Goal: Task Accomplishment & Management: Complete application form

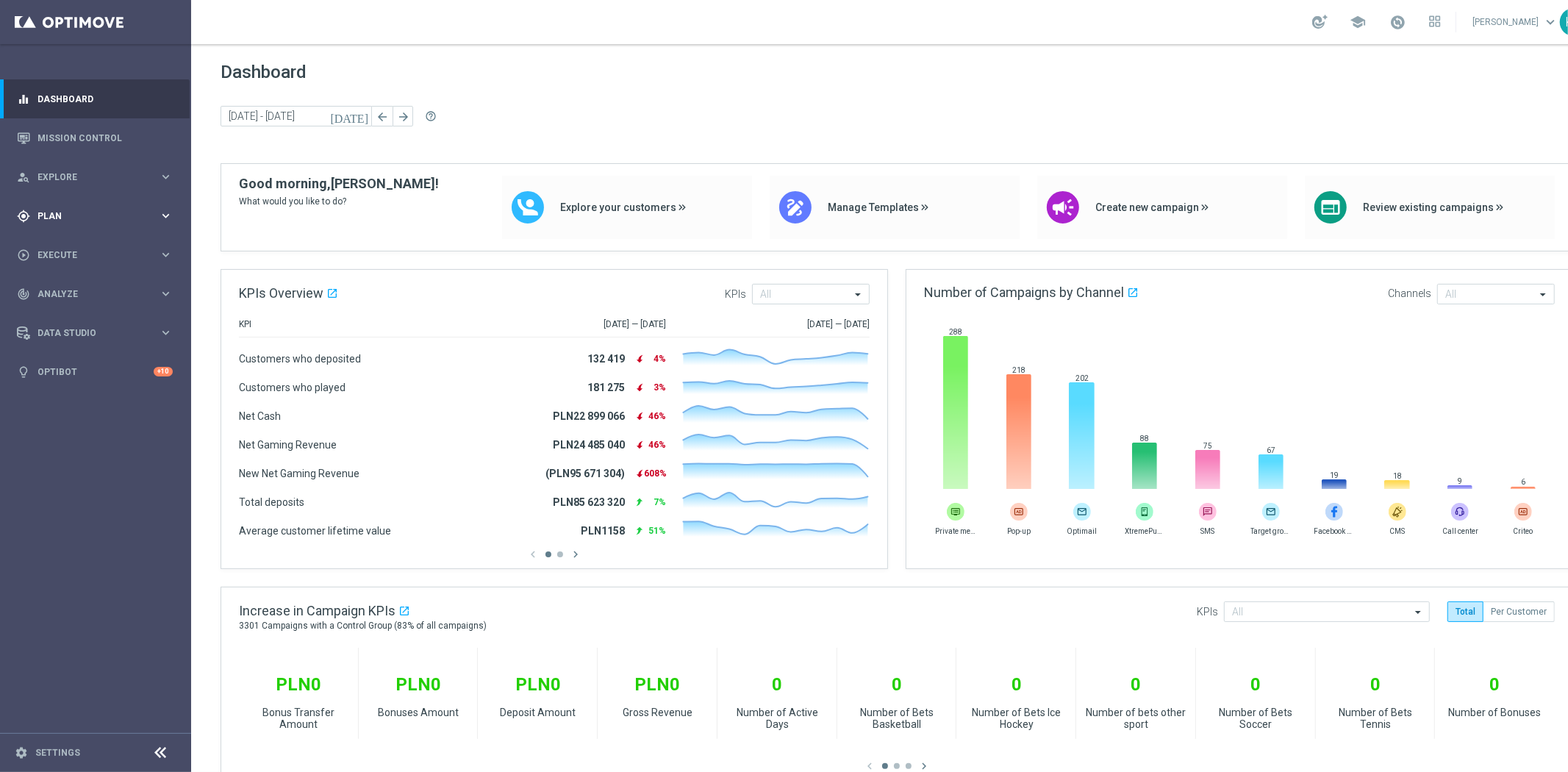
click at [93, 217] on span "Plan" at bounding box center [97, 216] width 121 height 9
click at [79, 237] on div "Target Groups" at bounding box center [114, 246] width 152 height 22
click at [84, 253] on div "Target Groups" at bounding box center [114, 246] width 152 height 22
click at [71, 217] on span "Plan" at bounding box center [97, 216] width 121 height 9
click at [76, 222] on div "gps_fixed Plan" at bounding box center [88, 216] width 142 height 13
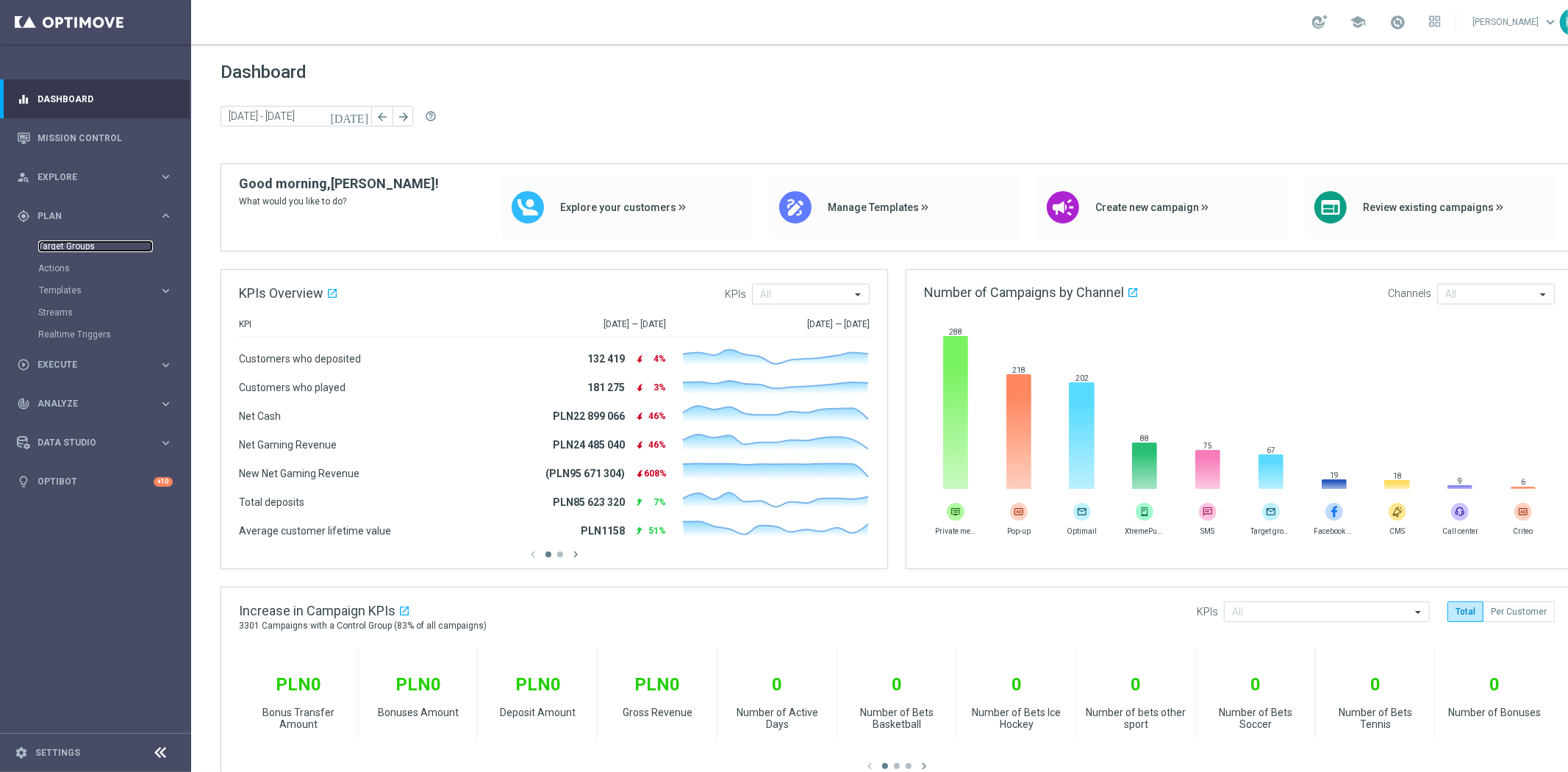
click at [79, 241] on link "Target Groups" at bounding box center [95, 246] width 114 height 11
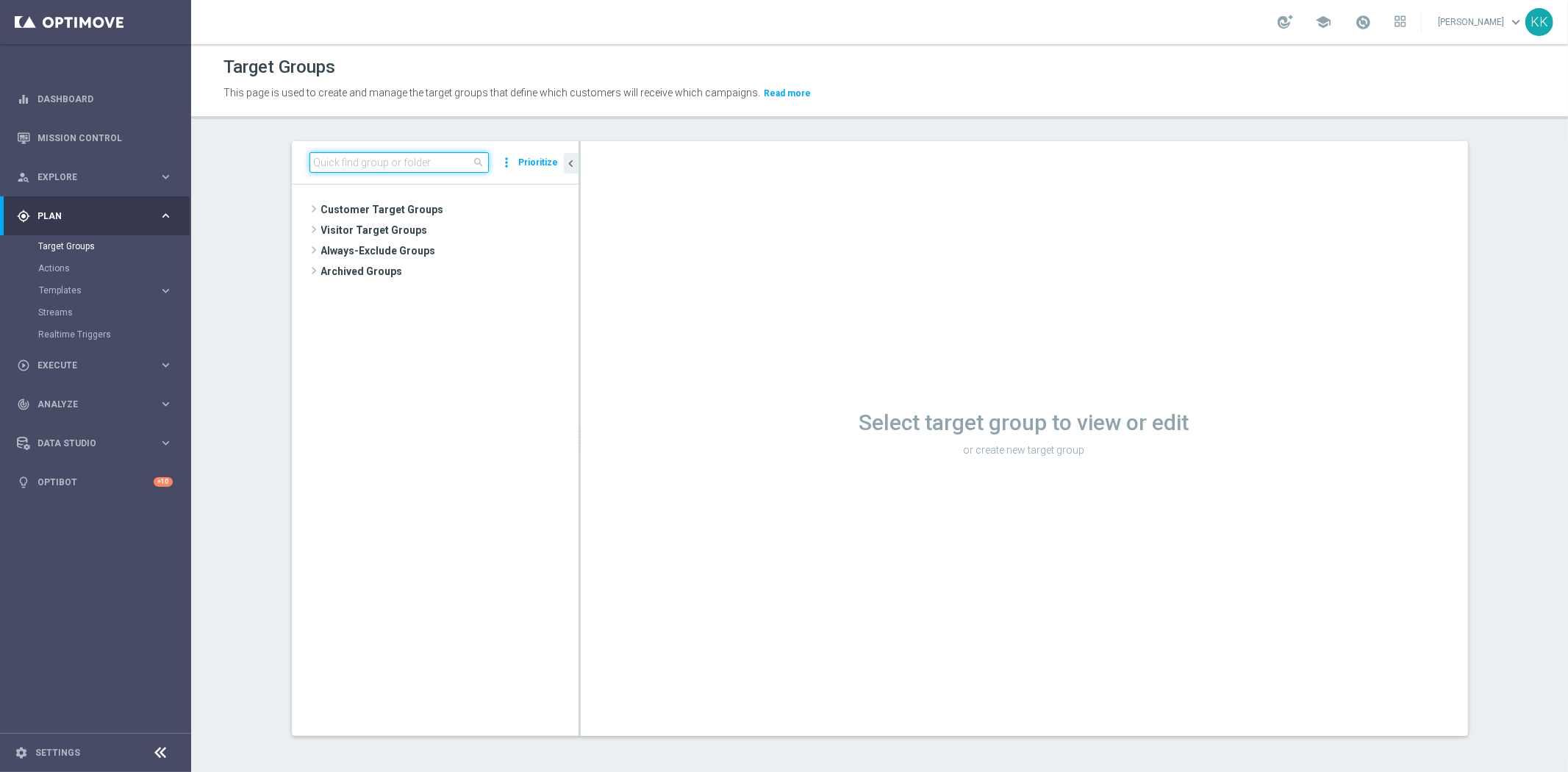
click at [404, 152] on input at bounding box center [399, 162] width 179 height 20
paste input "D_ALL_TARGET_WAGER_50% do 300 PLN_SON_290925"
type input "D_ALL_TARGET_WAGER_50% do 300 PLN_SON_290925"
click at [456, 255] on span "D_ALL_TARGET_WAGER_50% do 300 PLN_SON_290925" at bounding box center [456, 251] width 179 height 12
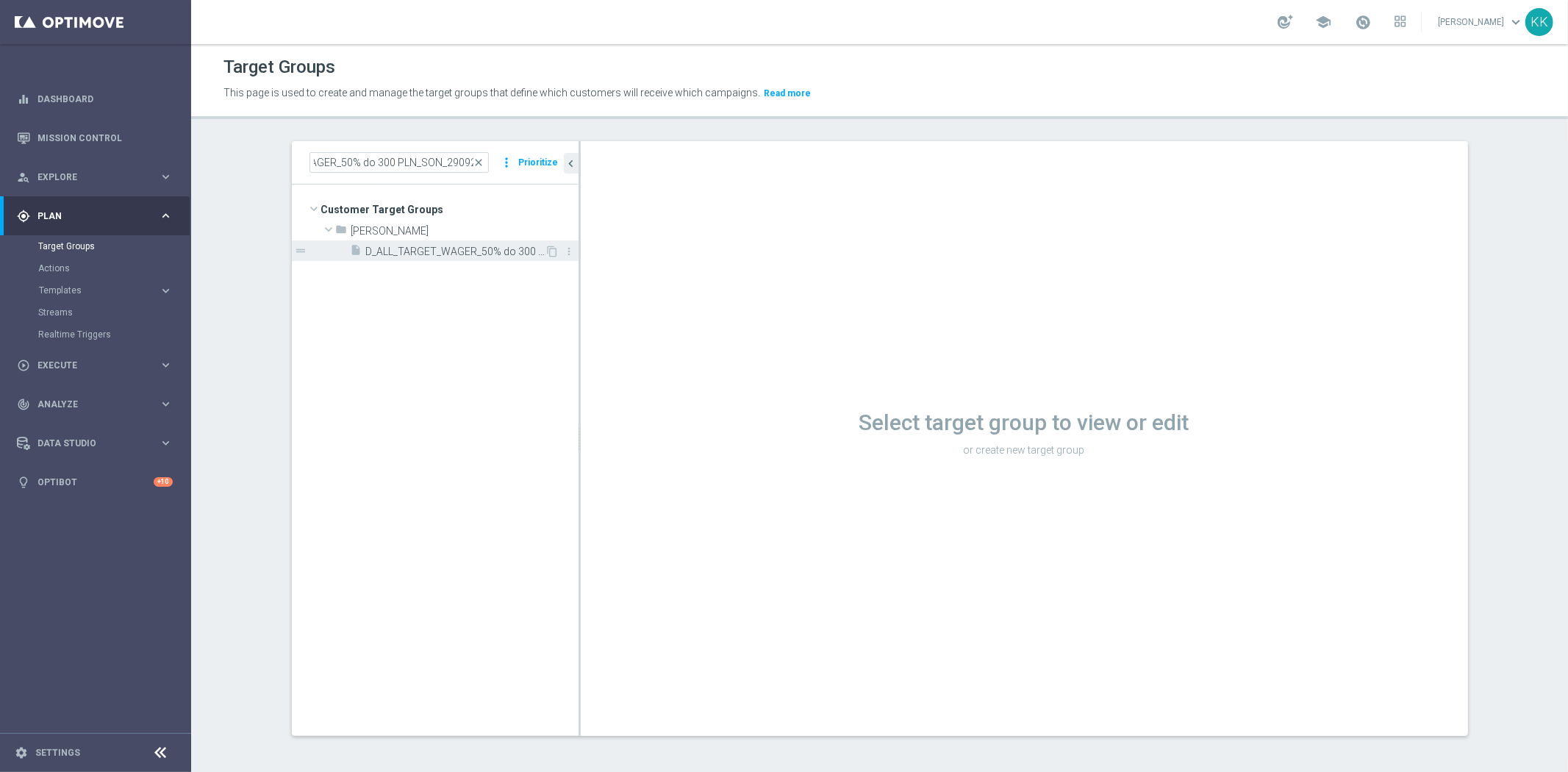
scroll to position [0, 0]
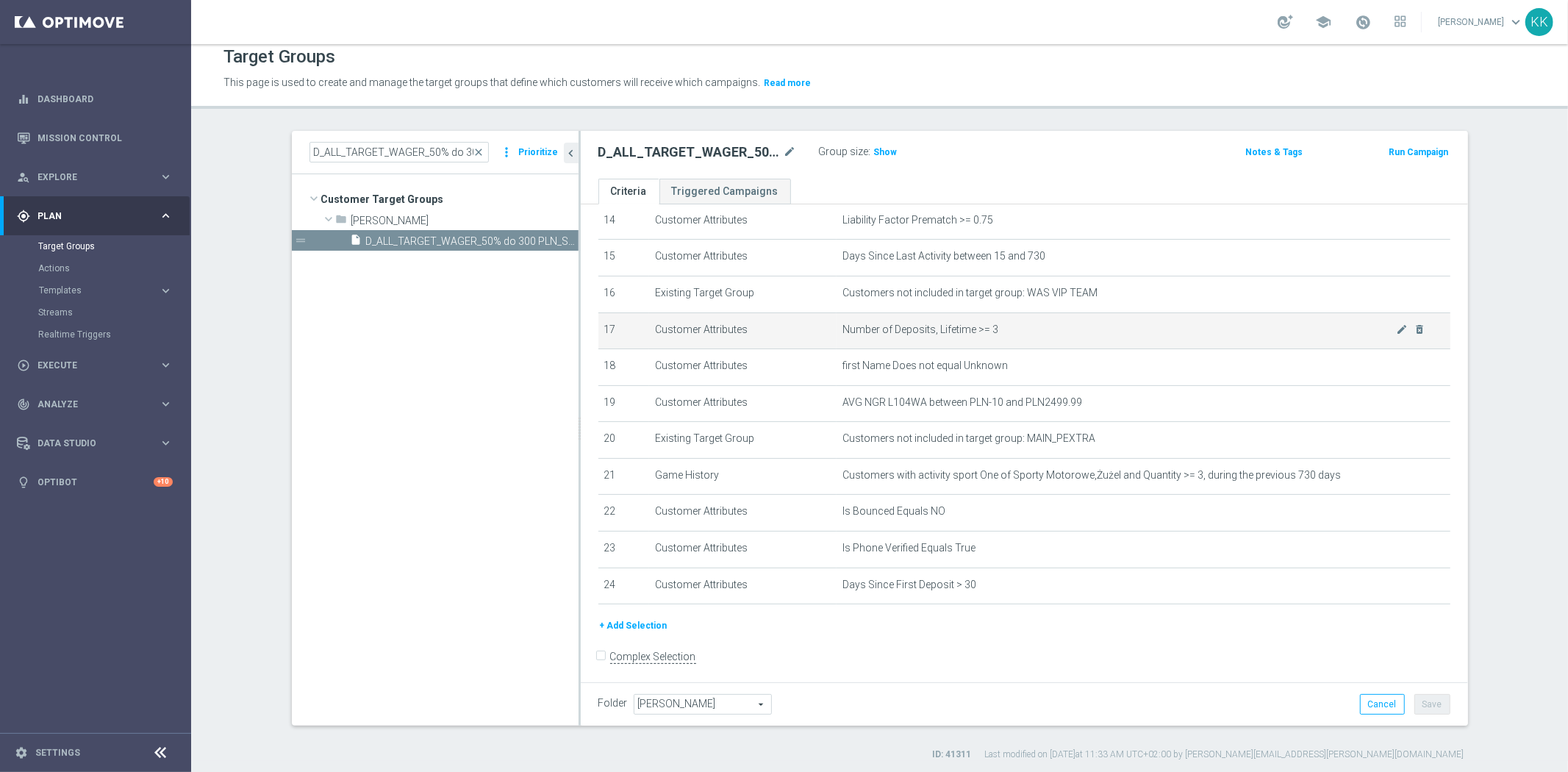
scroll to position [13, 0]
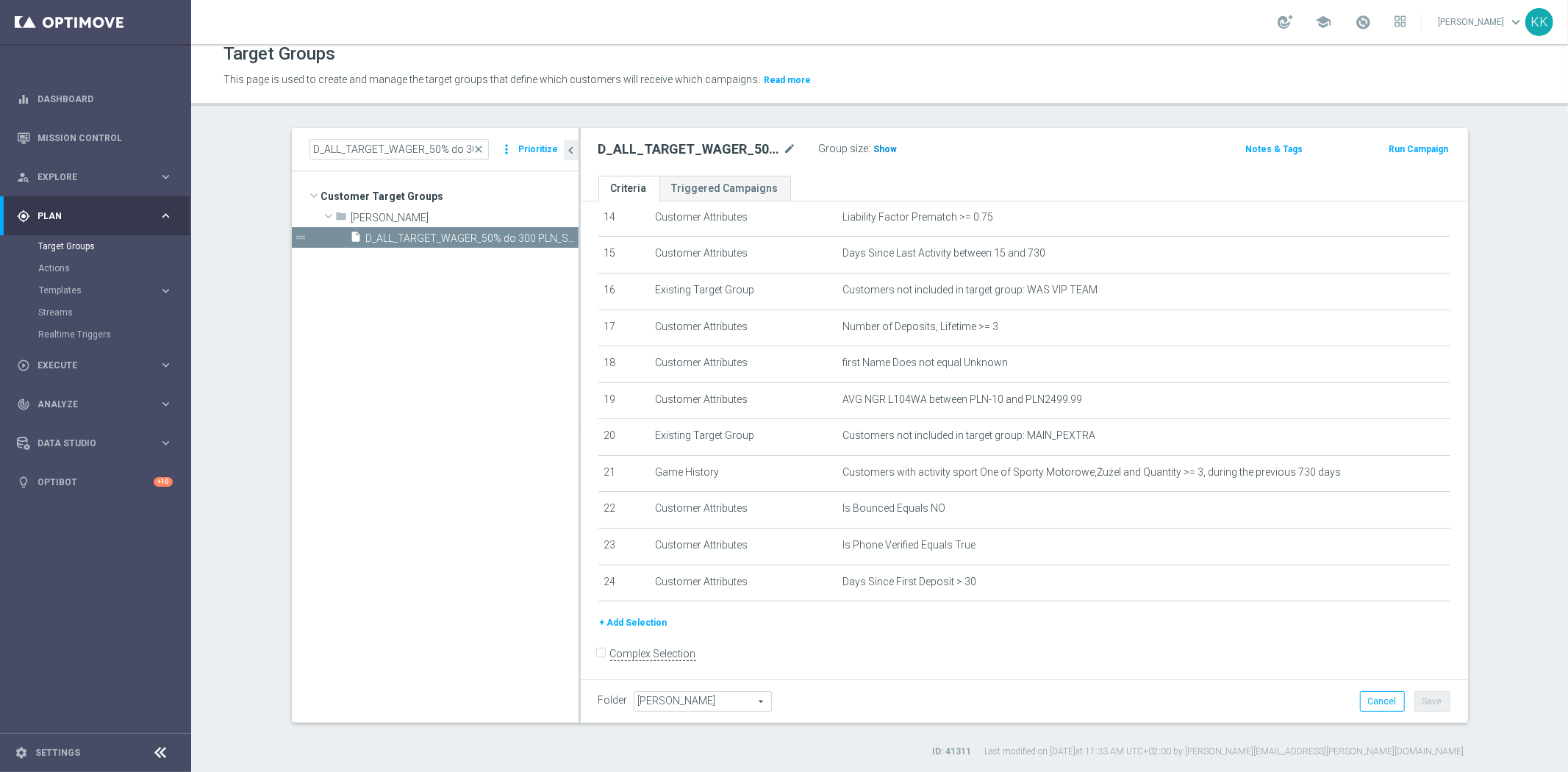
click at [883, 148] on span "Show" at bounding box center [886, 149] width 24 height 11
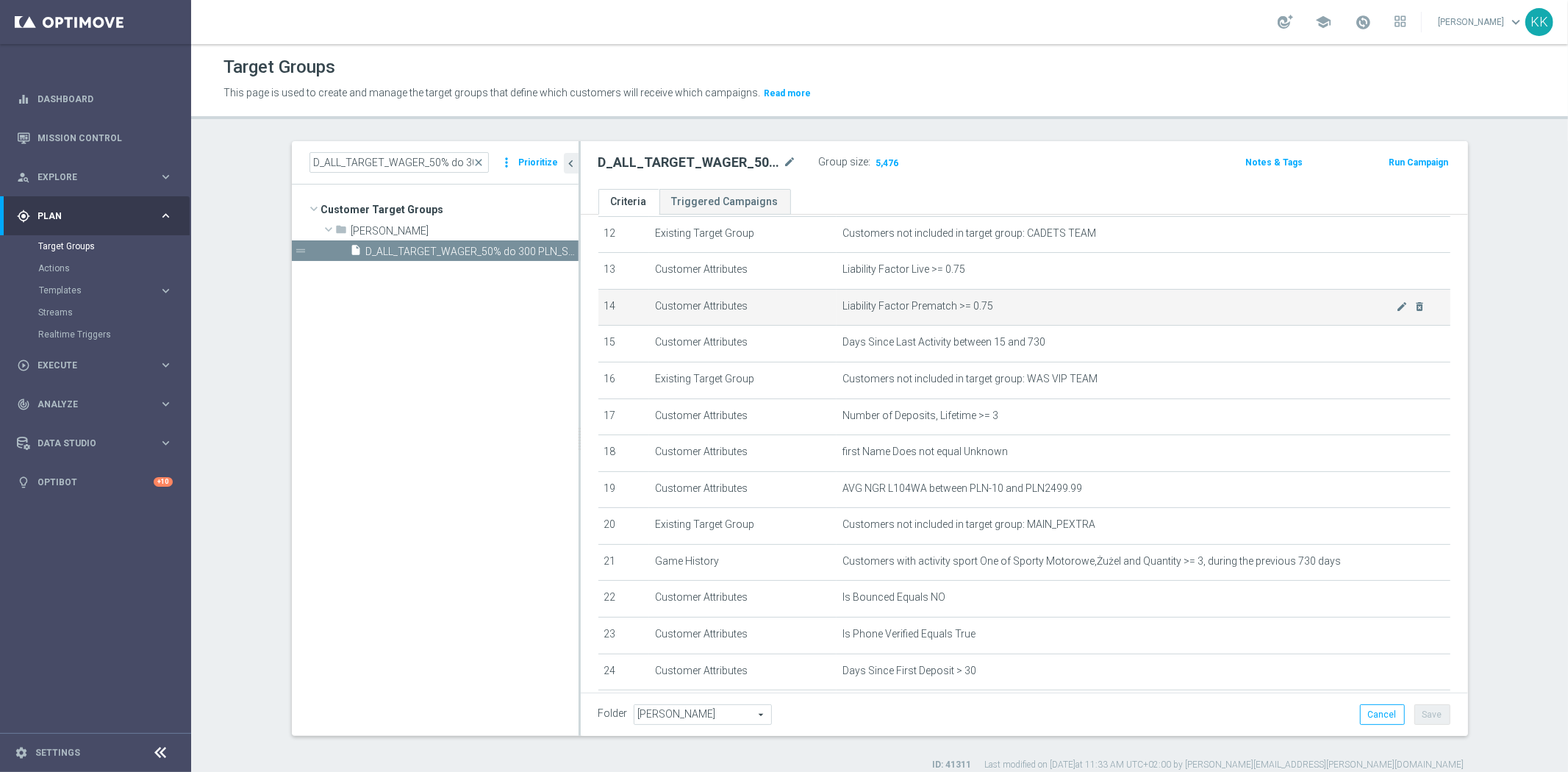
scroll to position [490, 0]
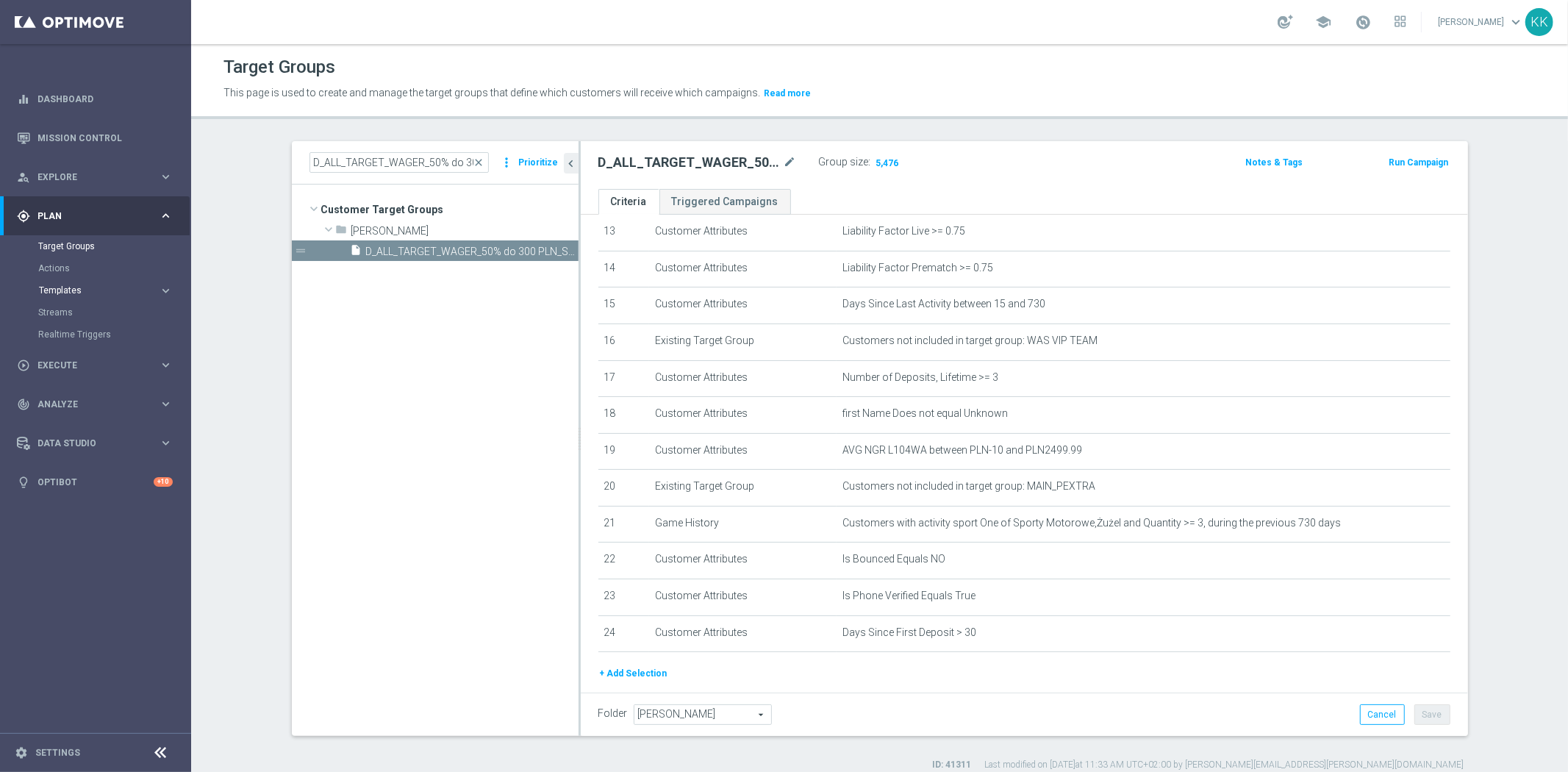
click at [83, 291] on span "Templates" at bounding box center [91, 290] width 105 height 9
click at [74, 314] on link "Optimail" at bounding box center [99, 313] width 107 height 11
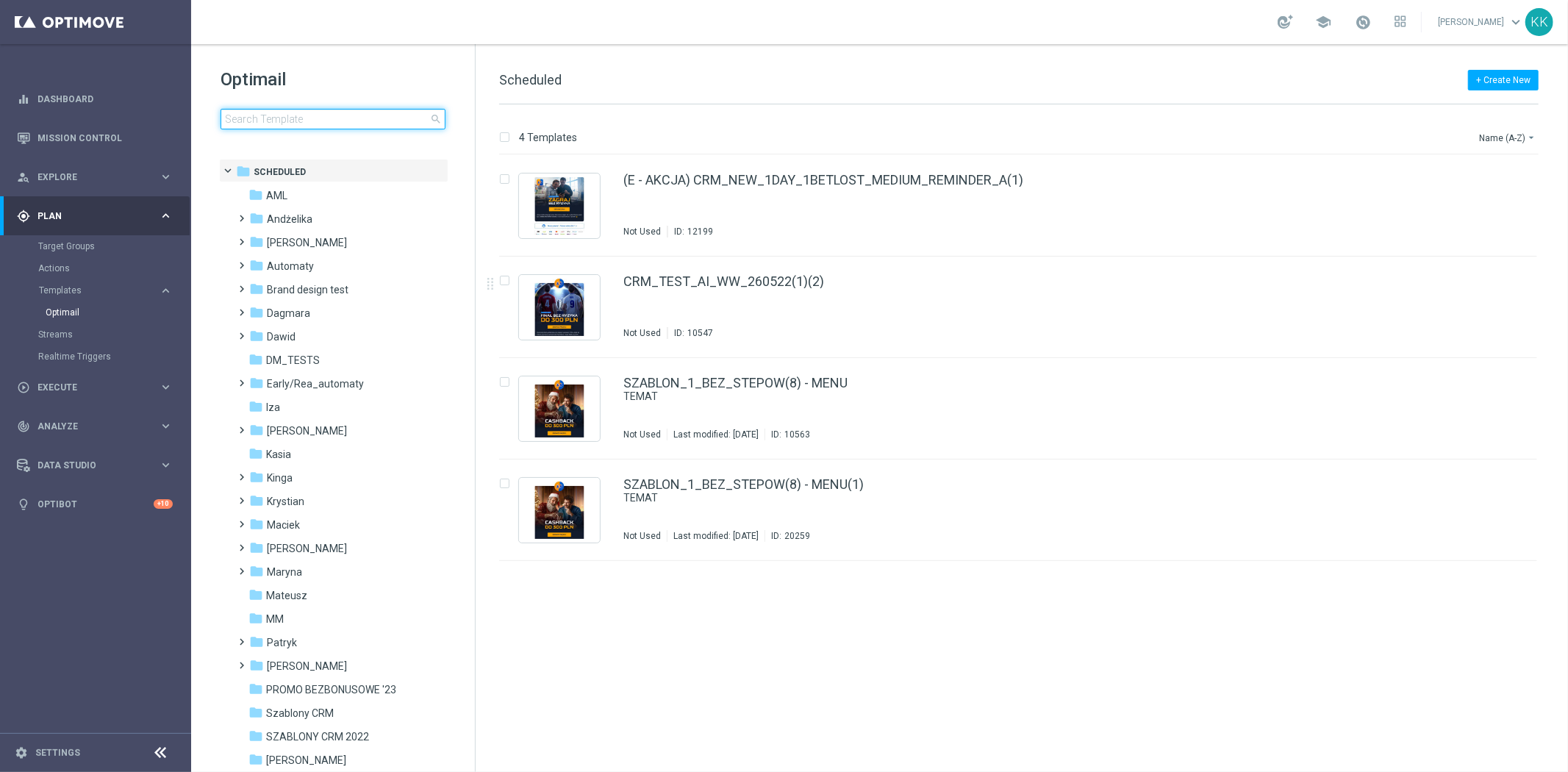
click at [303, 121] on input at bounding box center [333, 119] width 225 height 20
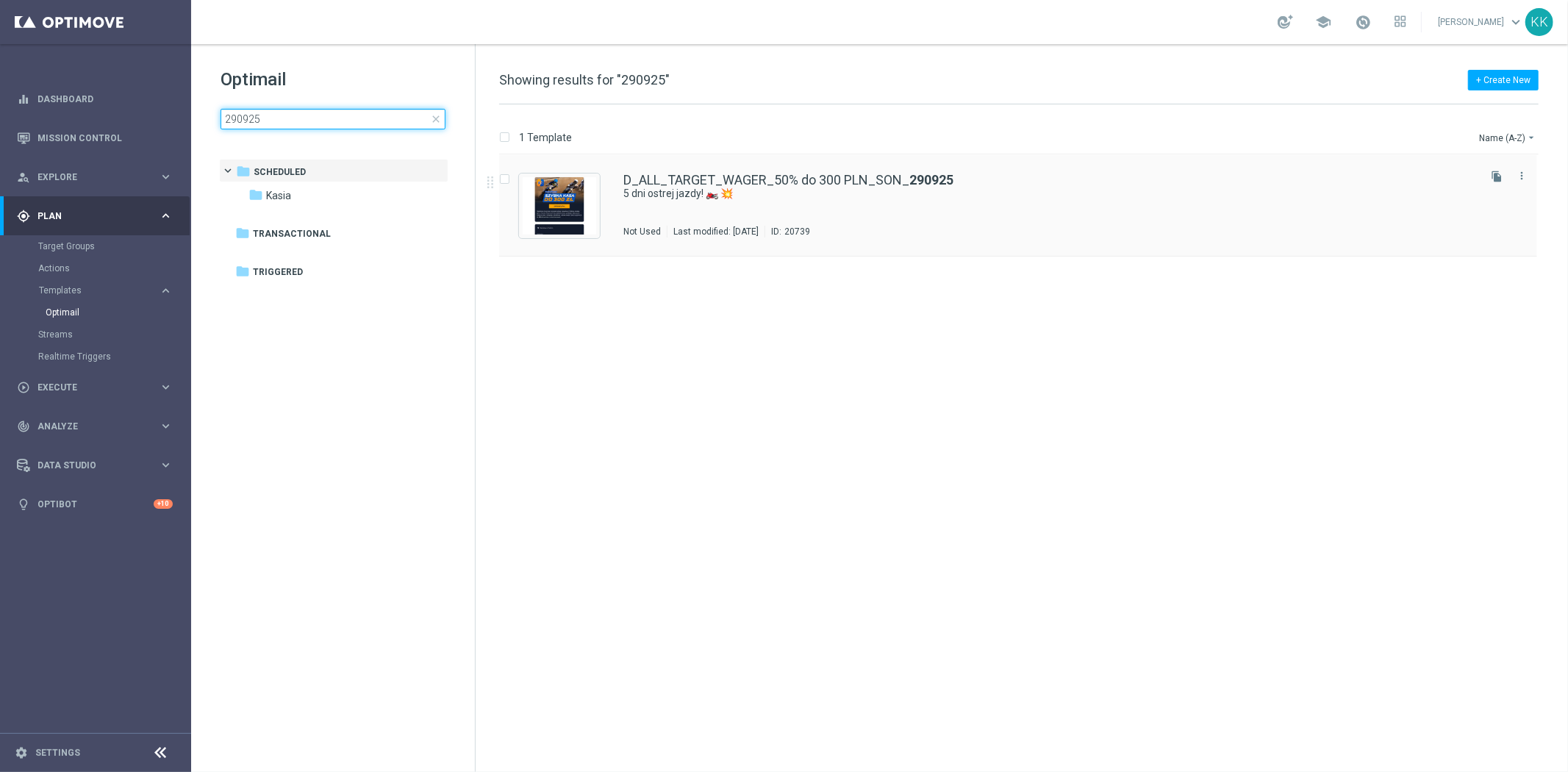
type input "290925"
click at [699, 226] on div "Last modified: [DATE]" at bounding box center [716, 231] width 97 height 11
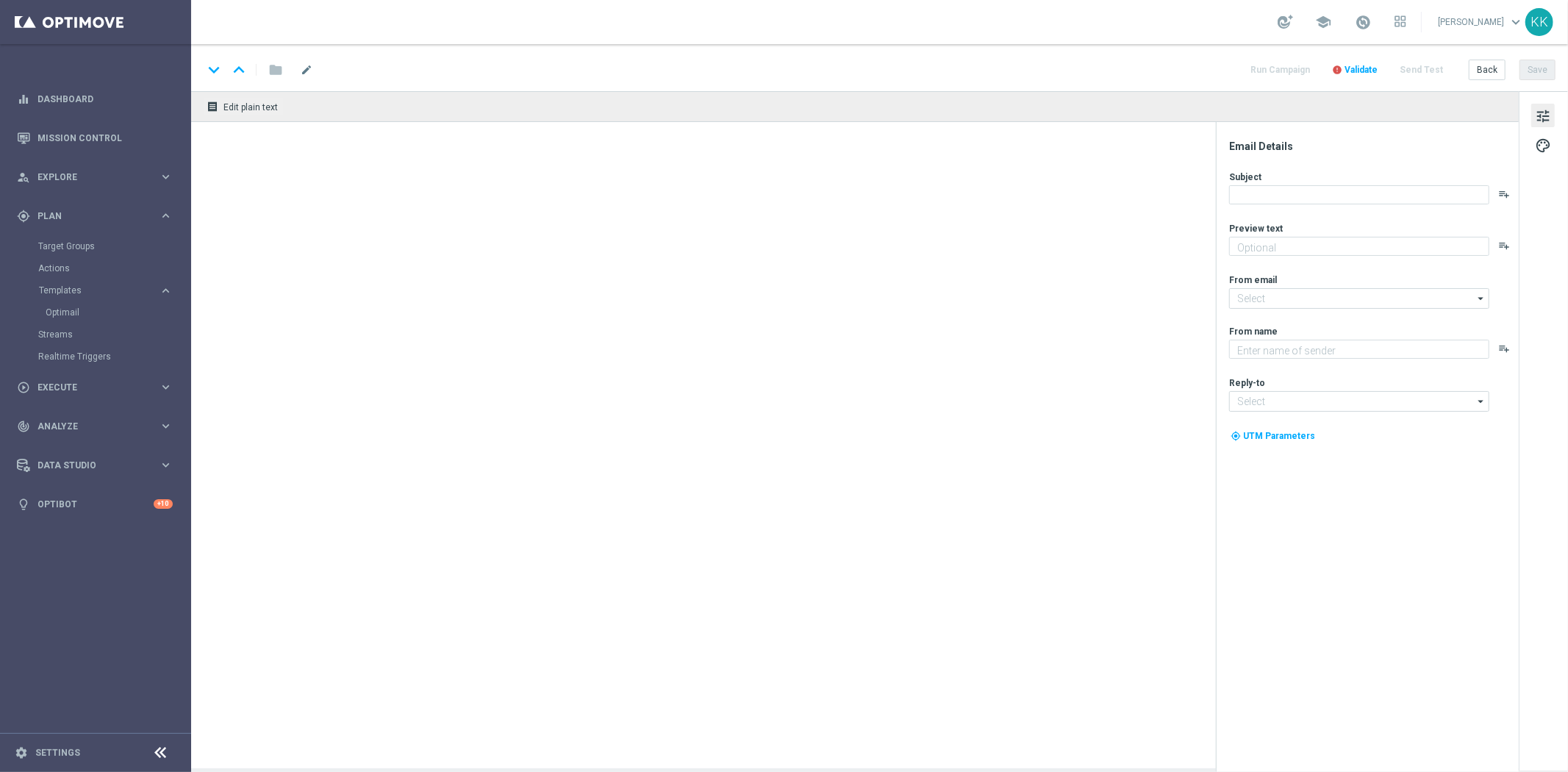
type textarea "Typuj z bonusem do 300 zł 💸"
type input "[EMAIL_ADDRESS][DOMAIN_NAME]"
type textarea "STS"
type input "[EMAIL_ADDRESS][DOMAIN_NAME]"
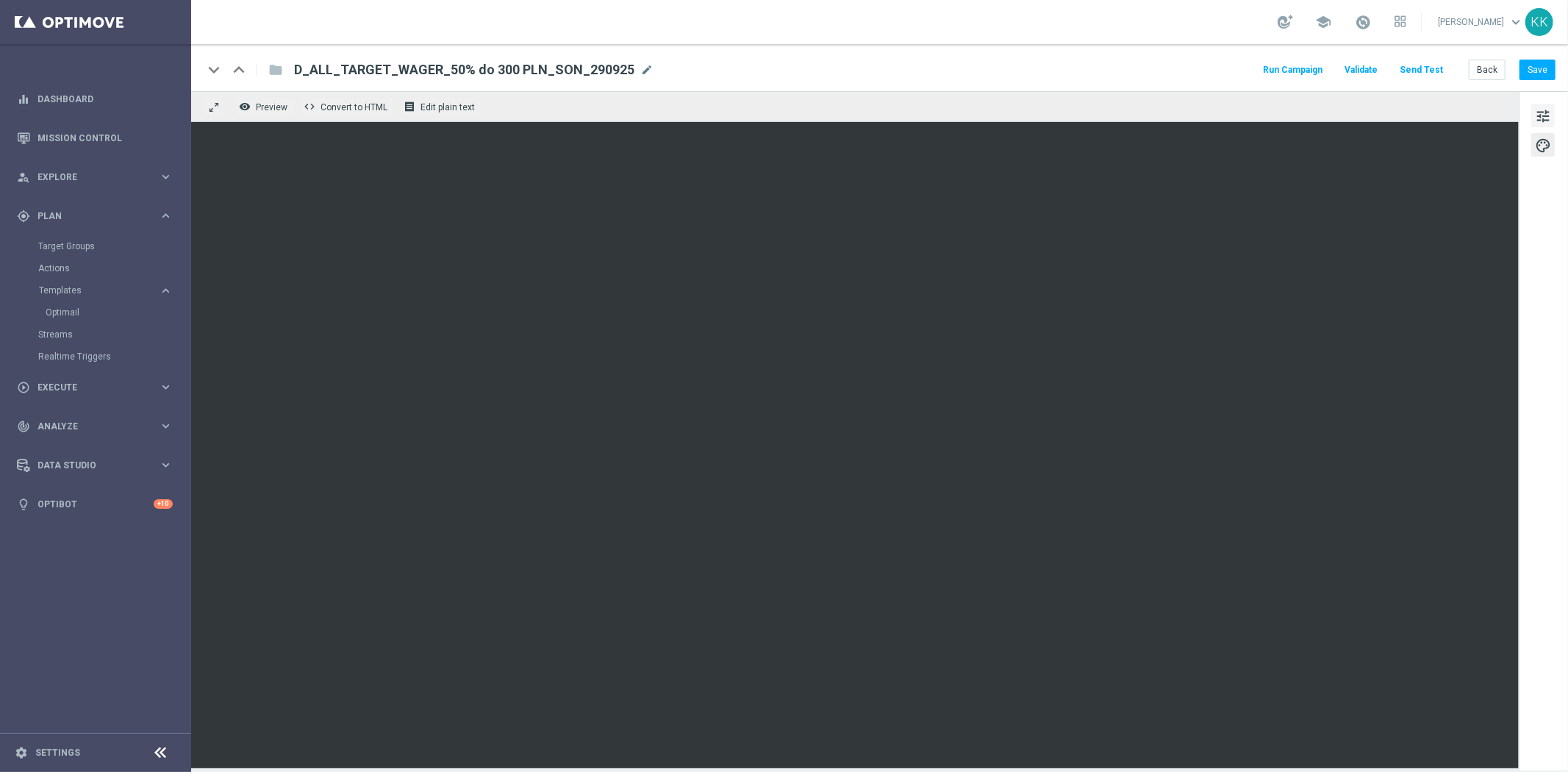
click at [1547, 105] on button "tune" at bounding box center [1543, 115] width 24 height 24
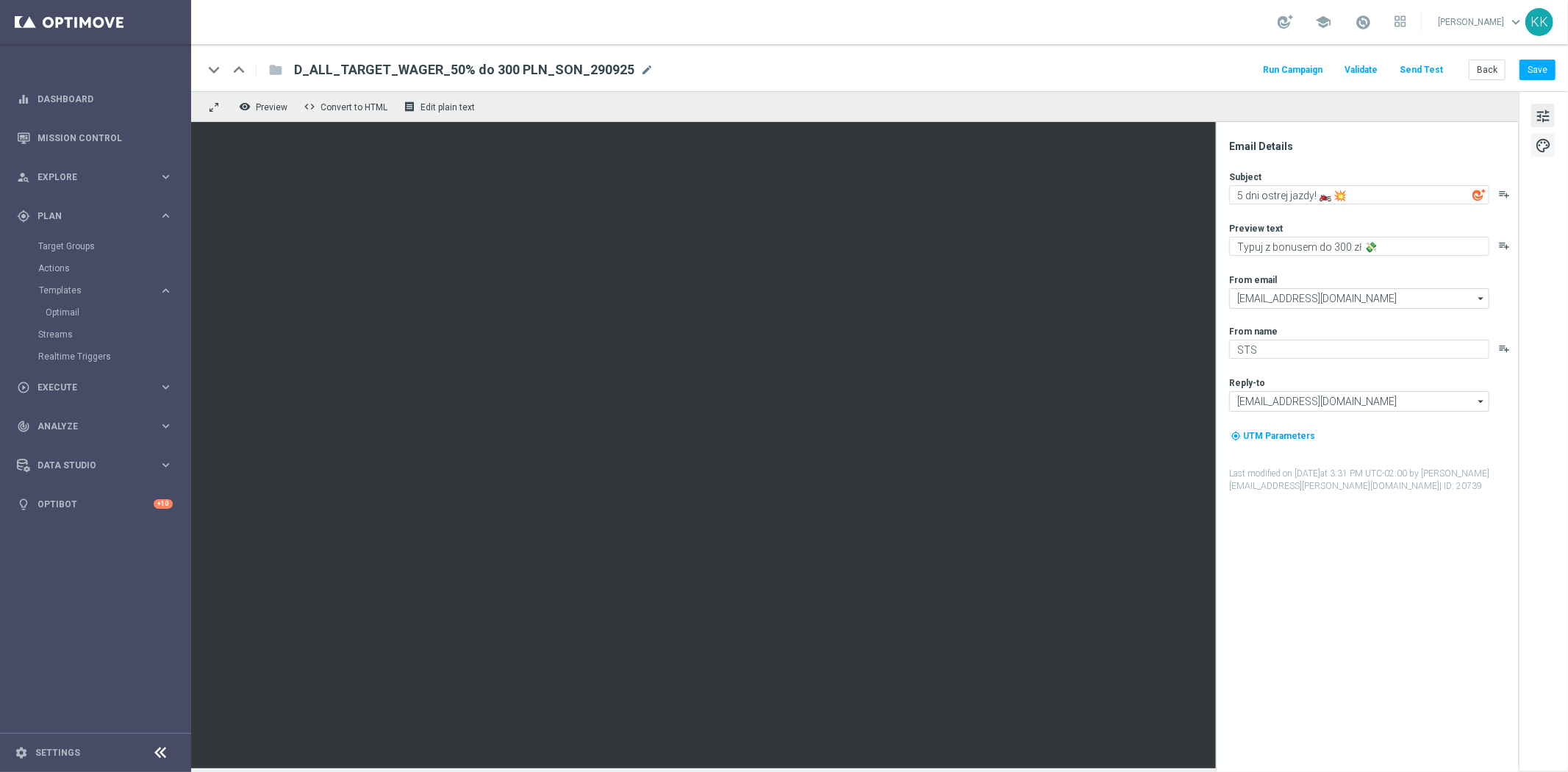
click at [1543, 147] on span "palette" at bounding box center [1544, 146] width 16 height 19
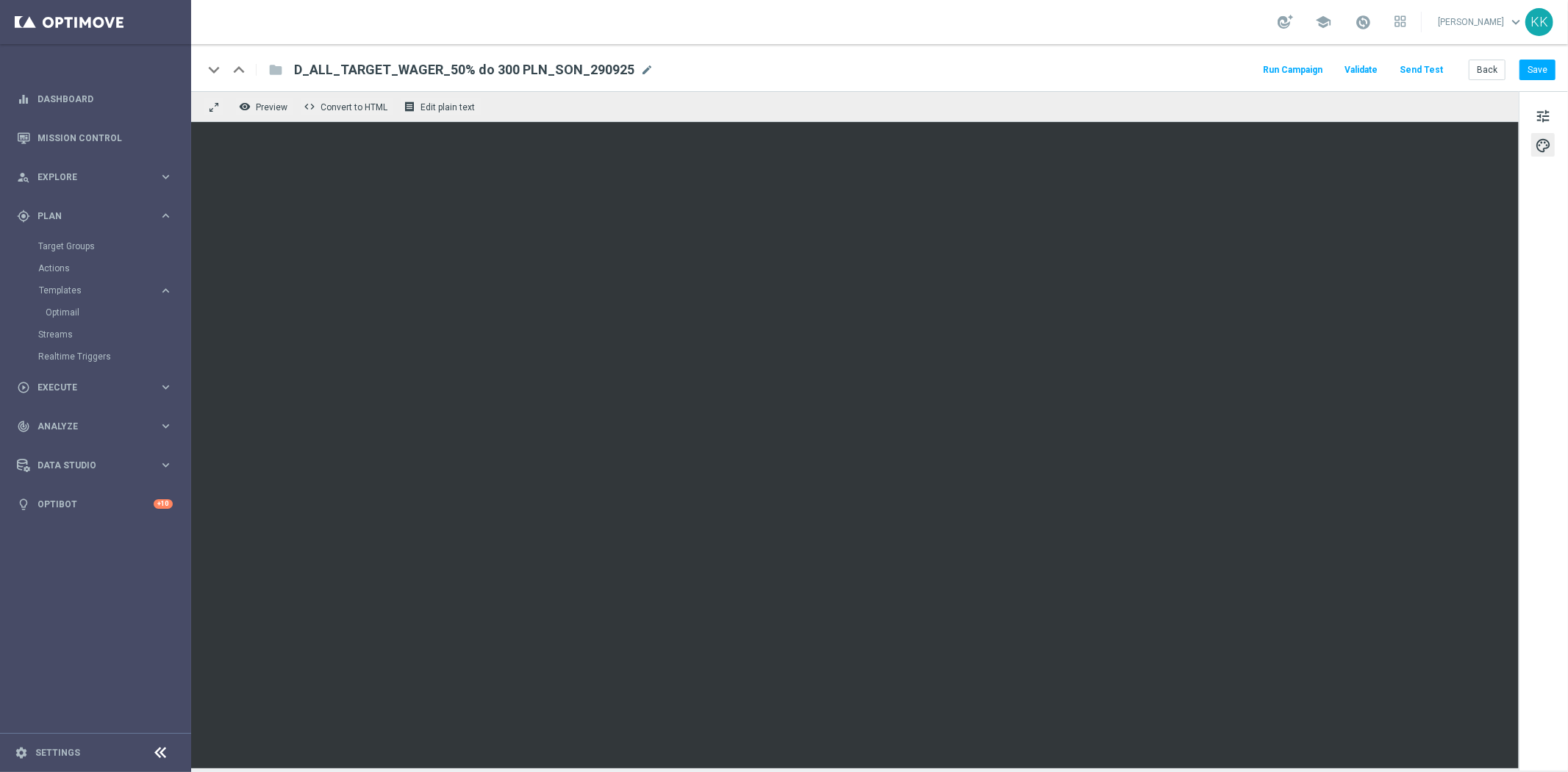
click at [1544, 81] on div "keyboard_arrow_down keyboard_arrow_up folder D_ALL_TARGET_WAGER_50% do 300 PLN_…" at bounding box center [879, 67] width 1377 height 47
click at [1520, 75] on button "Save" at bounding box center [1538, 69] width 36 height 20
click at [1437, 57] on div "keyboard_arrow_down keyboard_arrow_up folder D_ALL_TARGET_WAGER_50% do 300 PLN_…" at bounding box center [879, 67] width 1377 height 47
click at [1435, 74] on button "Send Test" at bounding box center [1421, 70] width 48 height 19
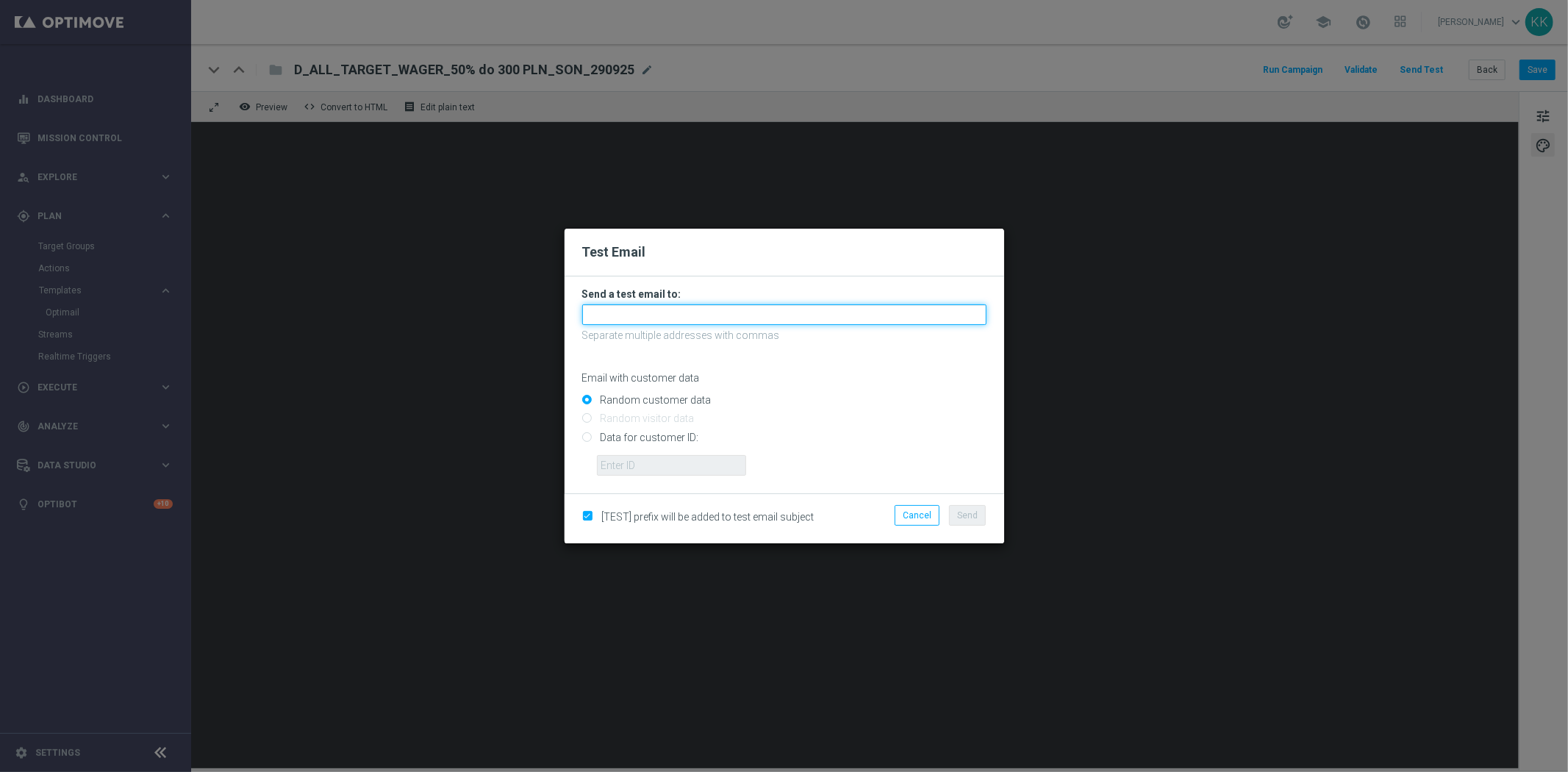
click at [799, 314] on input "text" at bounding box center [784, 314] width 404 height 20
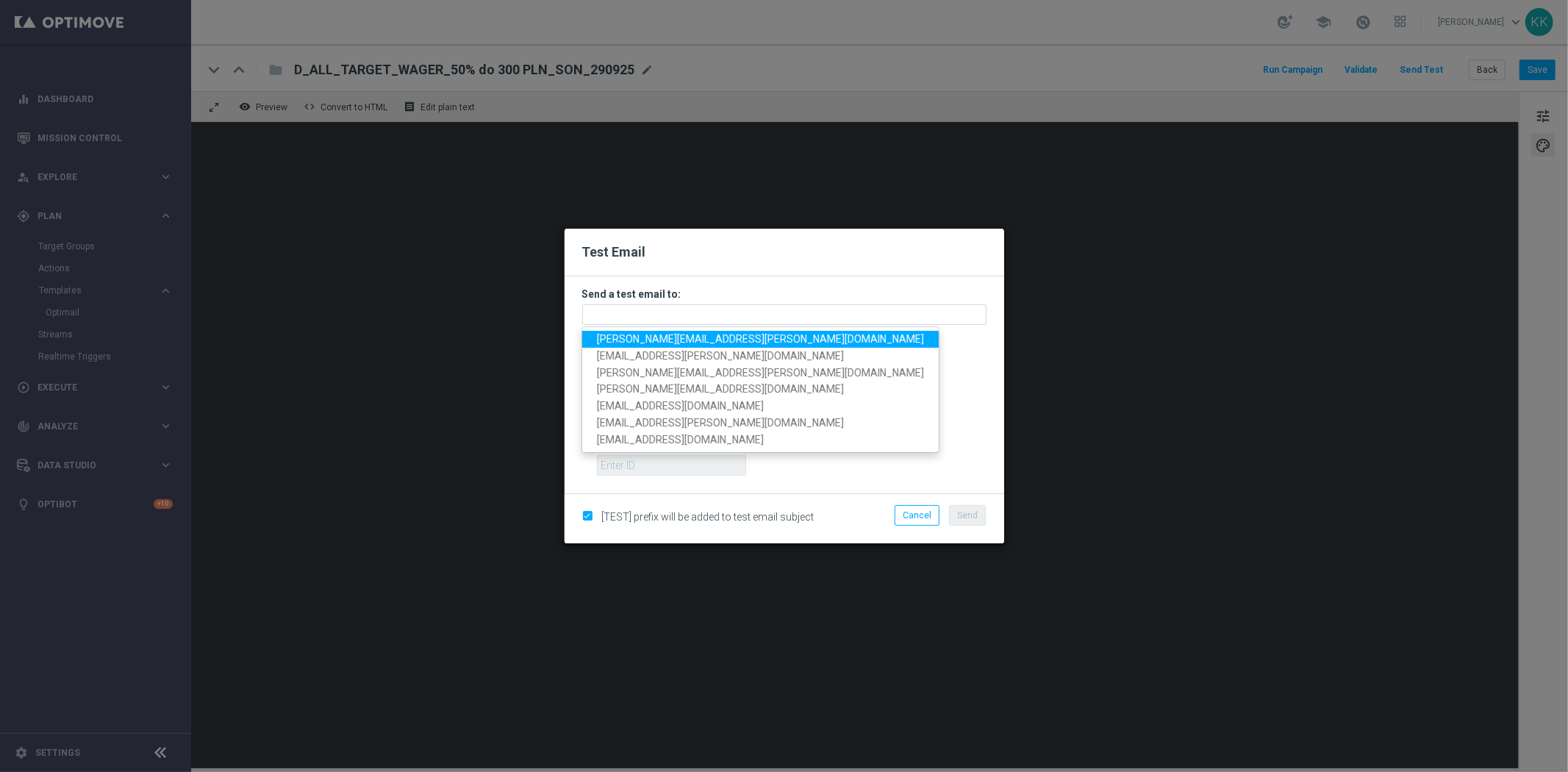
click at [663, 333] on span "[PERSON_NAME][EMAIL_ADDRESS][PERSON_NAME][DOMAIN_NAME]" at bounding box center [760, 339] width 327 height 11
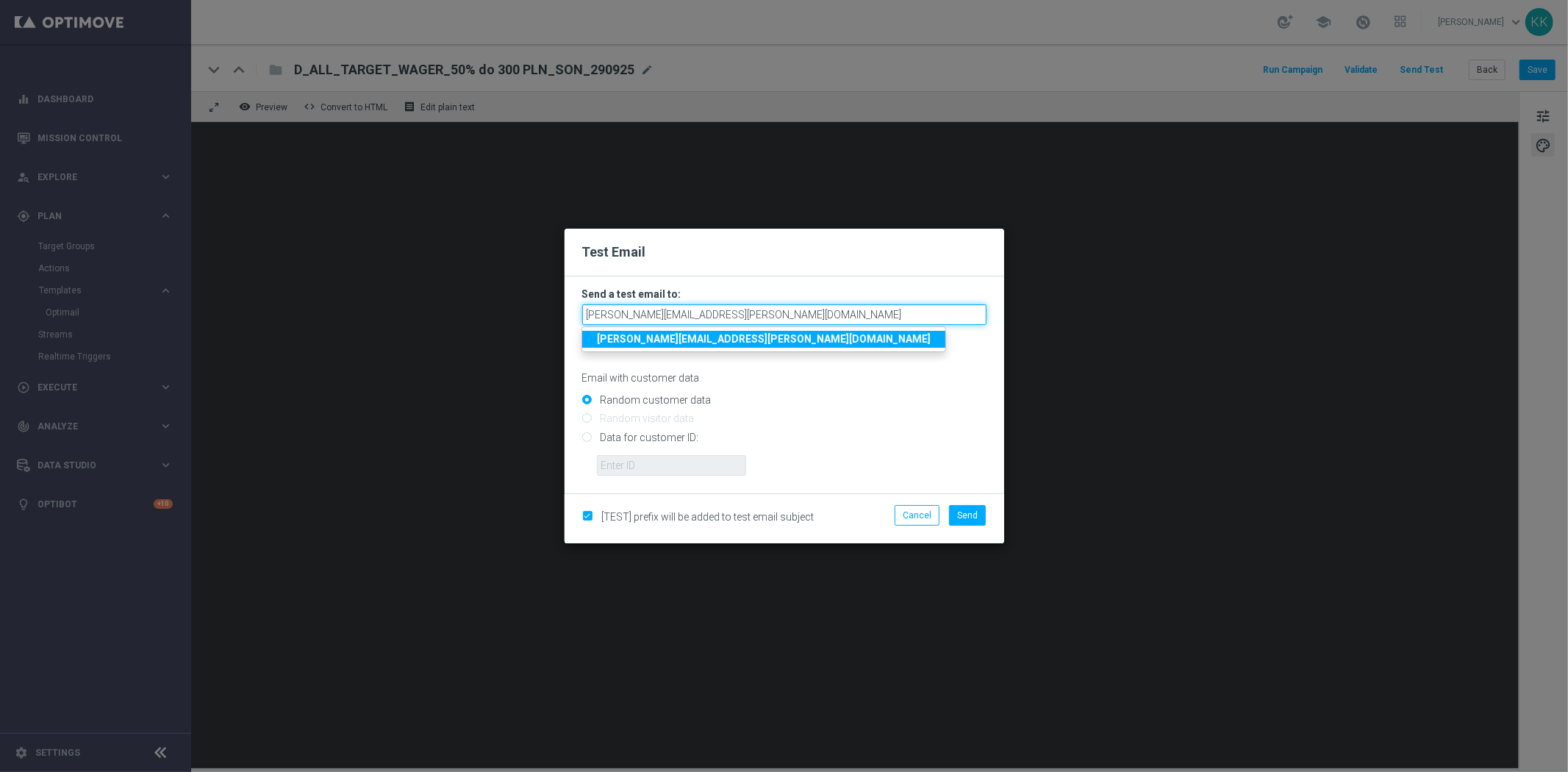
click at [743, 316] on input "[PERSON_NAME][EMAIL_ADDRESS][PERSON_NAME][DOMAIN_NAME]" at bounding box center [784, 314] width 404 height 20
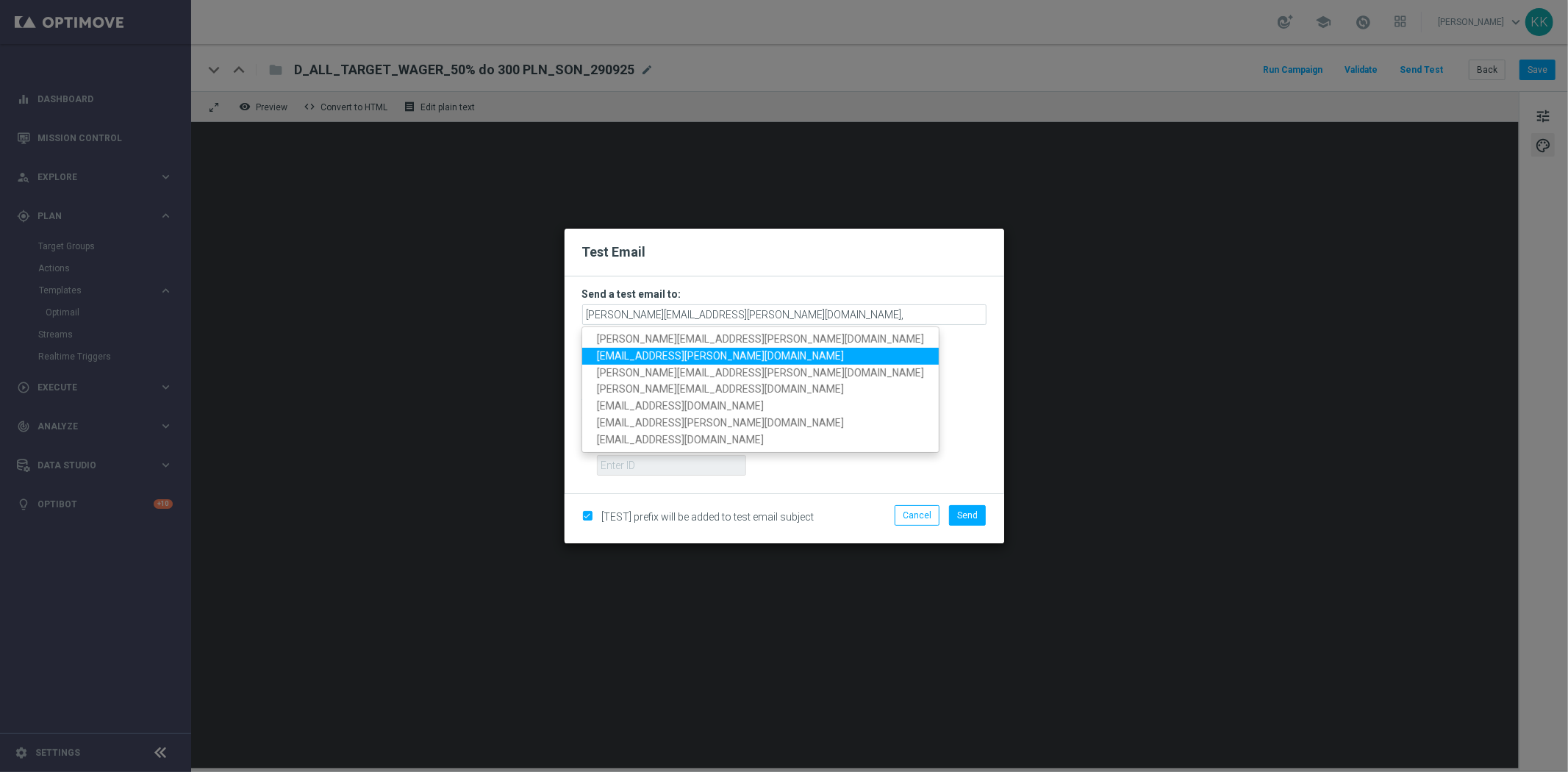
click at [672, 361] on span "[EMAIL_ADDRESS][PERSON_NAME][DOMAIN_NAME]" at bounding box center [720, 356] width 247 height 11
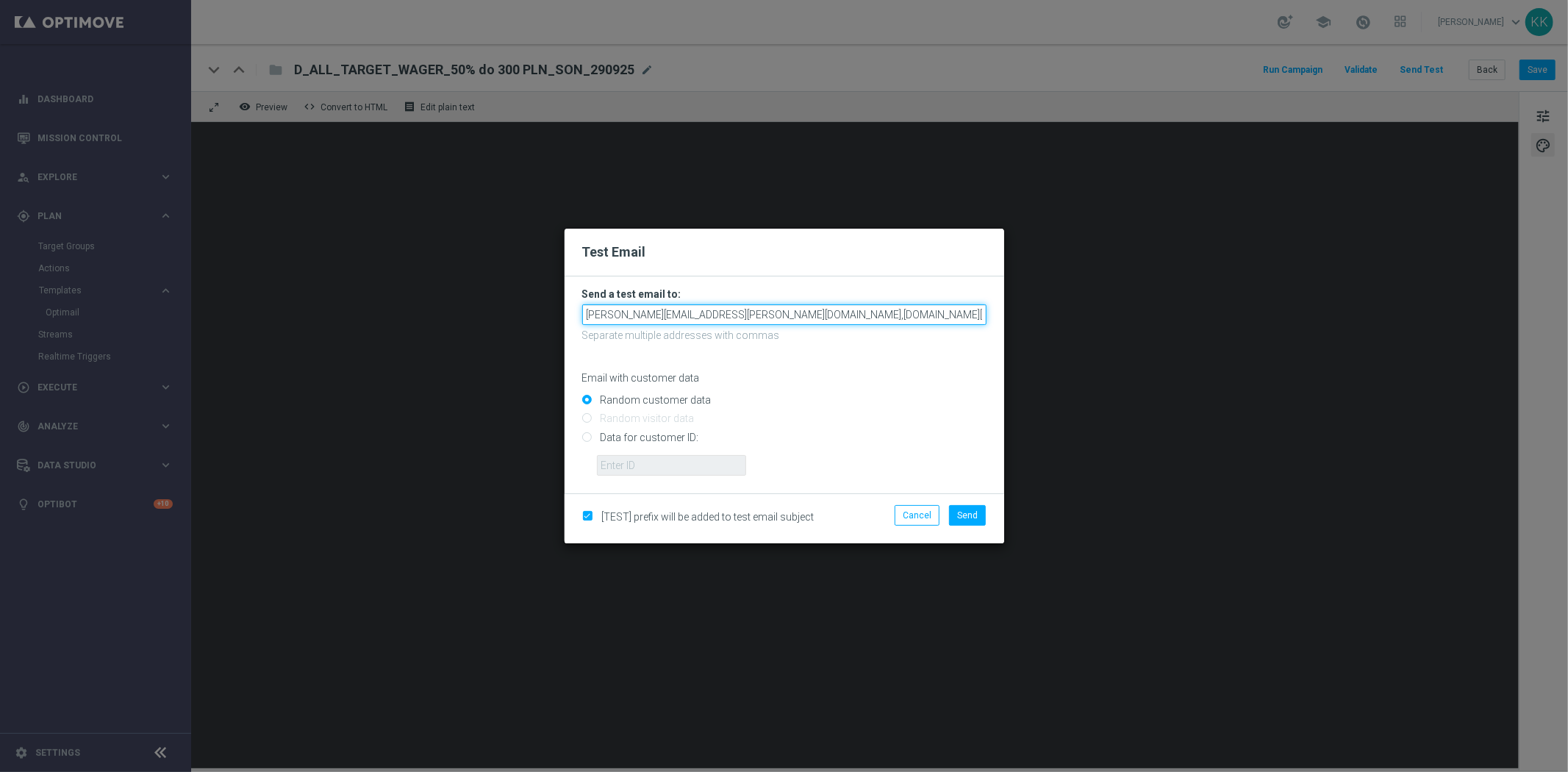
click at [883, 314] on input "[PERSON_NAME][EMAIL_ADDRESS][PERSON_NAME][DOMAIN_NAME],[DOMAIN_NAME][EMAIL_ADDR…" at bounding box center [784, 314] width 404 height 20
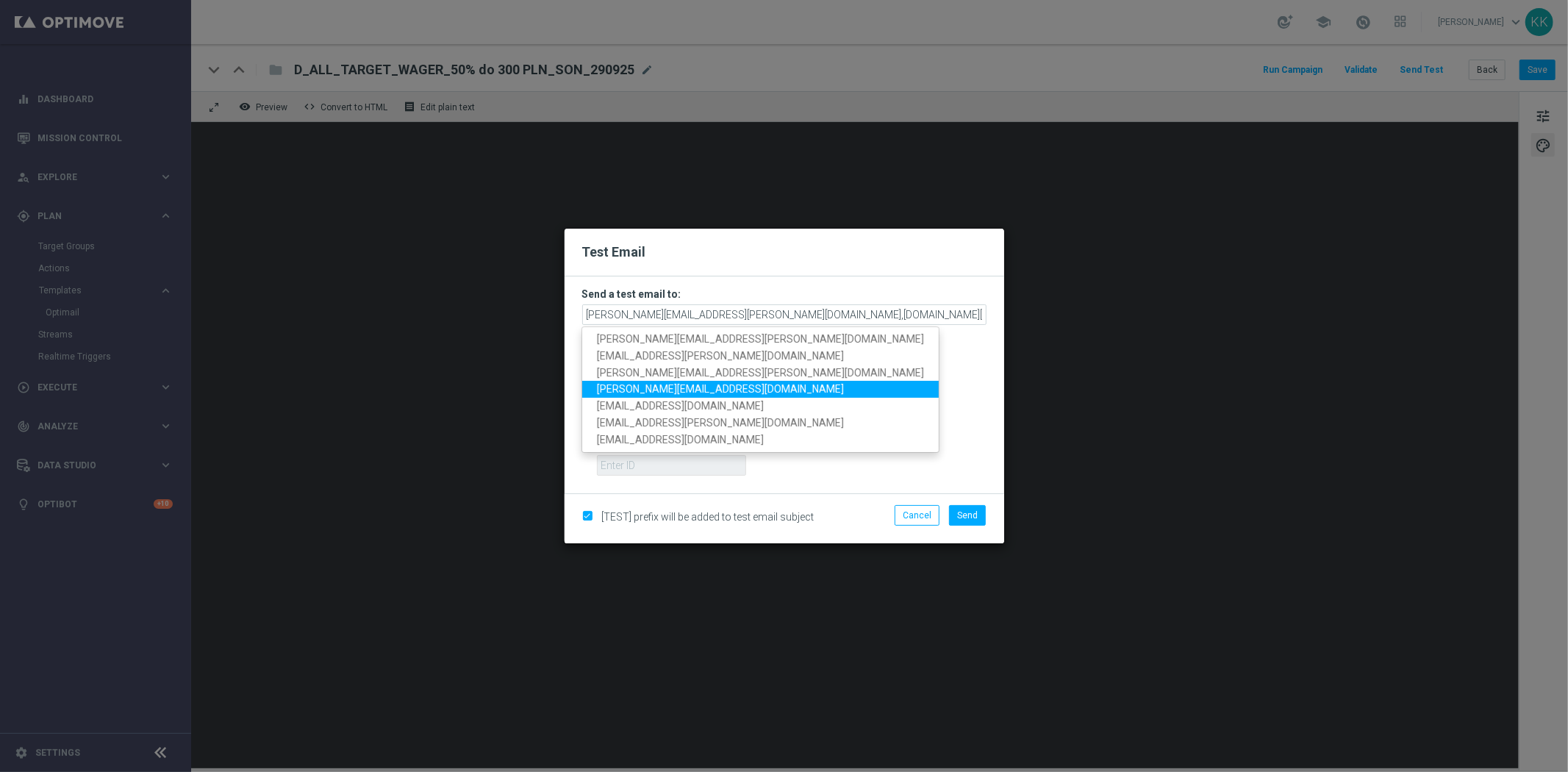
drag, startPoint x: 644, startPoint y: 386, endPoint x: 656, endPoint y: 386, distance: 12.0
click at [645, 386] on span "[PERSON_NAME][EMAIL_ADDRESS][DOMAIN_NAME]" at bounding box center [720, 389] width 247 height 11
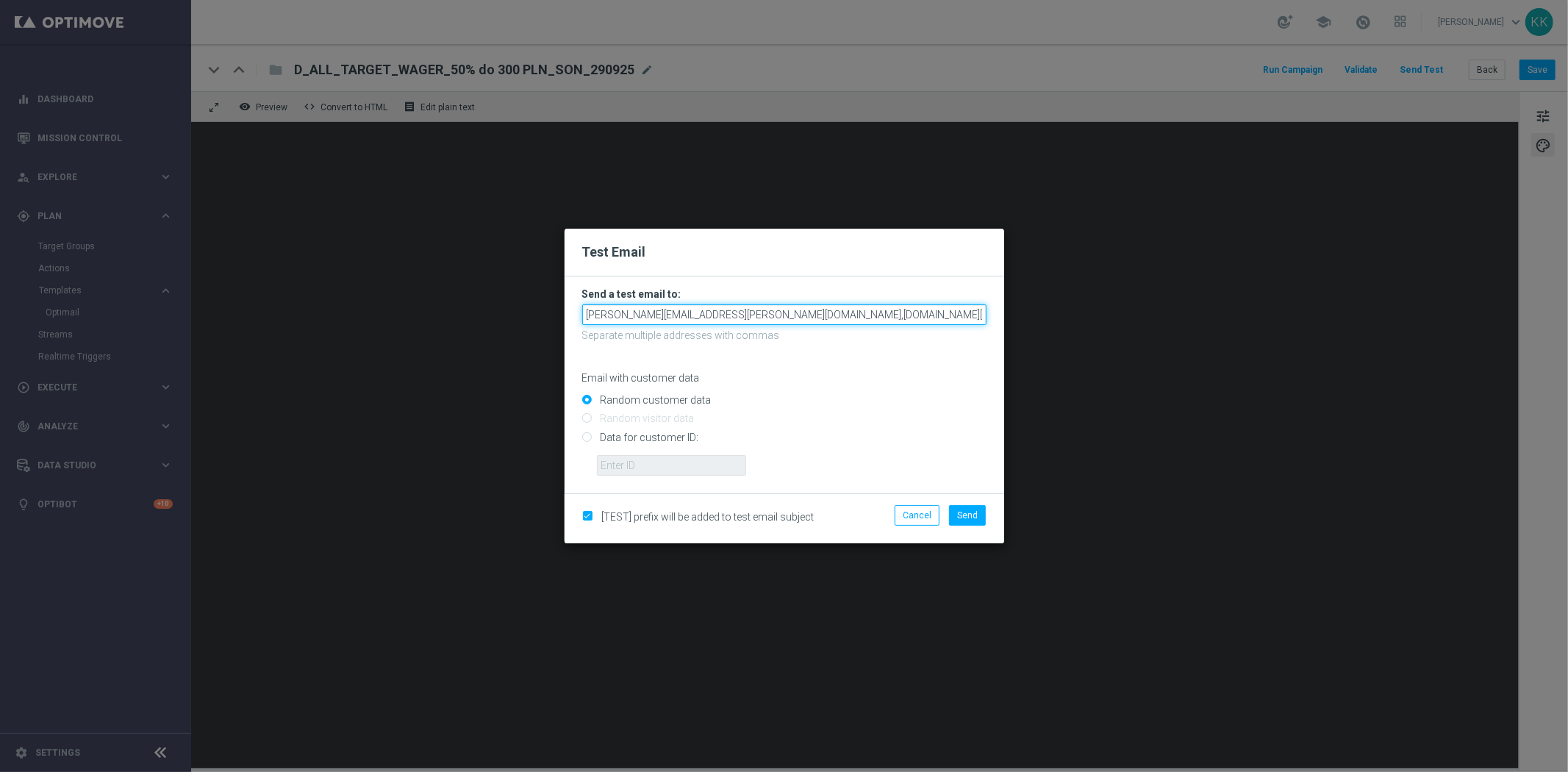
click at [952, 309] on input "[PERSON_NAME][EMAIL_ADDRESS][PERSON_NAME][DOMAIN_NAME],[DOMAIN_NAME][EMAIL_ADDR…" at bounding box center [784, 314] width 404 height 20
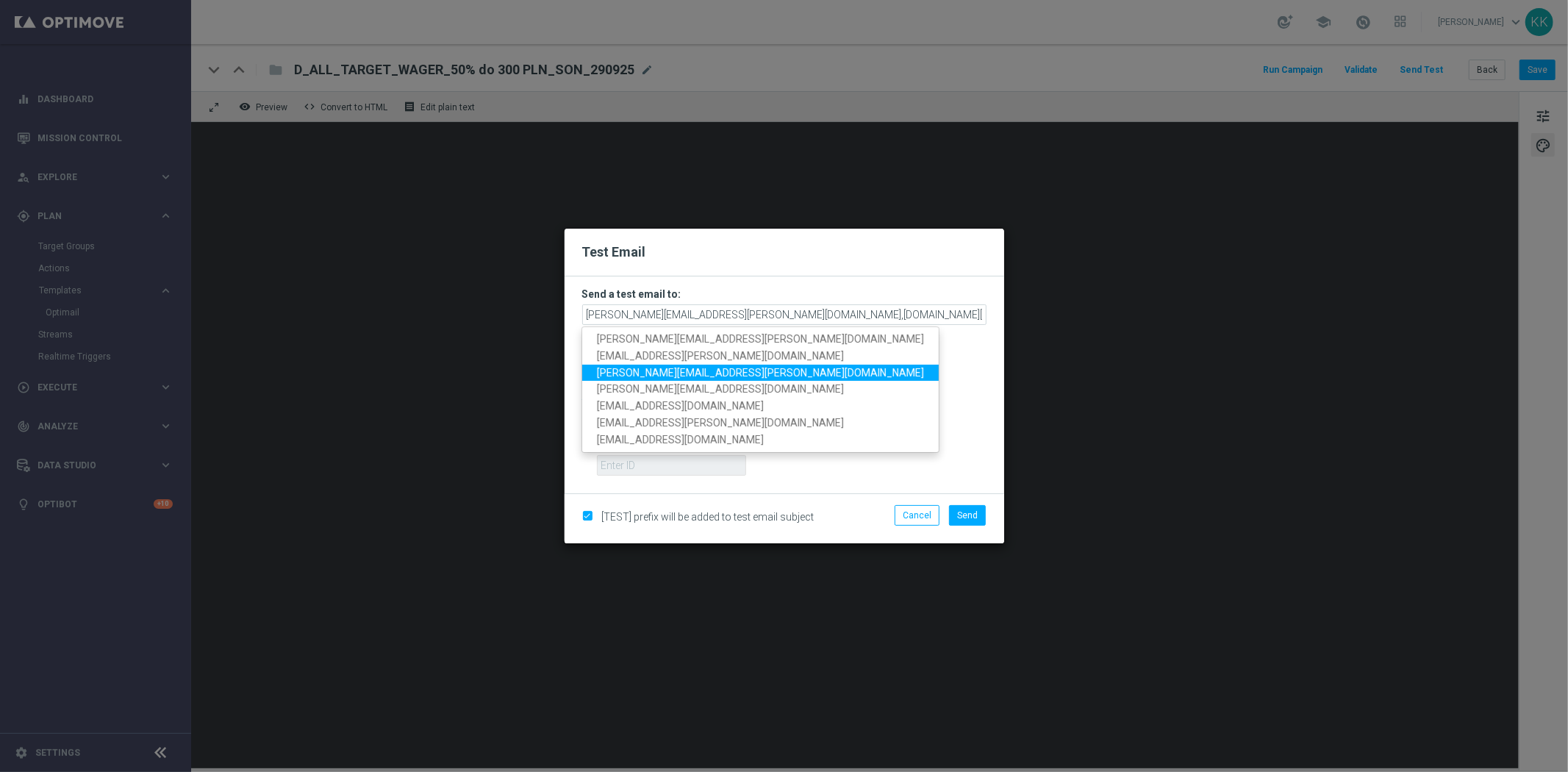
click at [706, 366] on span "[PERSON_NAME][EMAIL_ADDRESS][PERSON_NAME][DOMAIN_NAME]" at bounding box center [760, 372] width 327 height 11
type input "[PERSON_NAME][EMAIL_ADDRESS][PERSON_NAME][DOMAIN_NAME],[DOMAIN_NAME][EMAIL_ADDR…"
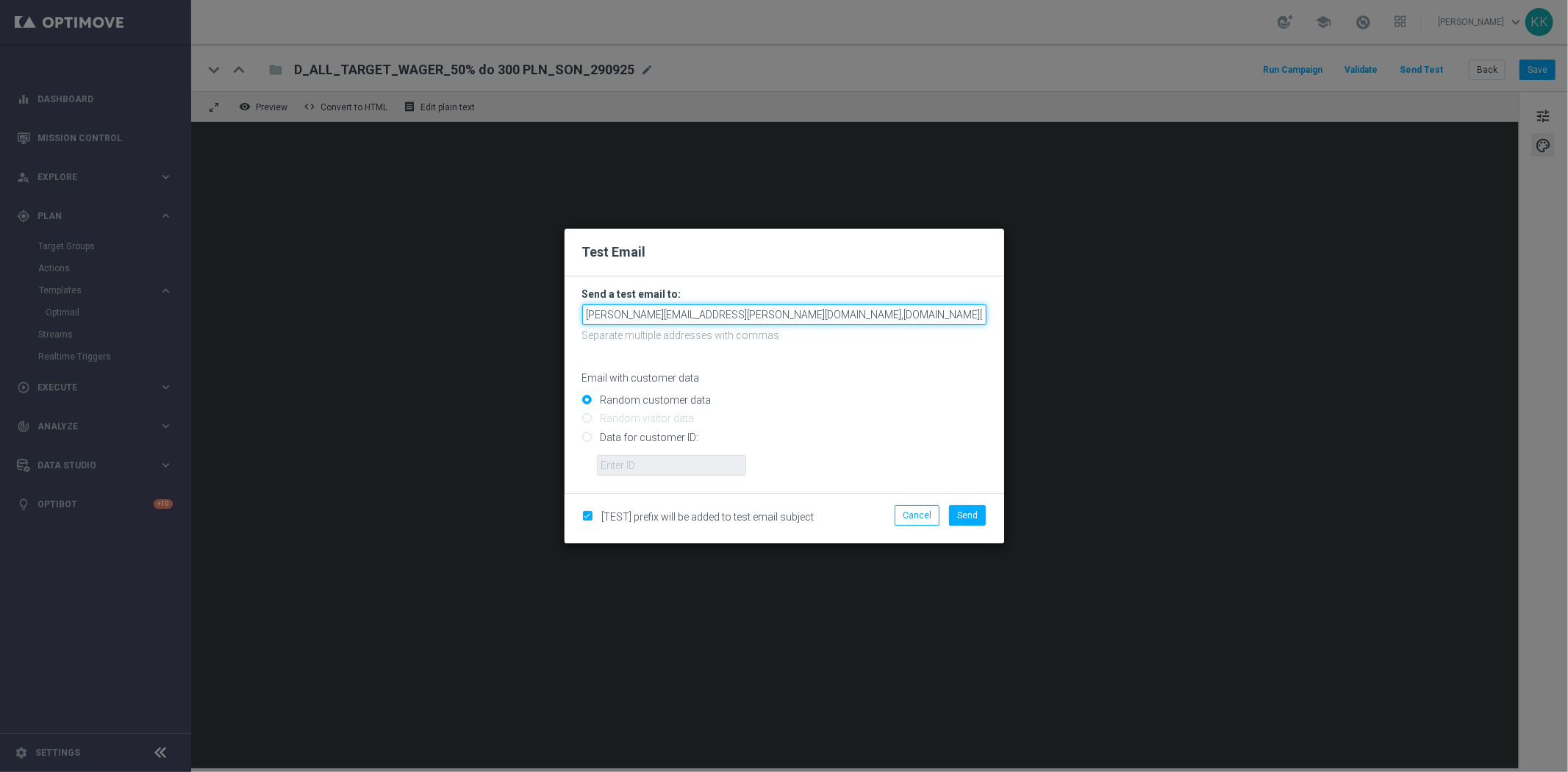
click at [866, 313] on input "[PERSON_NAME][EMAIL_ADDRESS][PERSON_NAME][DOMAIN_NAME],[DOMAIN_NAME][EMAIL_ADDR…" at bounding box center [784, 314] width 404 height 20
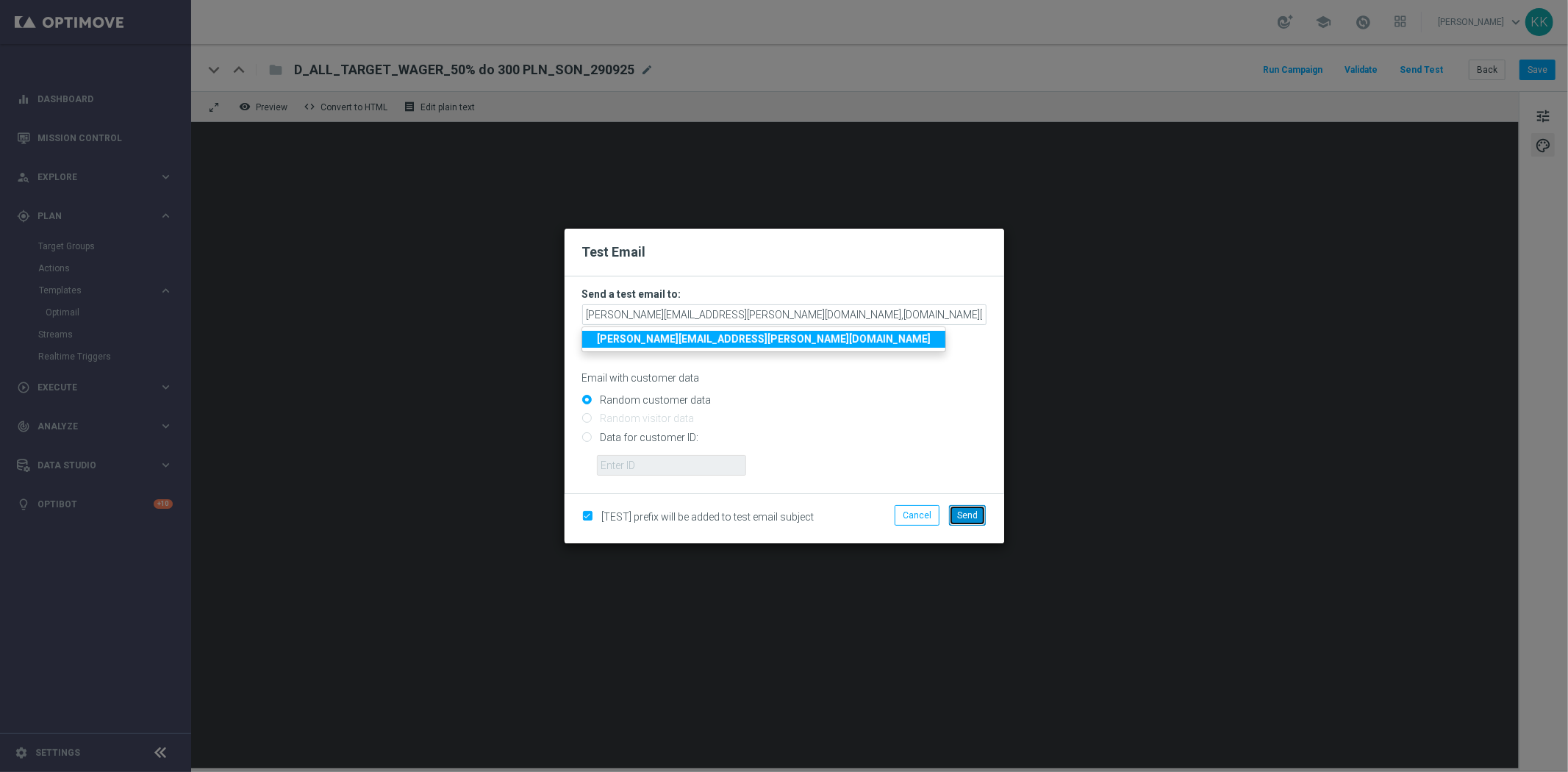
click at [972, 518] on span "Send" at bounding box center [967, 515] width 20 height 11
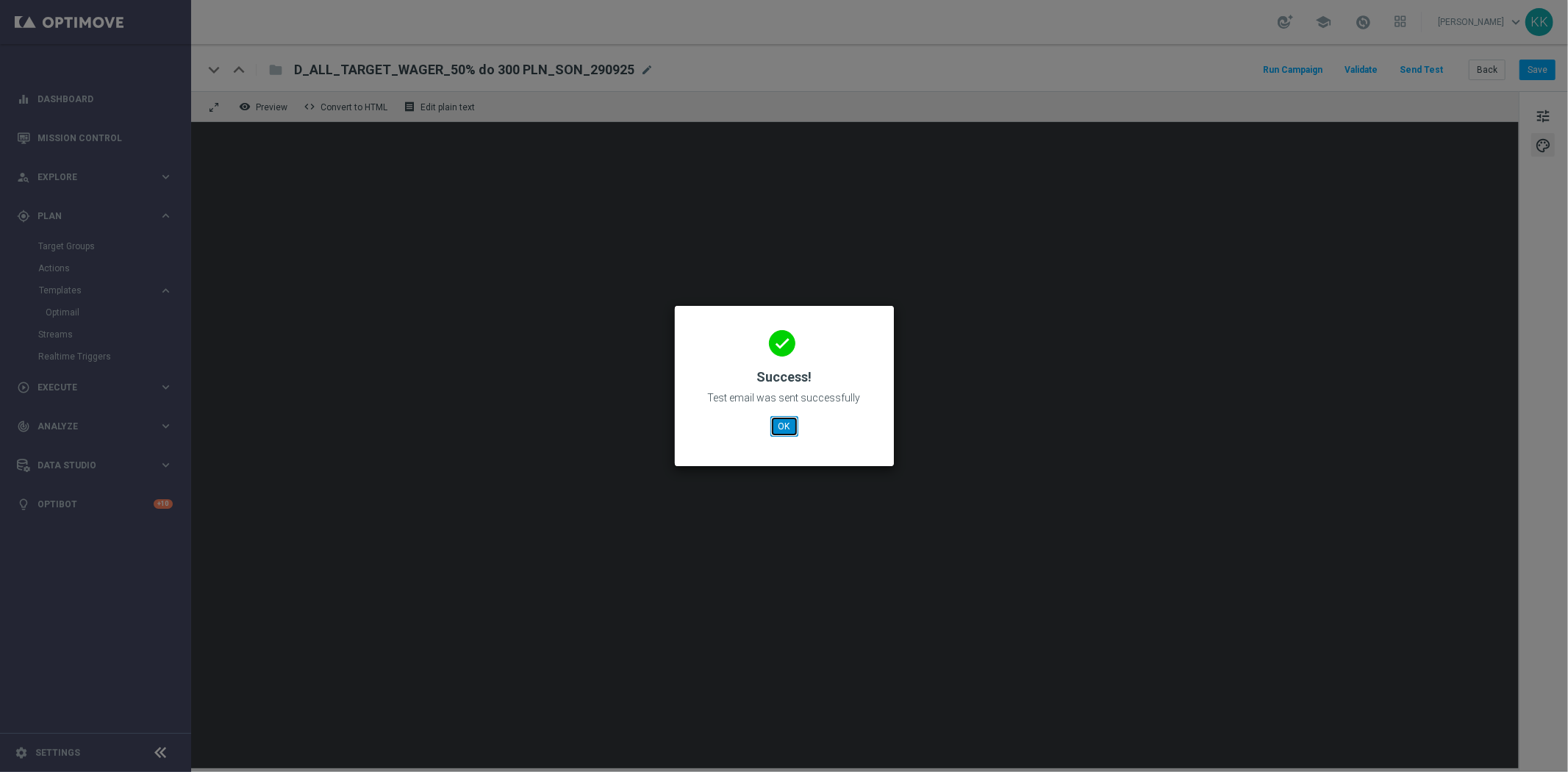
click at [782, 432] on button "OK" at bounding box center [784, 425] width 28 height 20
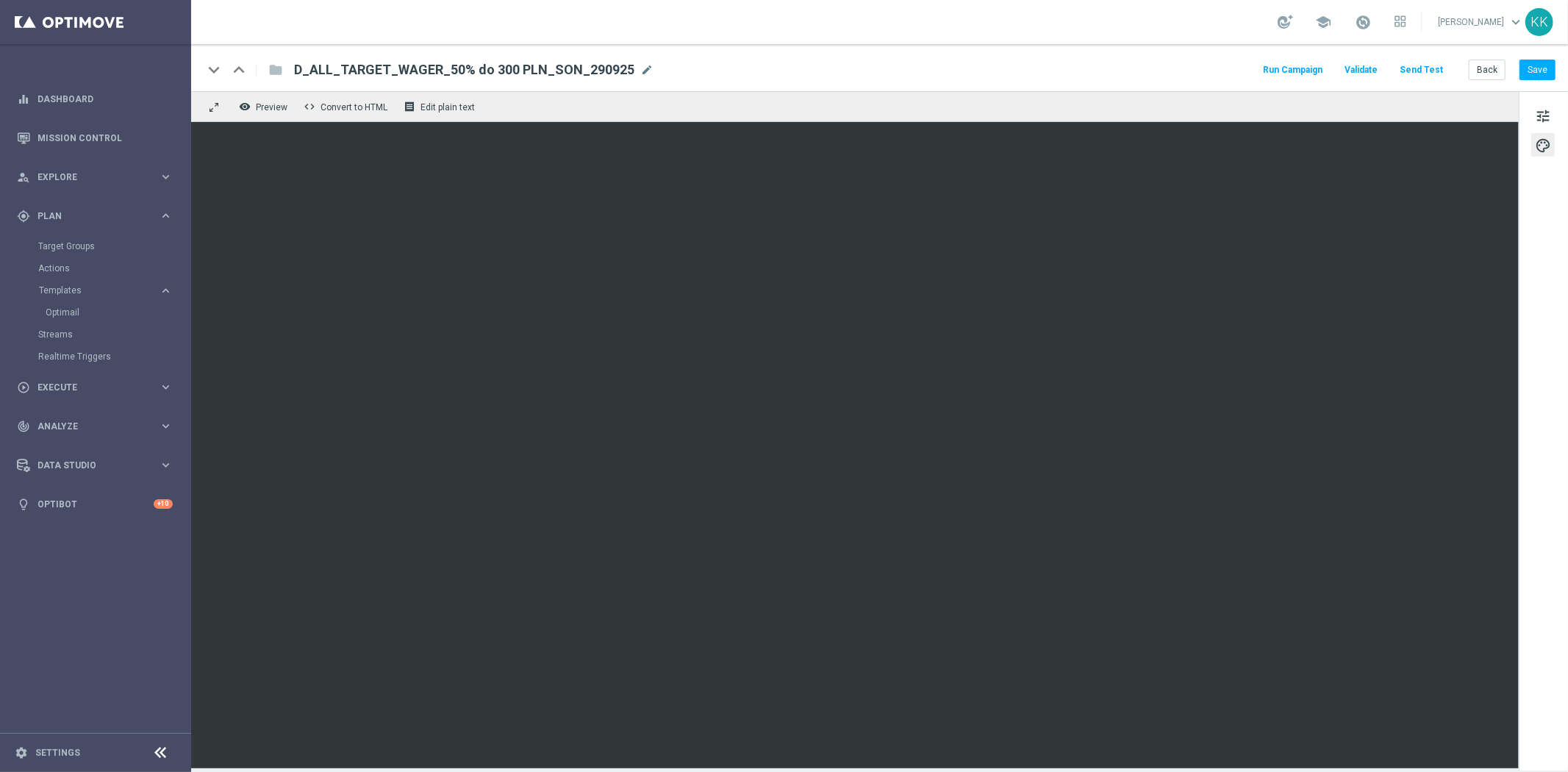
click at [1519, 65] on div "Back Save" at bounding box center [1512, 69] width 87 height 20
click at [1531, 65] on button "Save" at bounding box center [1538, 69] width 36 height 20
click at [1543, 120] on span "tune" at bounding box center [1544, 116] width 16 height 19
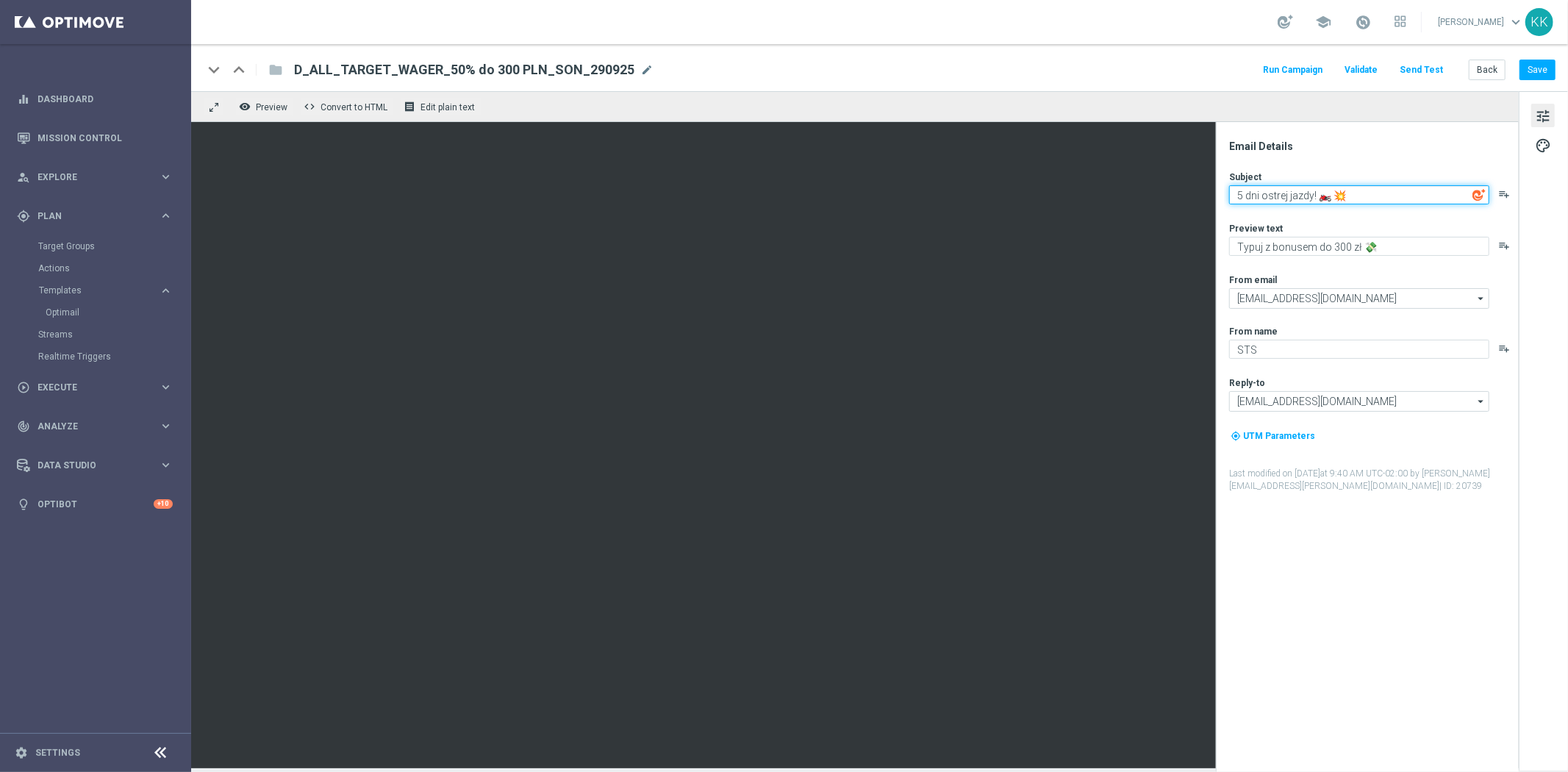
click at [1287, 196] on textarea "5 dni ostrej jazdy! 🏍️ 💥" at bounding box center [1359, 195] width 261 height 19
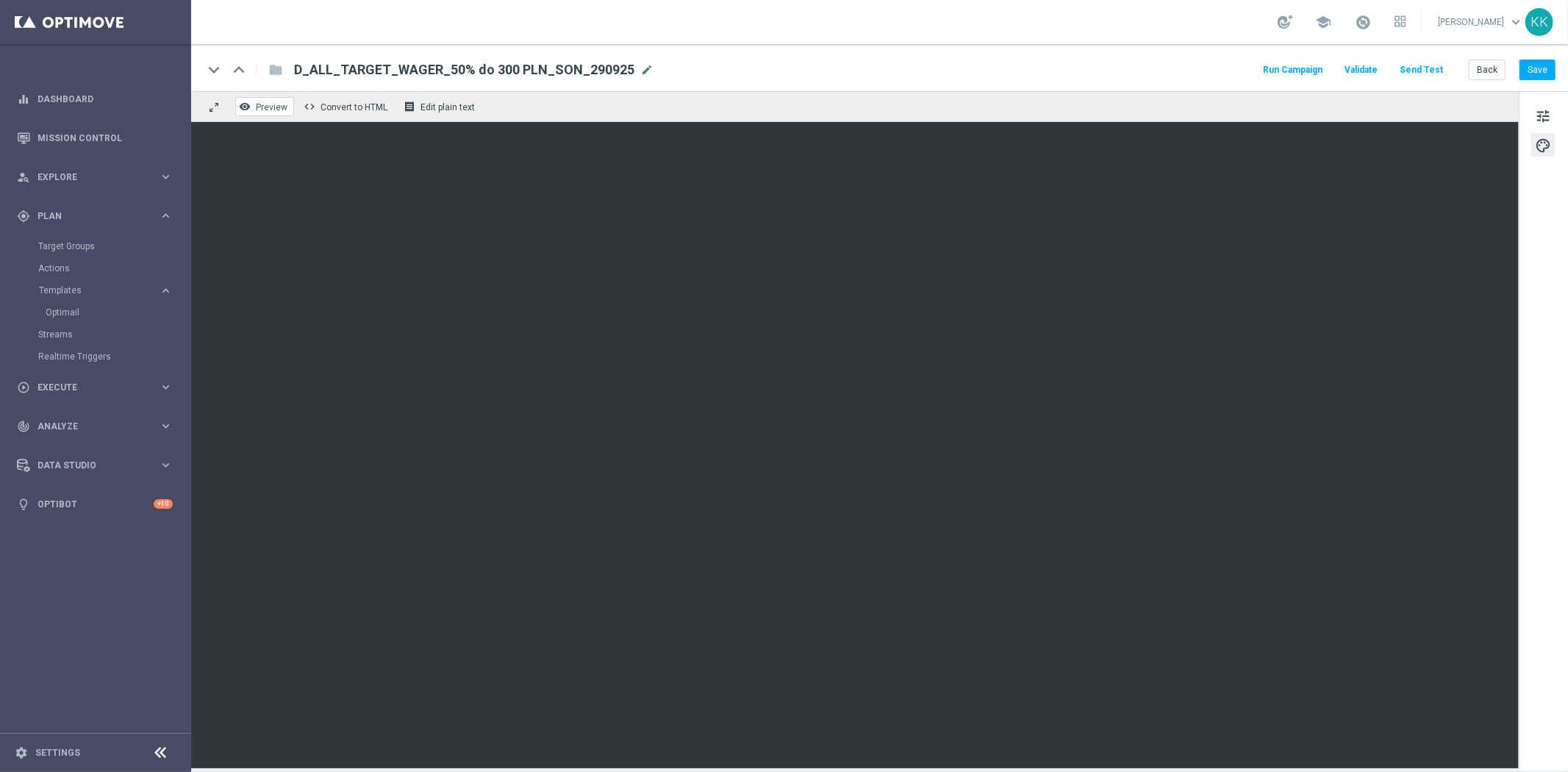
click at [289, 103] on button "remove_red_eye Preview" at bounding box center [265, 107] width 58 height 19
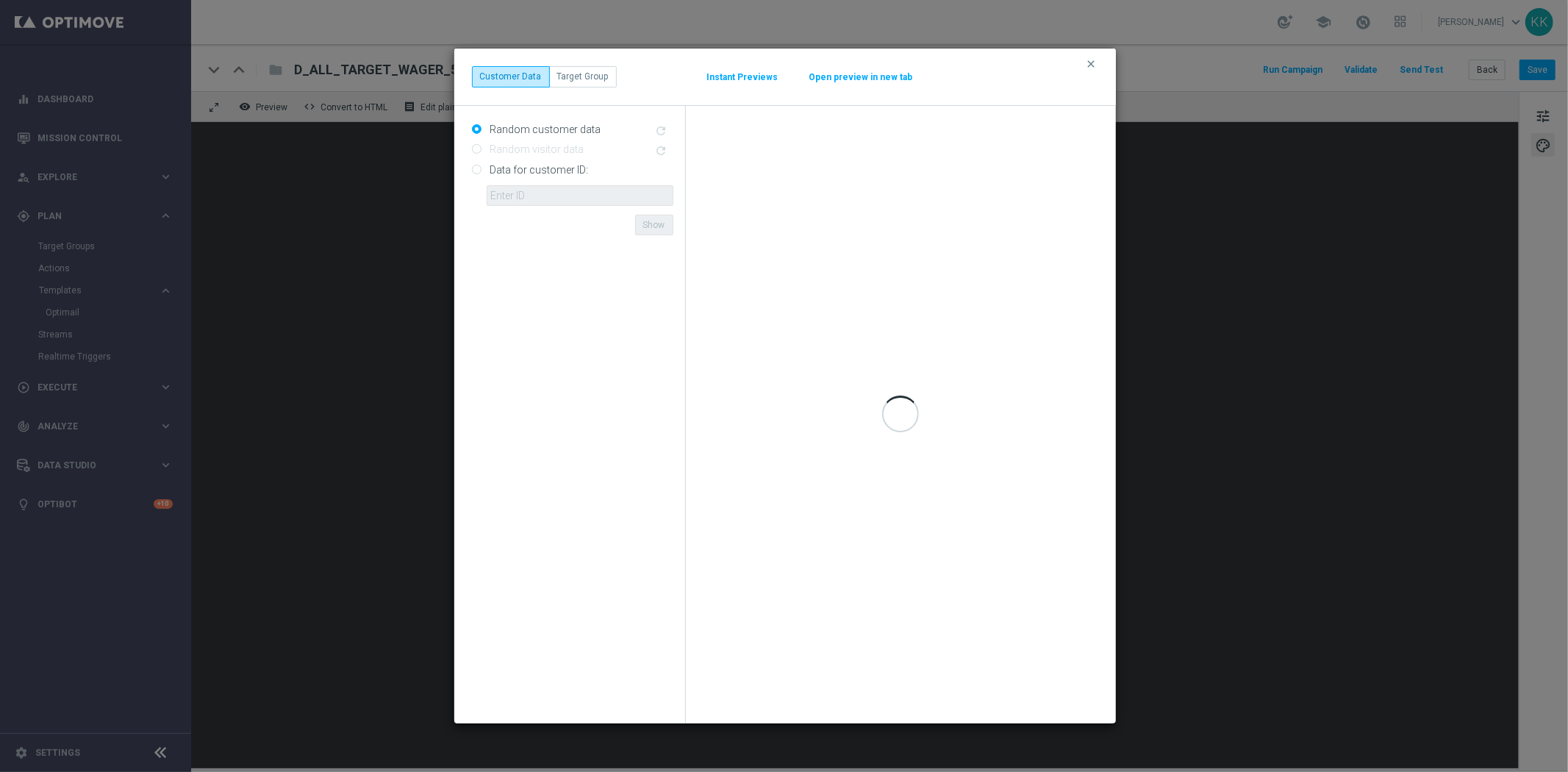
click at [862, 74] on button "Open preview in new tab" at bounding box center [861, 77] width 105 height 11
click at [1096, 58] on icon "clear" at bounding box center [1091, 64] width 11 height 11
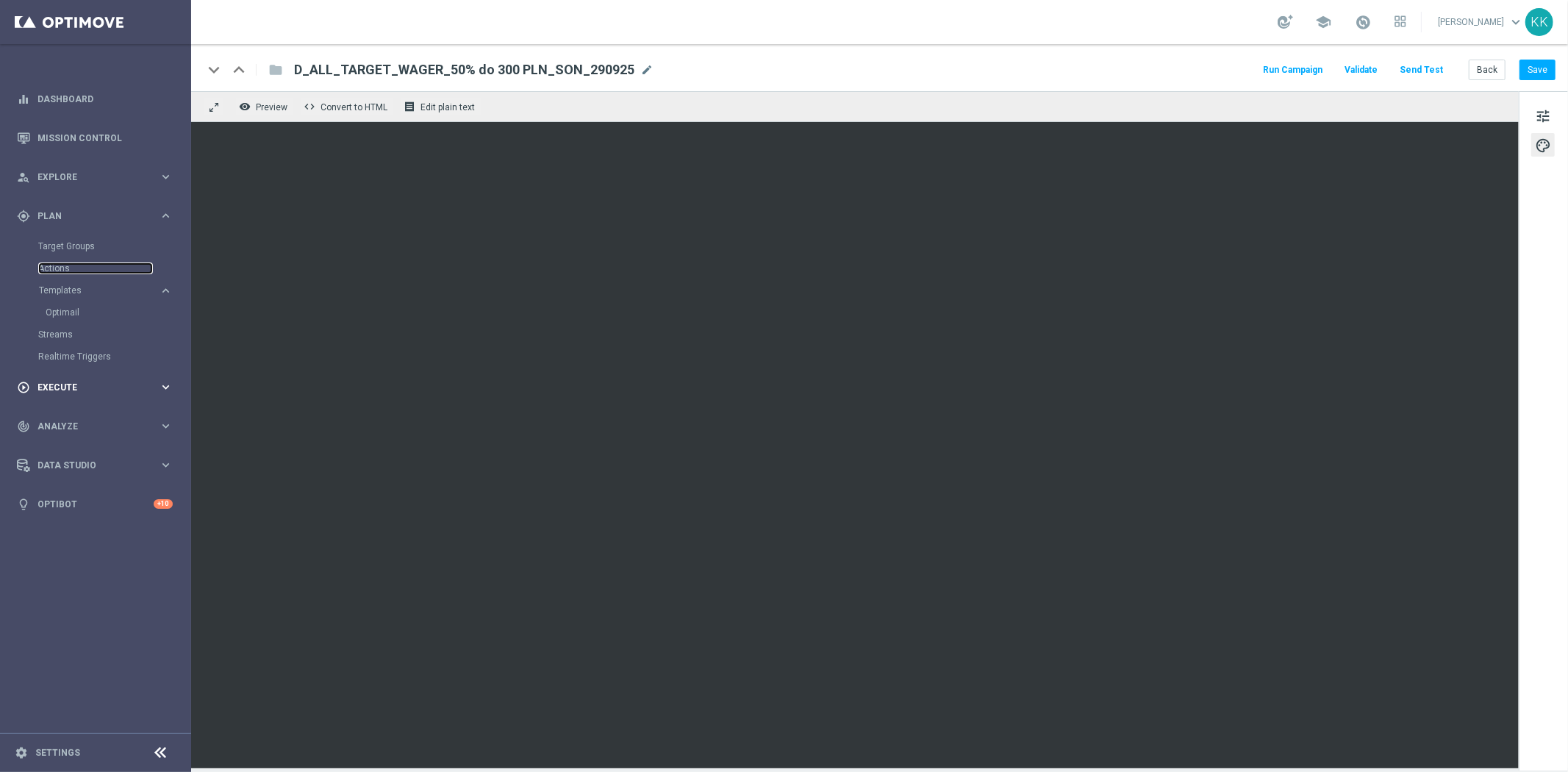
drag, startPoint x: 60, startPoint y: 263, endPoint x: 70, endPoint y: 392, distance: 129.4
click at [60, 263] on link "Actions" at bounding box center [95, 268] width 114 height 11
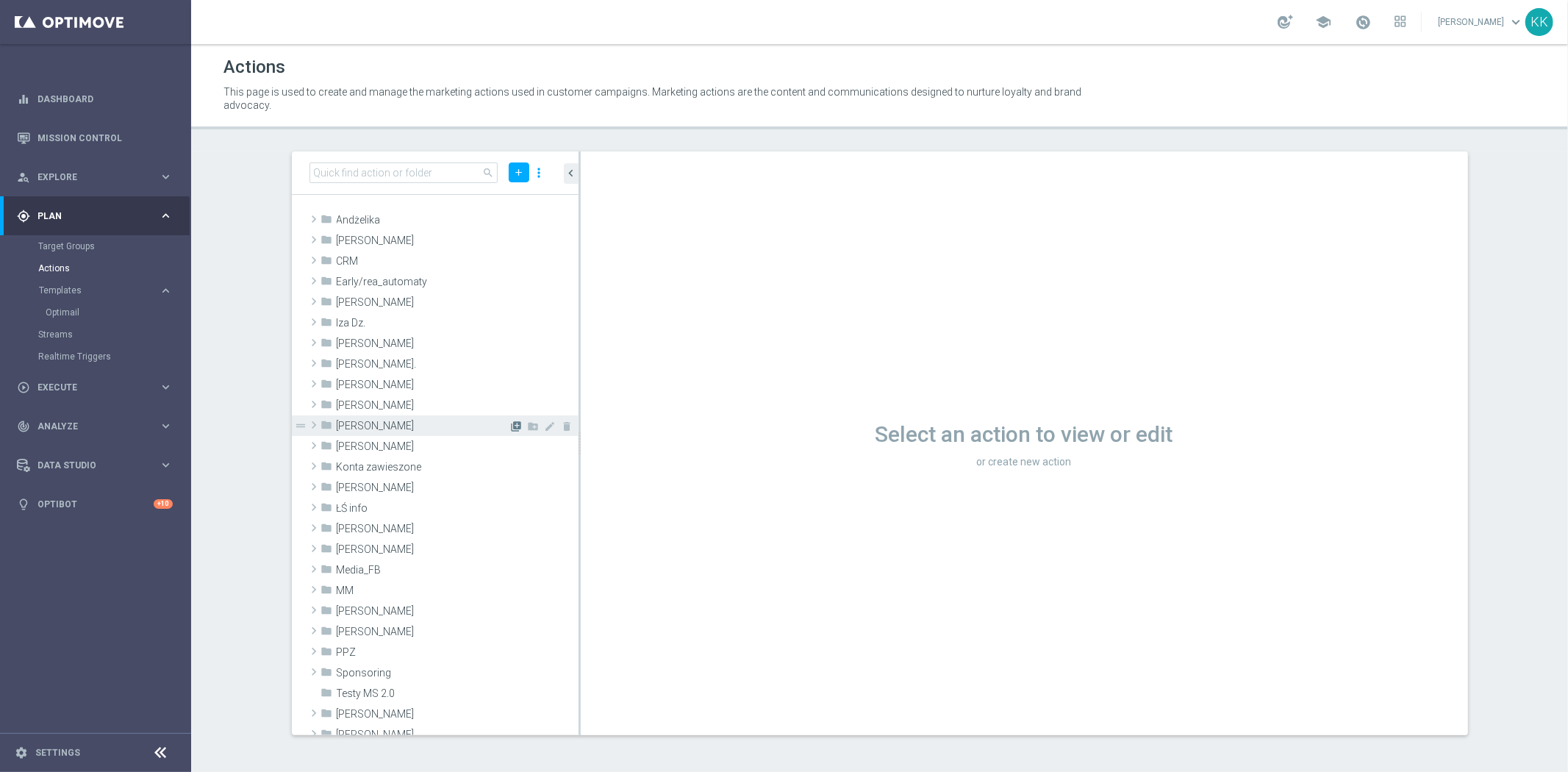
click at [511, 429] on icon "library_add" at bounding box center [516, 426] width 11 height 11
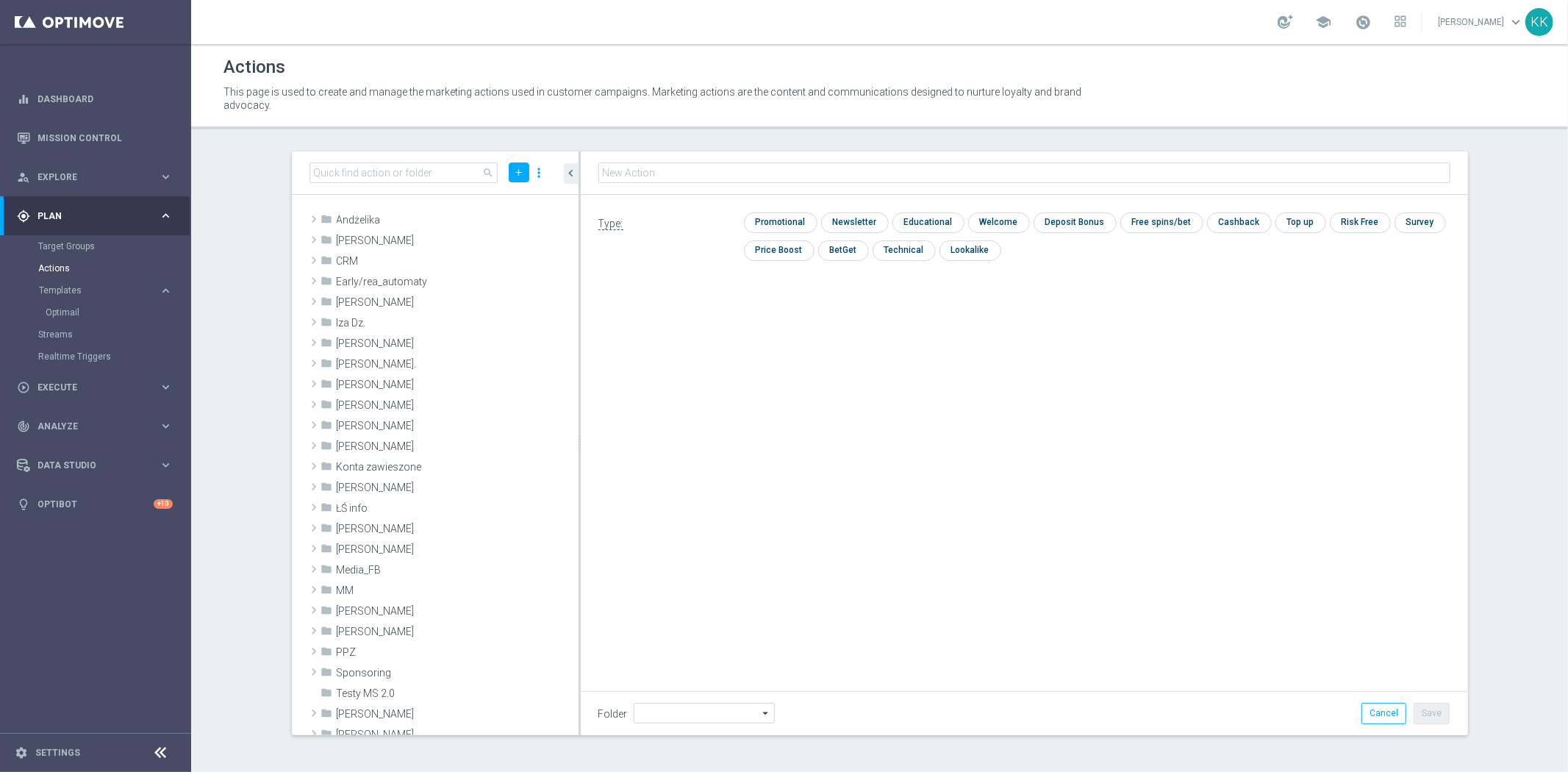
type input "[PERSON_NAME]"
type input "D_ALL_TARGET_WAGER_50% do 300 PLN_SON_290925"
click at [782, 218] on input "checkbox" at bounding box center [779, 222] width 70 height 19
checkbox input "true"
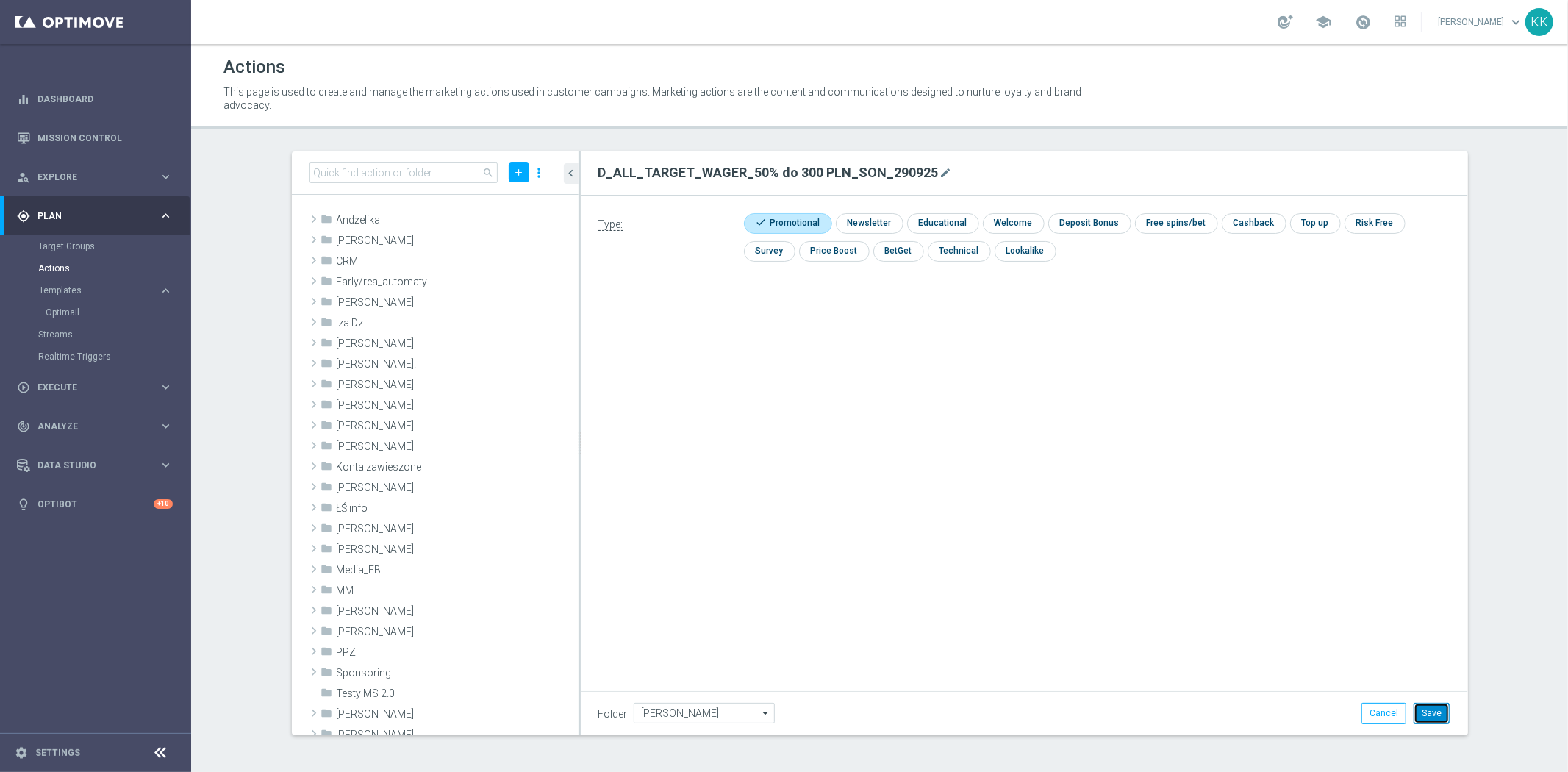
click at [1418, 707] on button "Save" at bounding box center [1432, 713] width 36 height 20
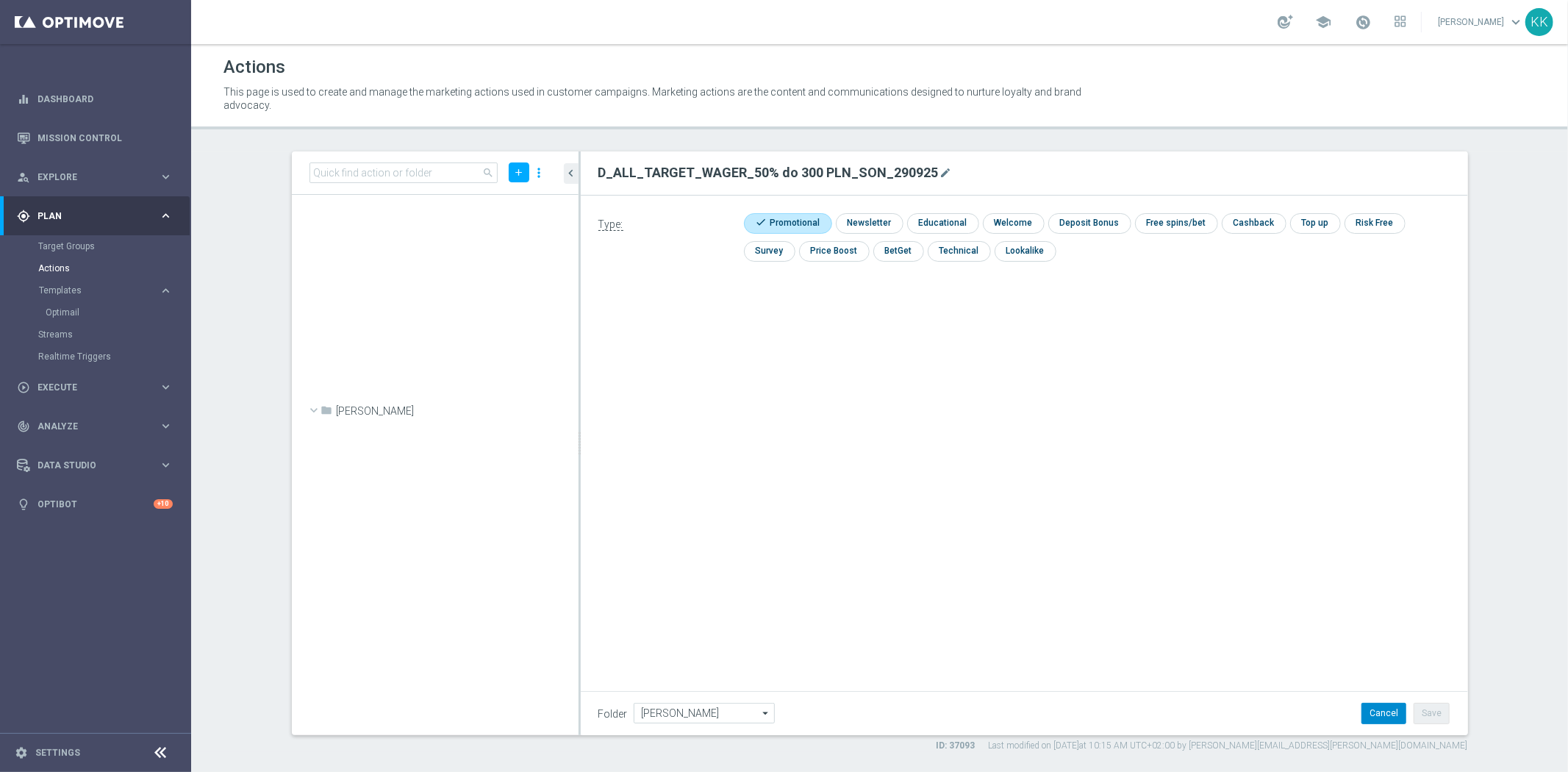
scroll to position [43475, 0]
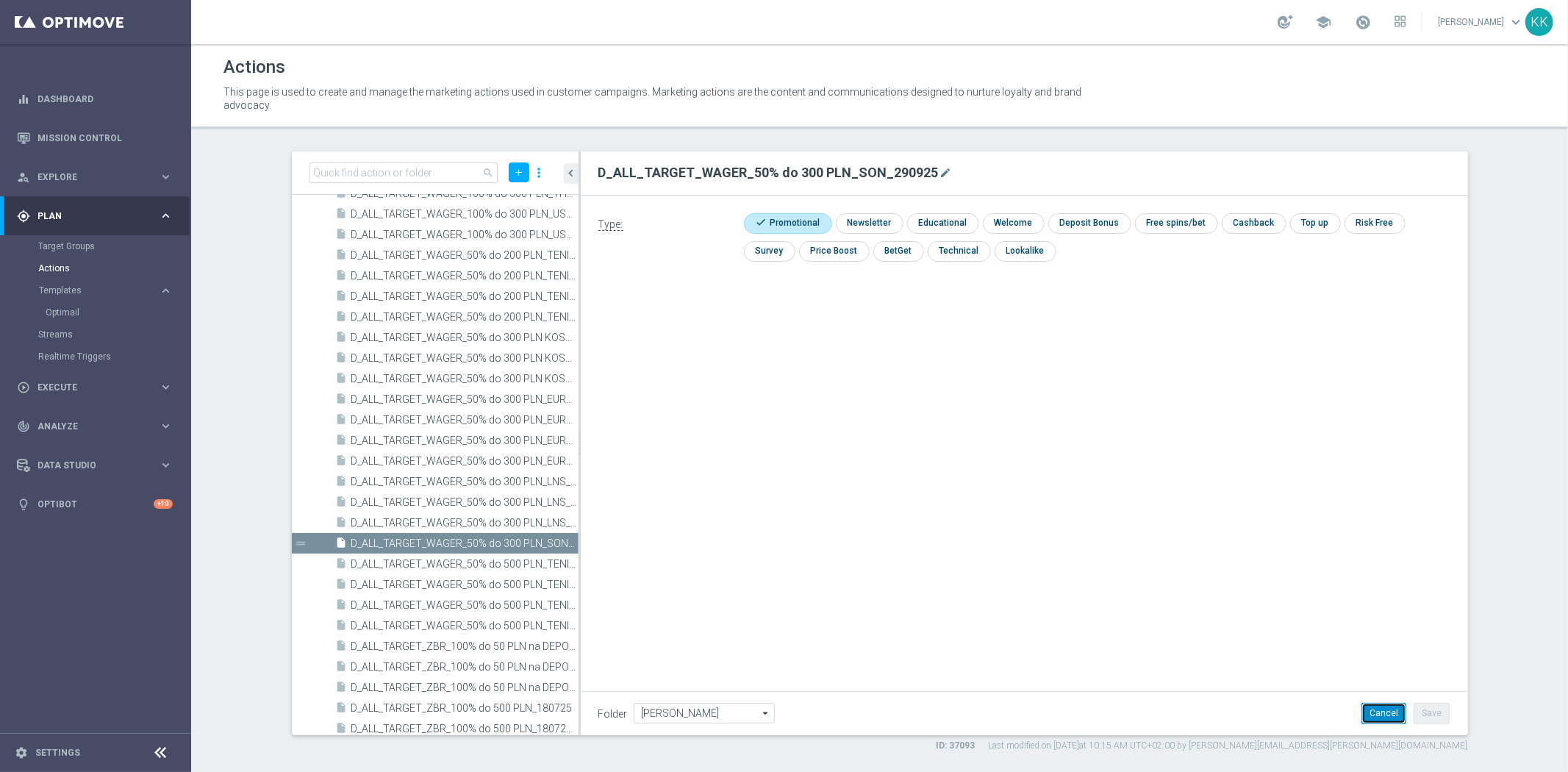
click at [1397, 709] on button "Cancel" at bounding box center [1384, 713] width 45 height 20
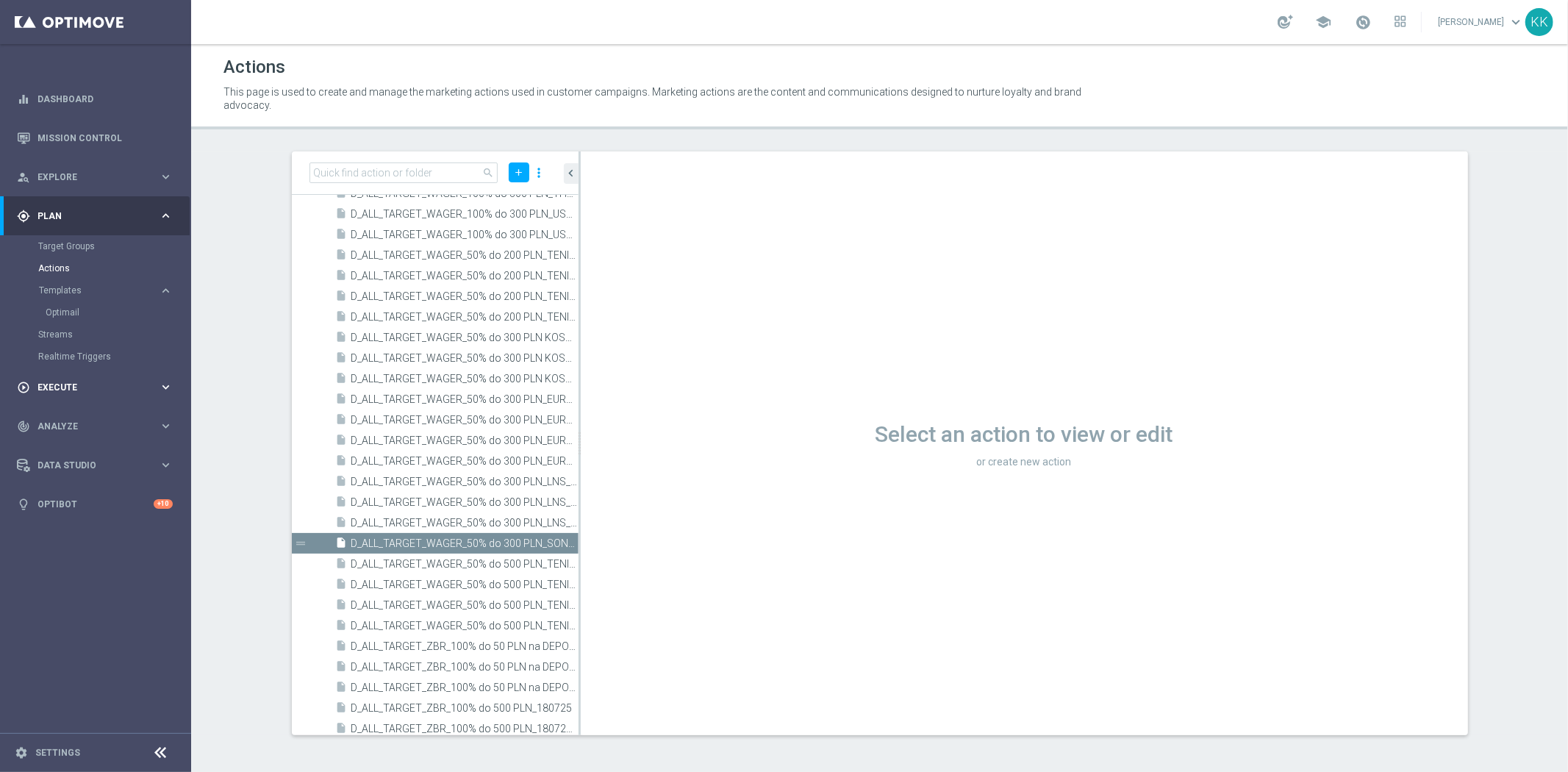
click at [71, 386] on span "Execute" at bounding box center [97, 387] width 121 height 9
click at [63, 297] on div "Stream Builder" at bounding box center [114, 307] width 152 height 22
click at [83, 327] on div "track_changes Analyze keyboard_arrow_right" at bounding box center [95, 338] width 190 height 39
click at [58, 323] on link "Customer 360" at bounding box center [95, 324] width 114 height 11
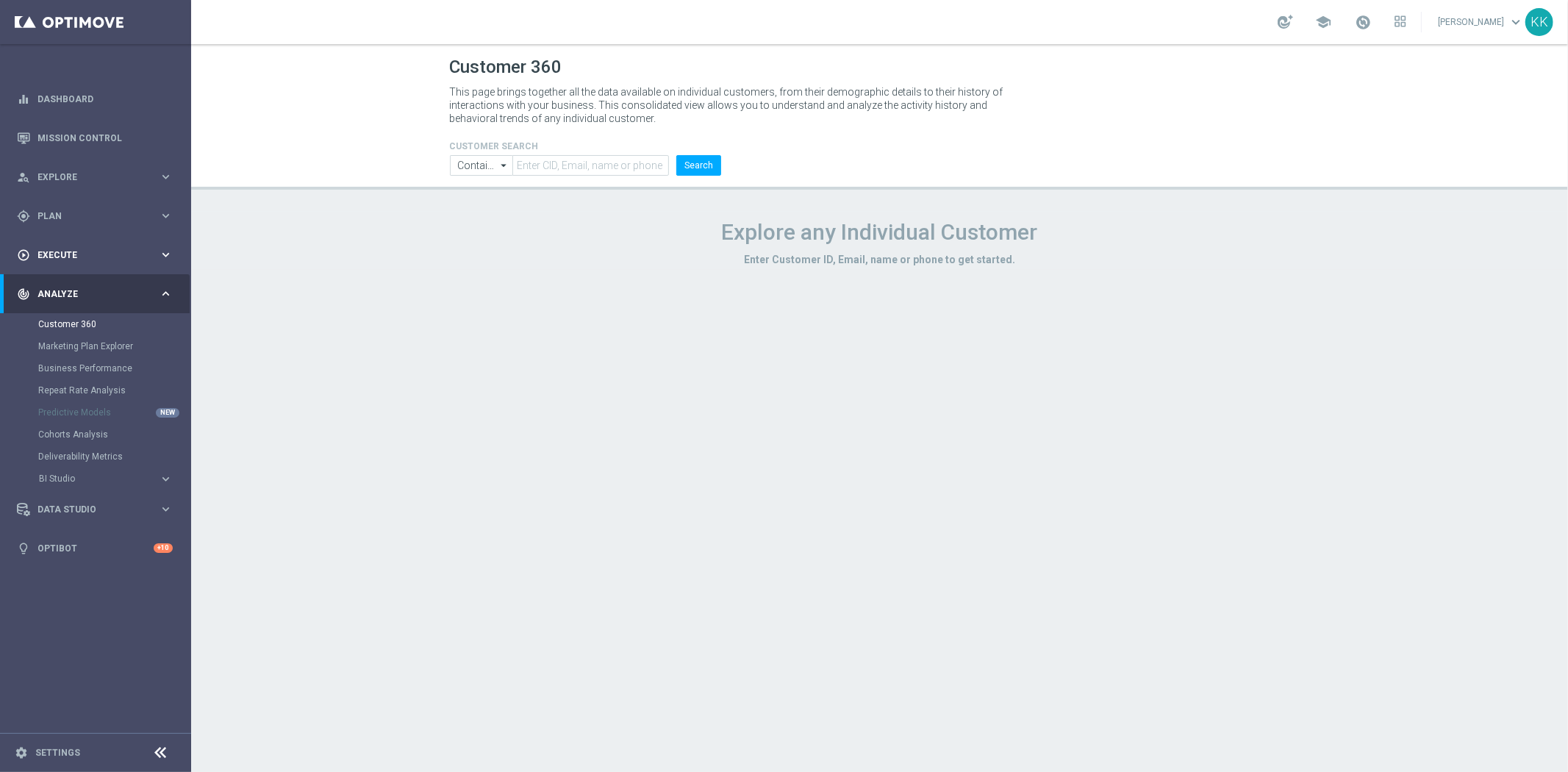
click at [63, 257] on span "Execute" at bounding box center [97, 255] width 121 height 9
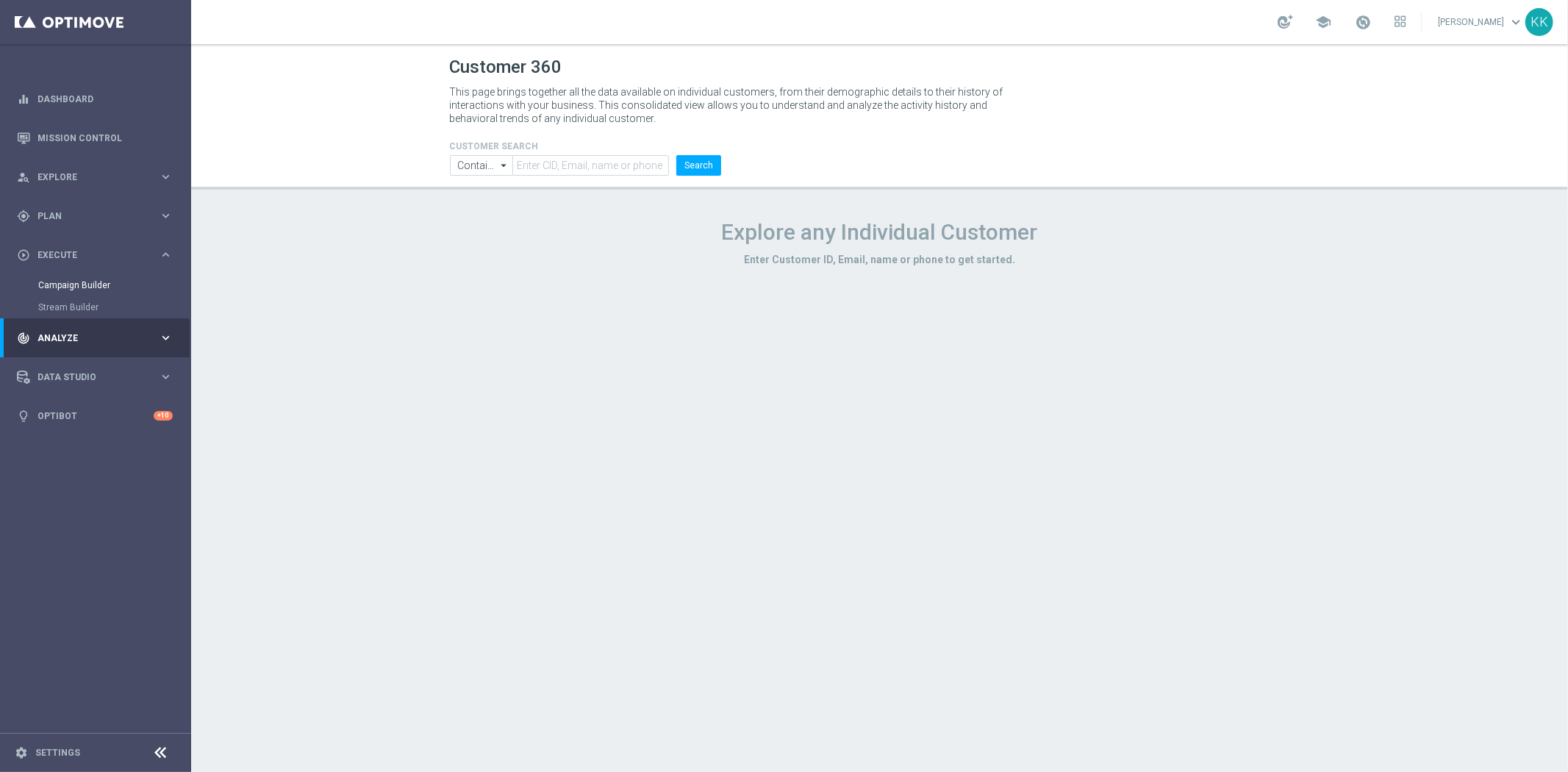
click at [63, 294] on div "Campaign Builder" at bounding box center [114, 285] width 152 height 22
click at [66, 287] on link "Campaign Builder" at bounding box center [95, 285] width 114 height 11
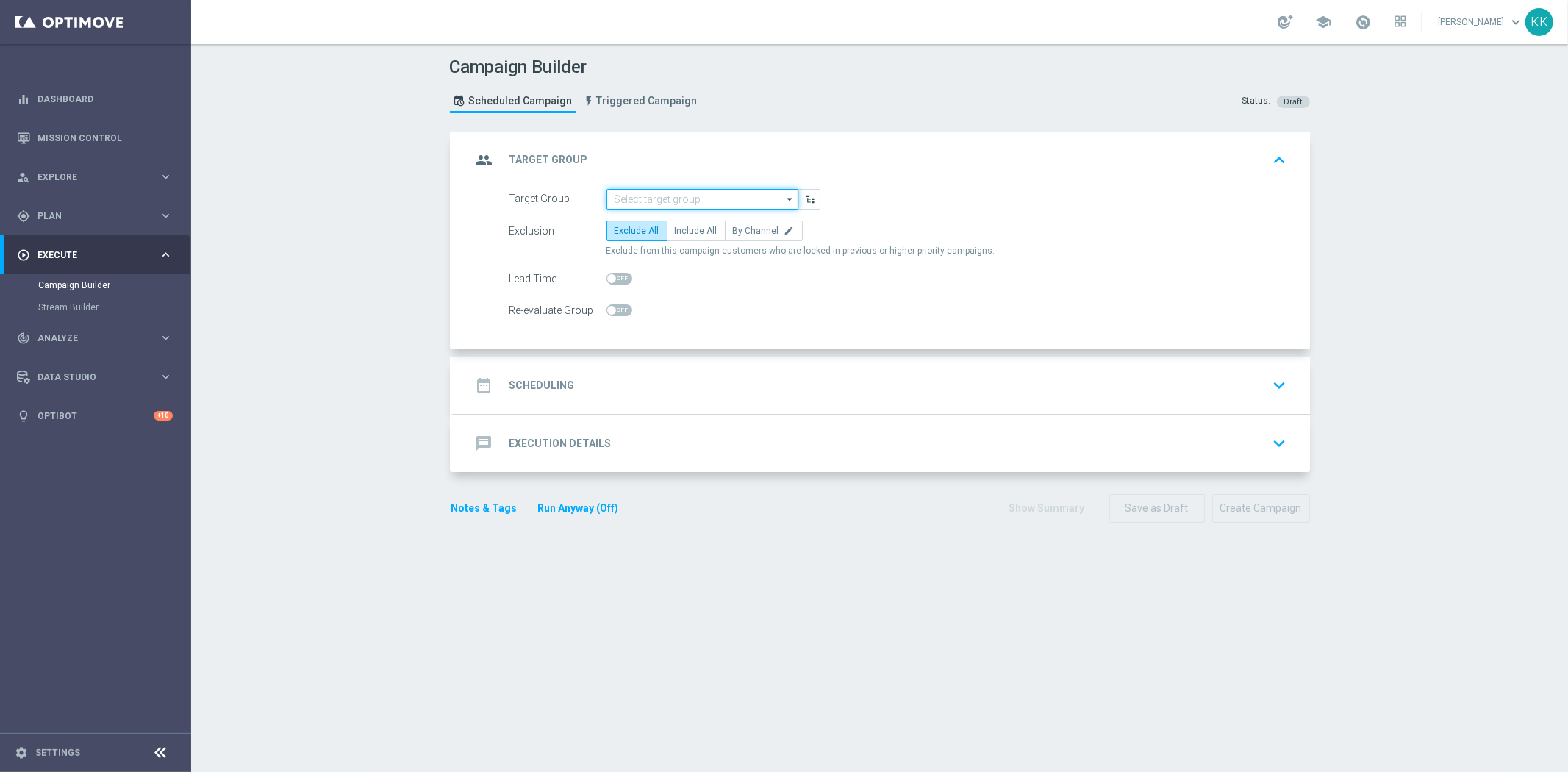
click at [674, 199] on input at bounding box center [702, 199] width 192 height 20
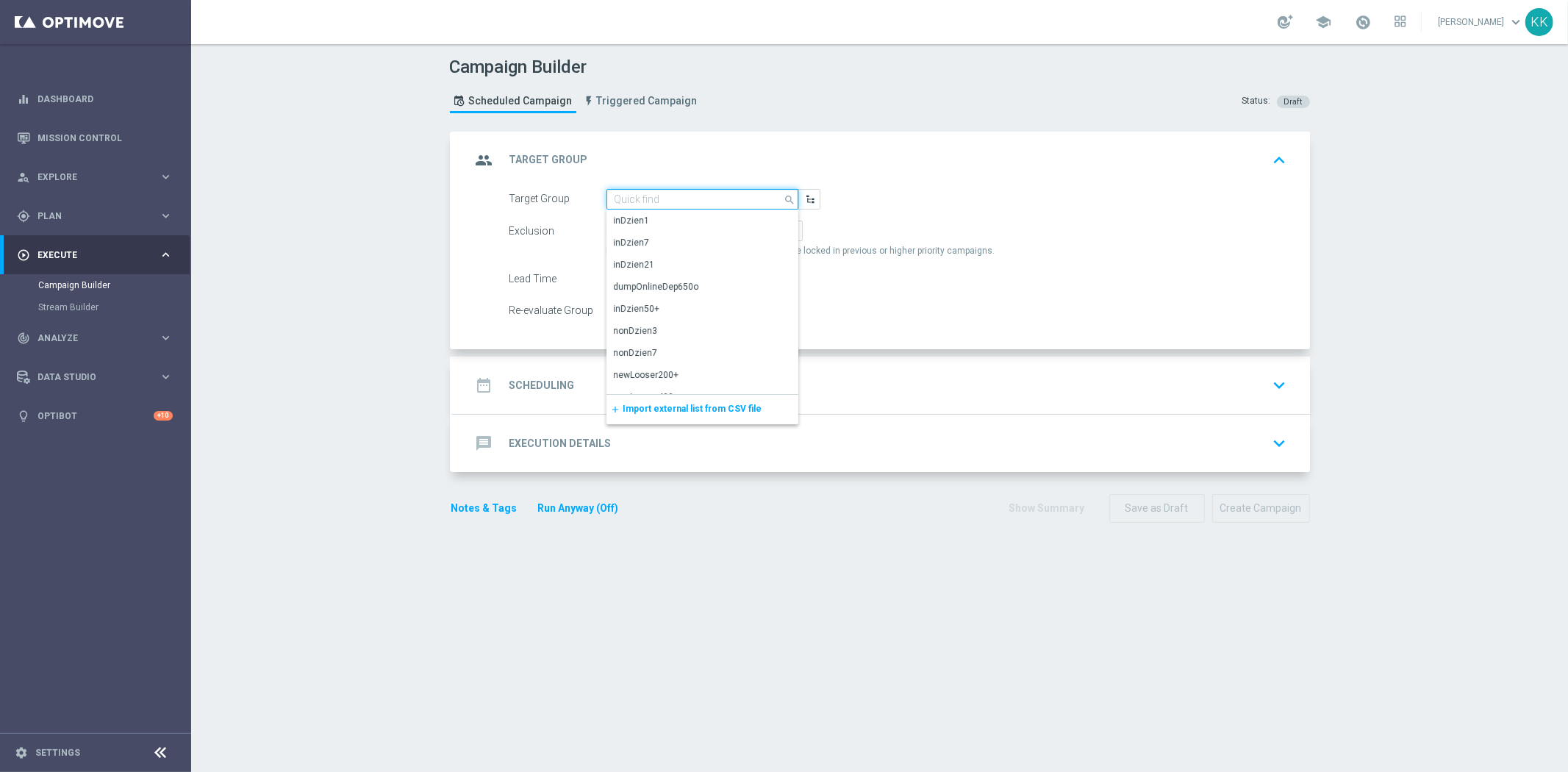
paste input "D_ALL_TARGET_WAGER_50% do 300 PLN_SON_290925"
click at [667, 226] on div "D_ALL_TARGET_WAGER_50% do 300 PLN_SON_290925" at bounding box center [702, 227] width 176 height 27
type input "D_ALL_TARGET_WAGER_50% do 300 PLN_SON_290925"
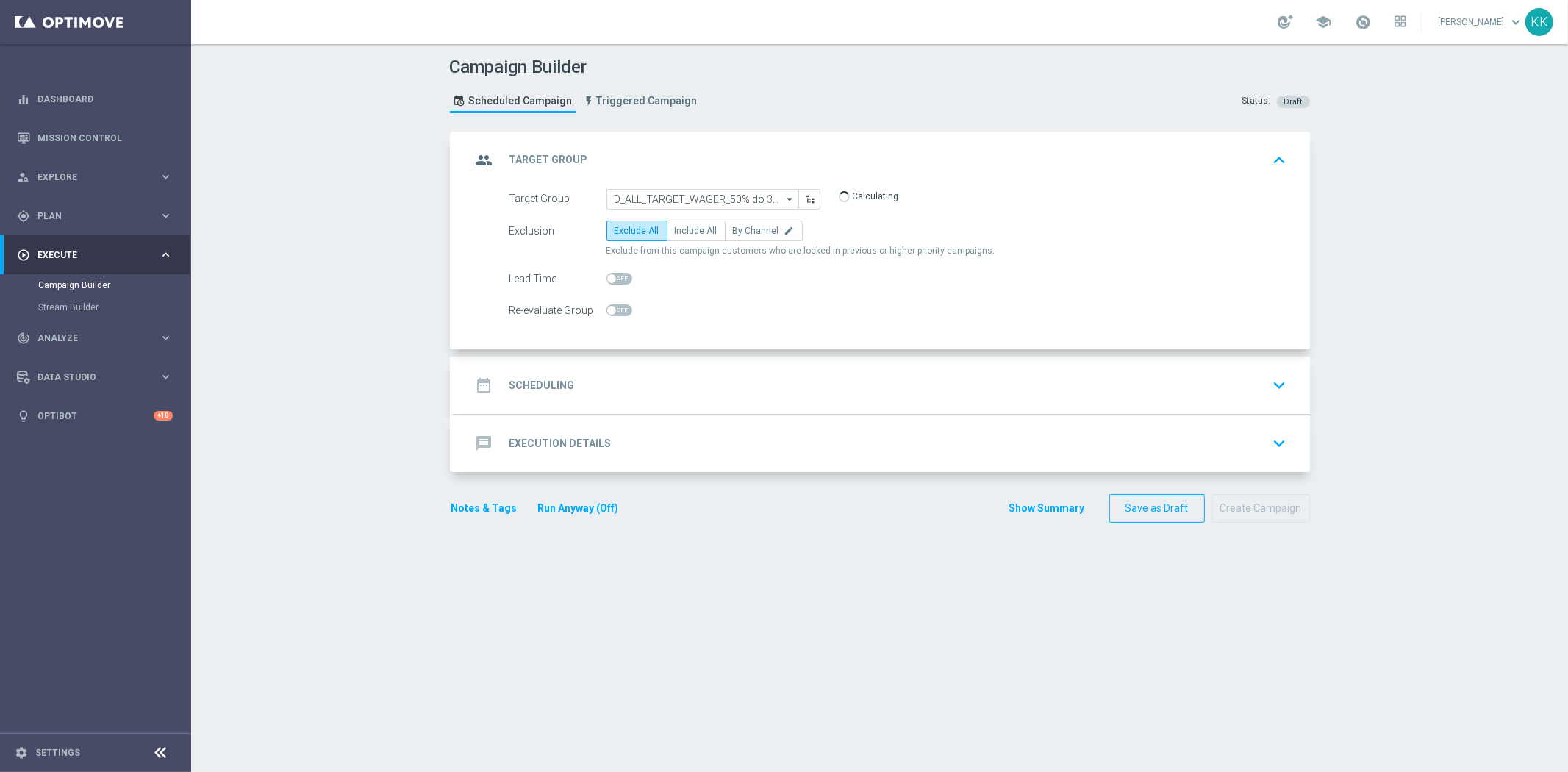
click at [711, 213] on form "Target Group D_ALL_TARGET_WAGER_50% do 300 PLN_SON_290925 D_ALL_TARGET_WAGER_50…" at bounding box center [898, 255] width 778 height 132
click at [687, 244] on div "Exclusion Exclude All Include All By Channel edit Exclude from this campaign cu…" at bounding box center [898, 239] width 778 height 37
click at [675, 232] on span "Include All" at bounding box center [696, 231] width 43 height 11
click at [675, 232] on input "Include All" at bounding box center [680, 234] width 10 height 10
radio input "true"
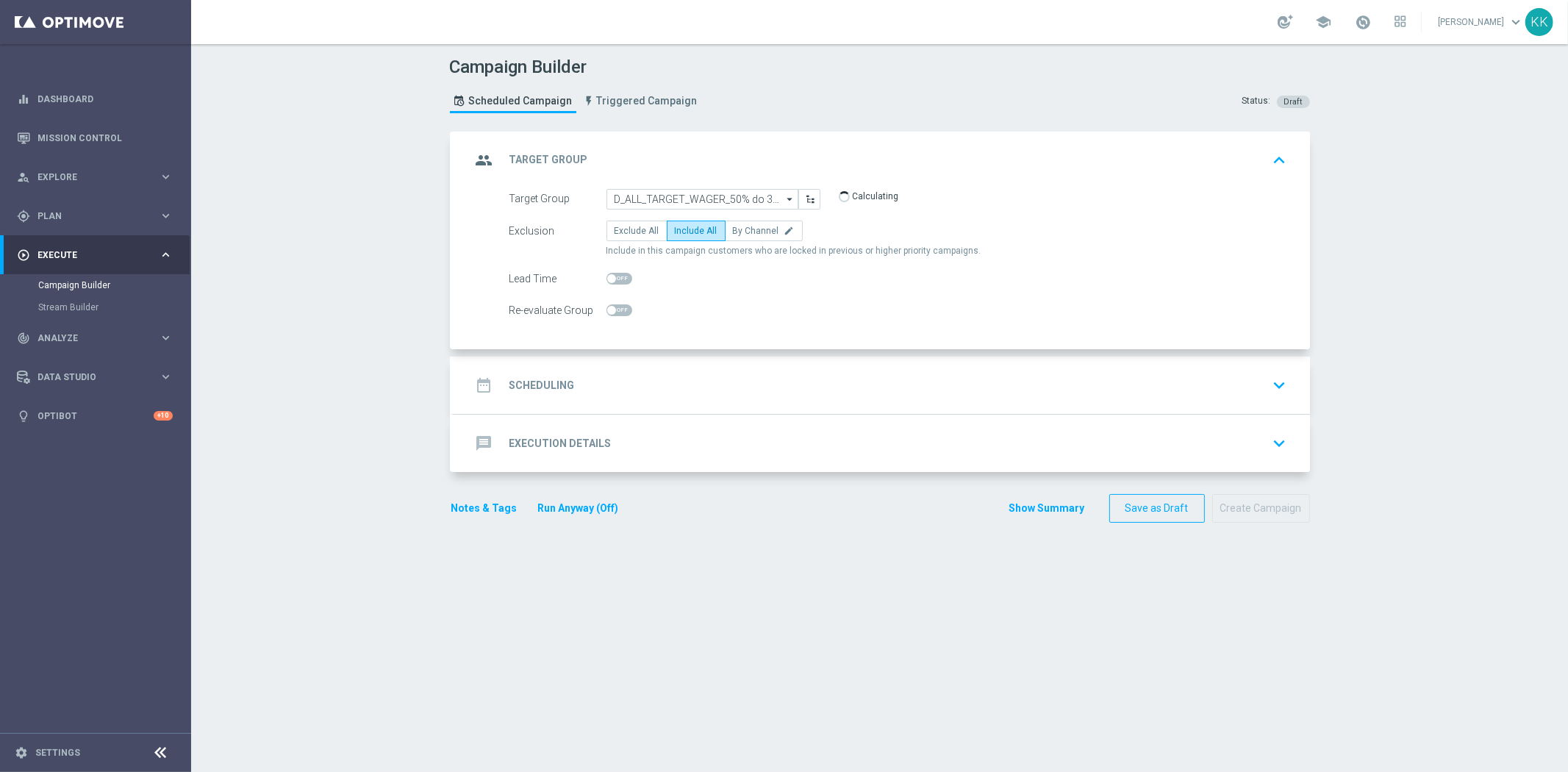
click at [615, 311] on span at bounding box center [620, 310] width 26 height 11
click at [615, 311] on input "checkbox" at bounding box center [620, 310] width 26 height 11
click at [607, 304] on span at bounding box center [620, 310] width 26 height 11
click at [607, 304] on input "checkbox" at bounding box center [620, 310] width 26 height 11
checkbox input "false"
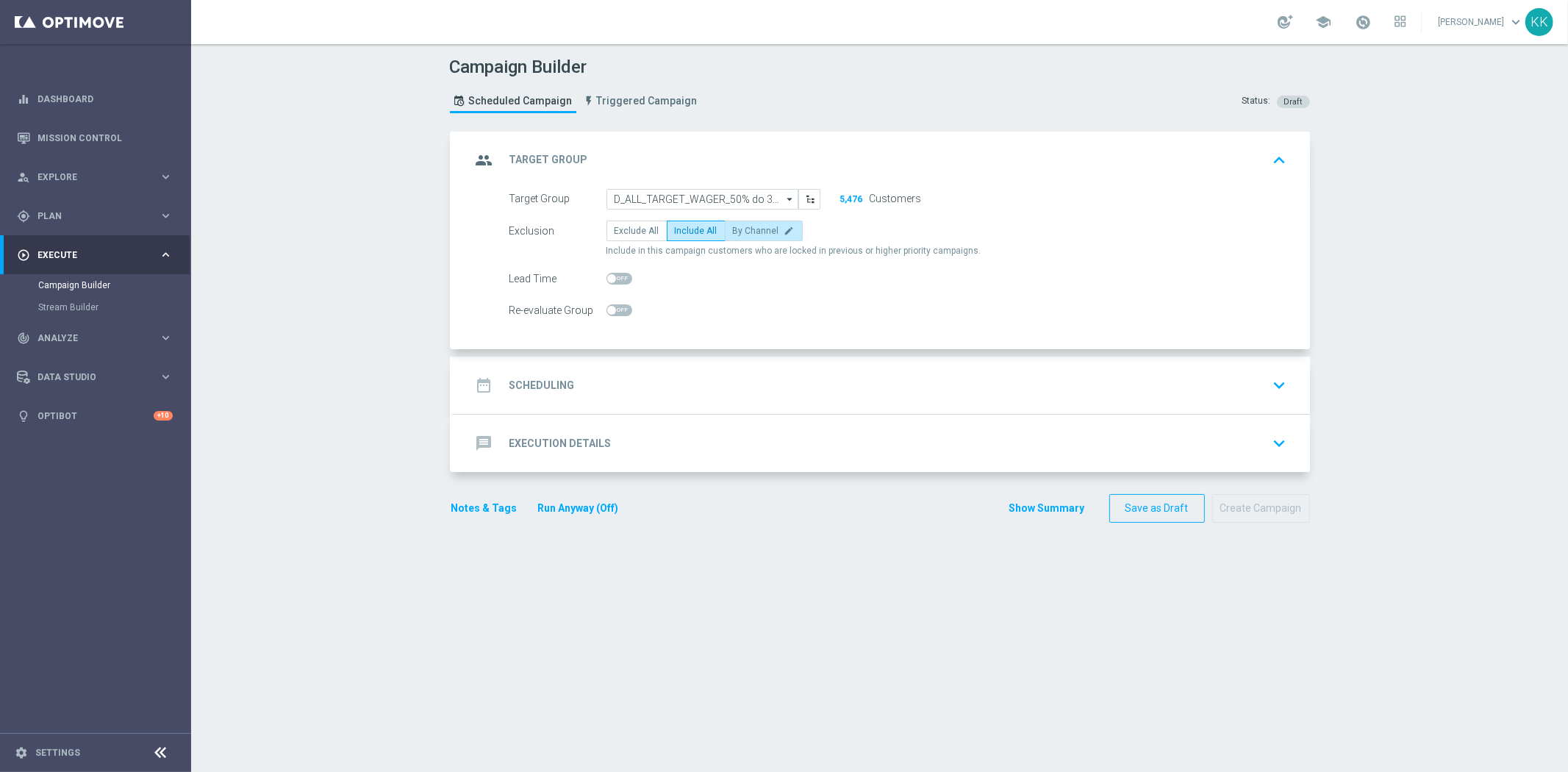
click at [746, 226] on span "By Channel" at bounding box center [756, 231] width 46 height 11
click at [743, 229] on input "By Channel edit" at bounding box center [738, 234] width 10 height 10
radio input "true"
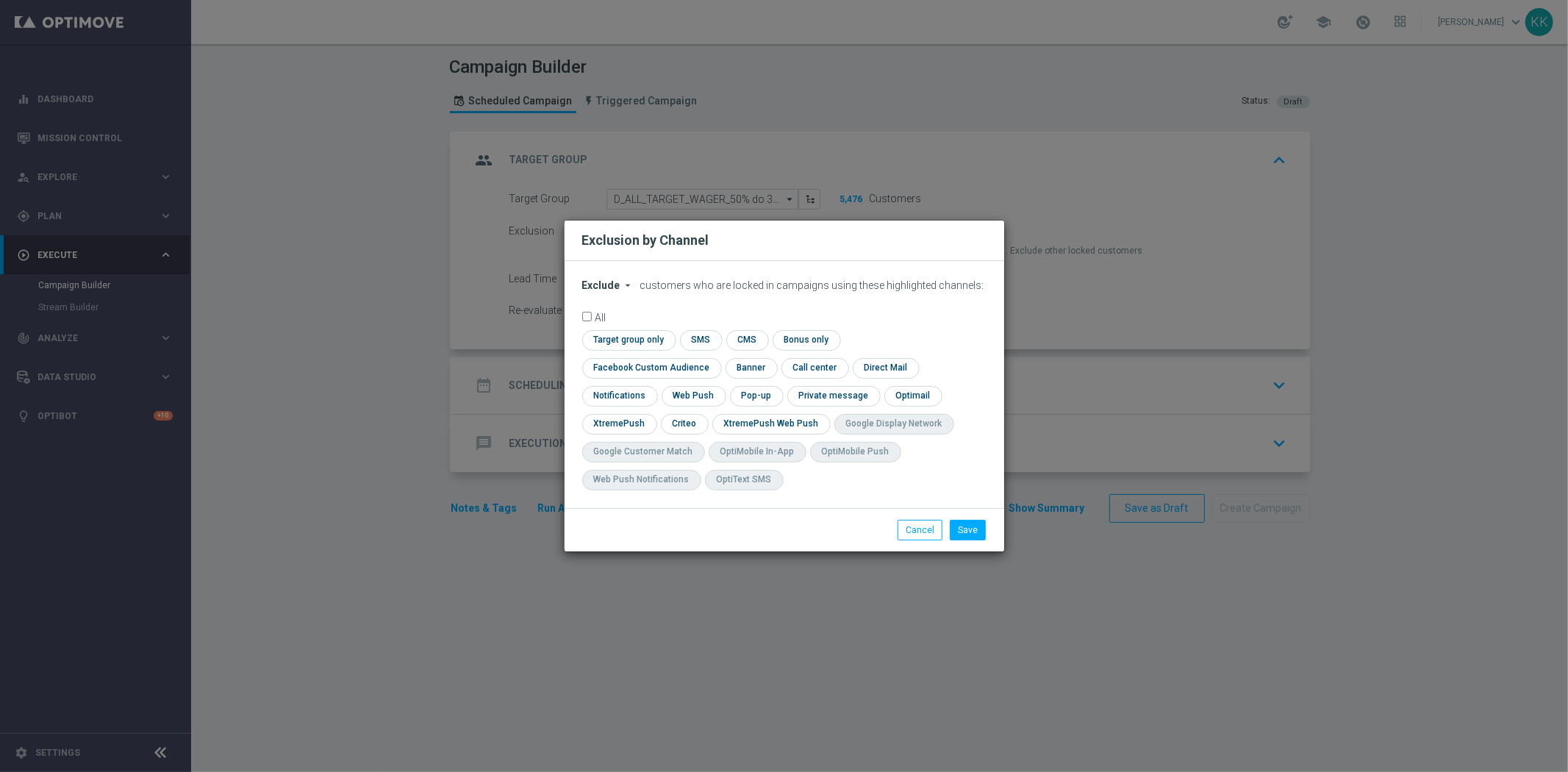
click at [585, 291] on button "Exclude arrow_drop_down" at bounding box center [610, 285] width 56 height 12
click at [0, 0] on span "Include" at bounding box center [0, 0] width 0 height 0
click at [715, 358] on input "checkbox" at bounding box center [649, 368] width 133 height 19
checkbox input "true"
click at [670, 420] on input "checkbox" at bounding box center [684, 424] width 45 height 19
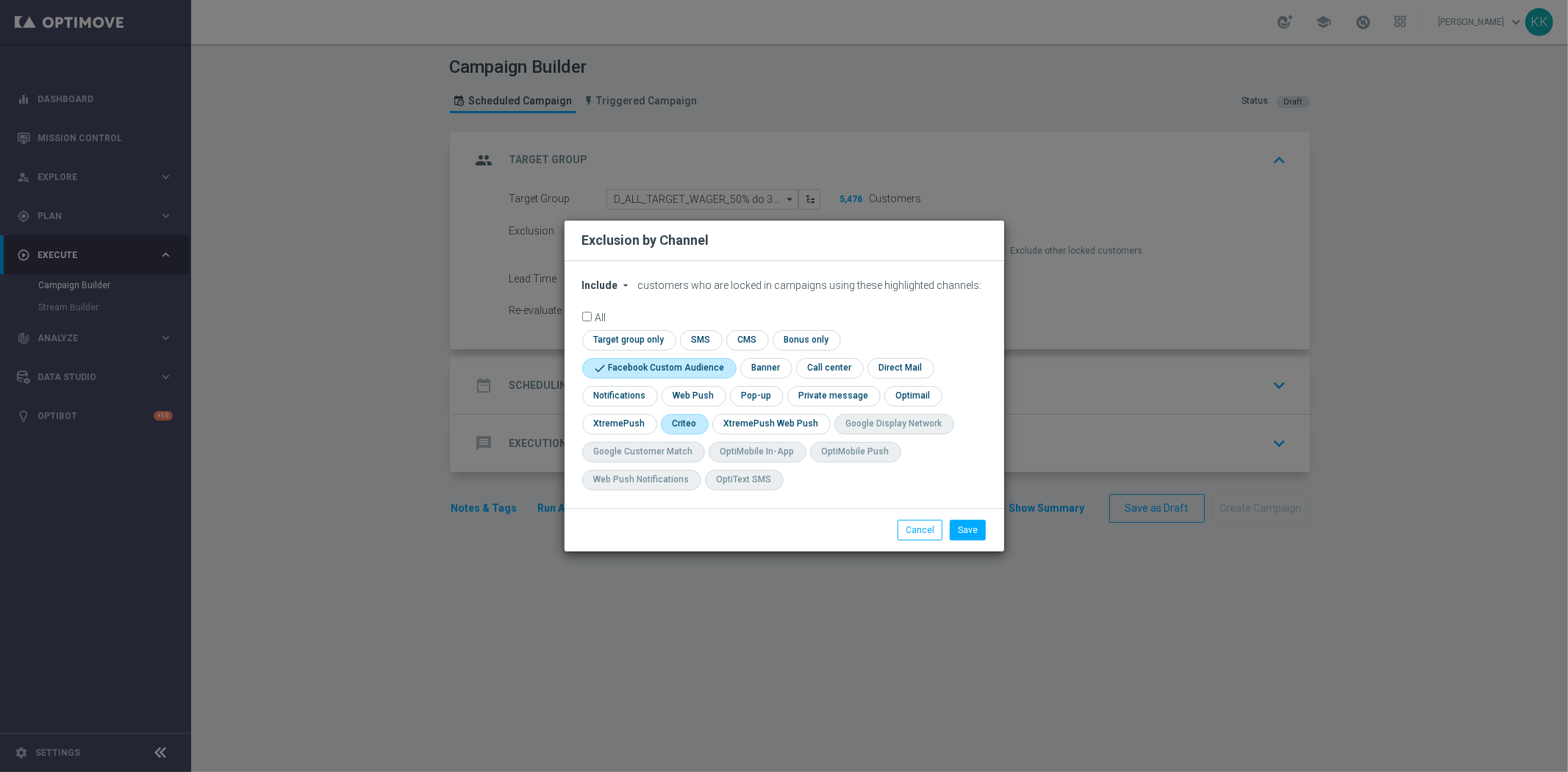
checkbox input "true"
click at [960, 524] on button "Save" at bounding box center [968, 529] width 36 height 20
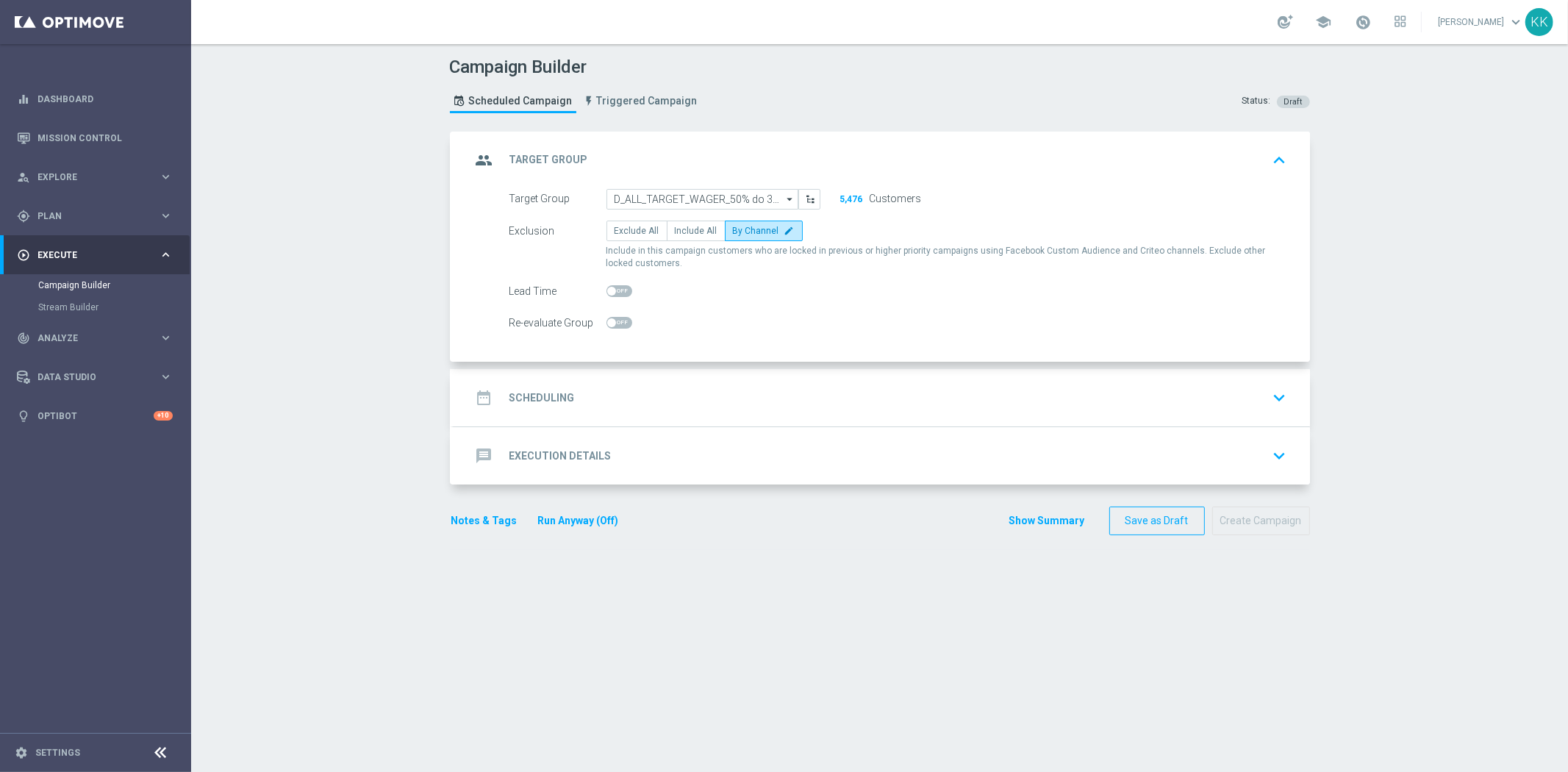
click at [696, 399] on div "date_range Scheduling keyboard_arrow_down" at bounding box center [881, 398] width 821 height 28
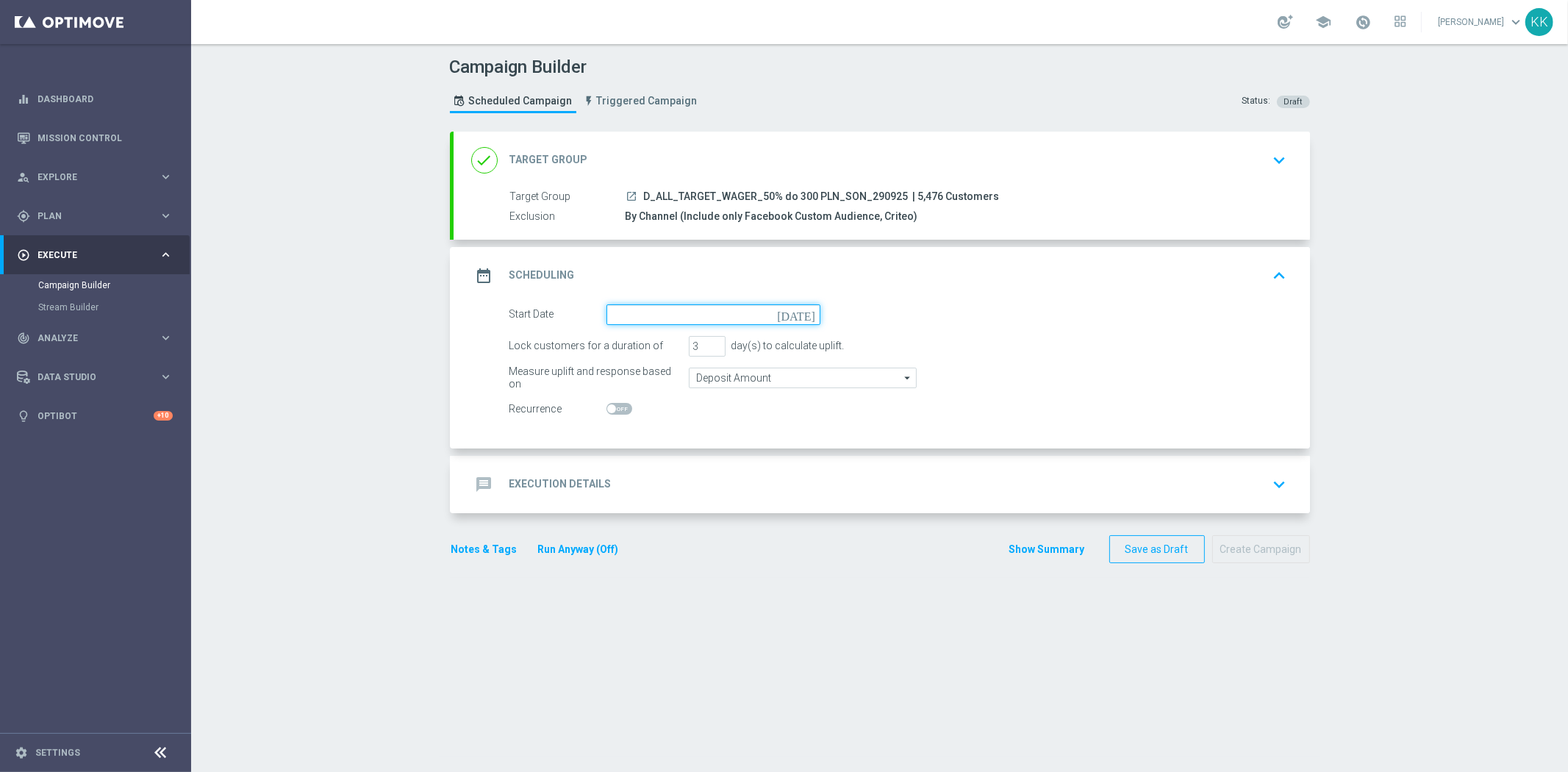
click at [616, 318] on input at bounding box center [713, 314] width 214 height 20
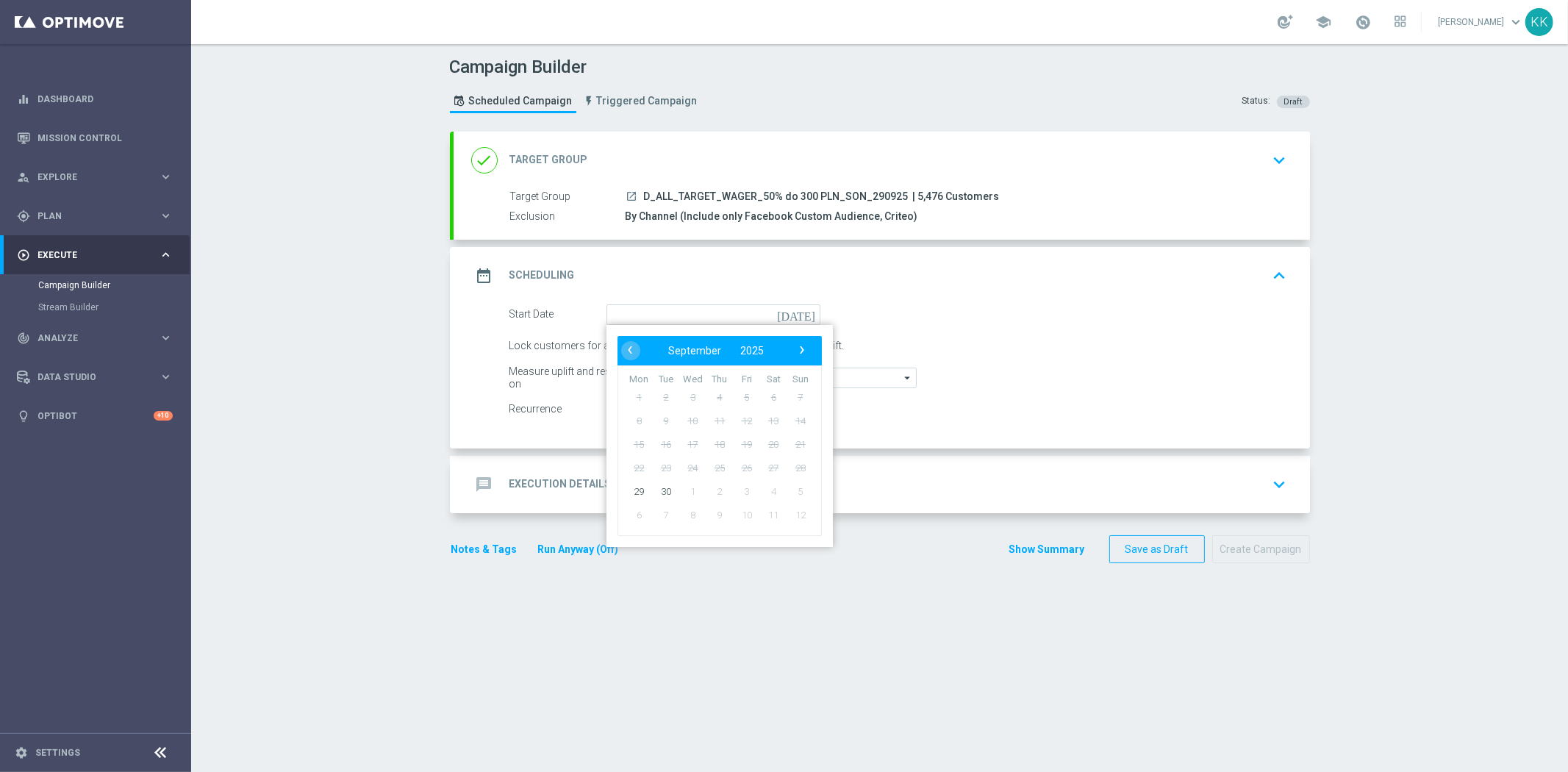
click at [626, 493] on td "29" at bounding box center [640, 490] width 28 height 24
click at [628, 490] on span "29" at bounding box center [638, 490] width 24 height 24
type input "[DATE]"
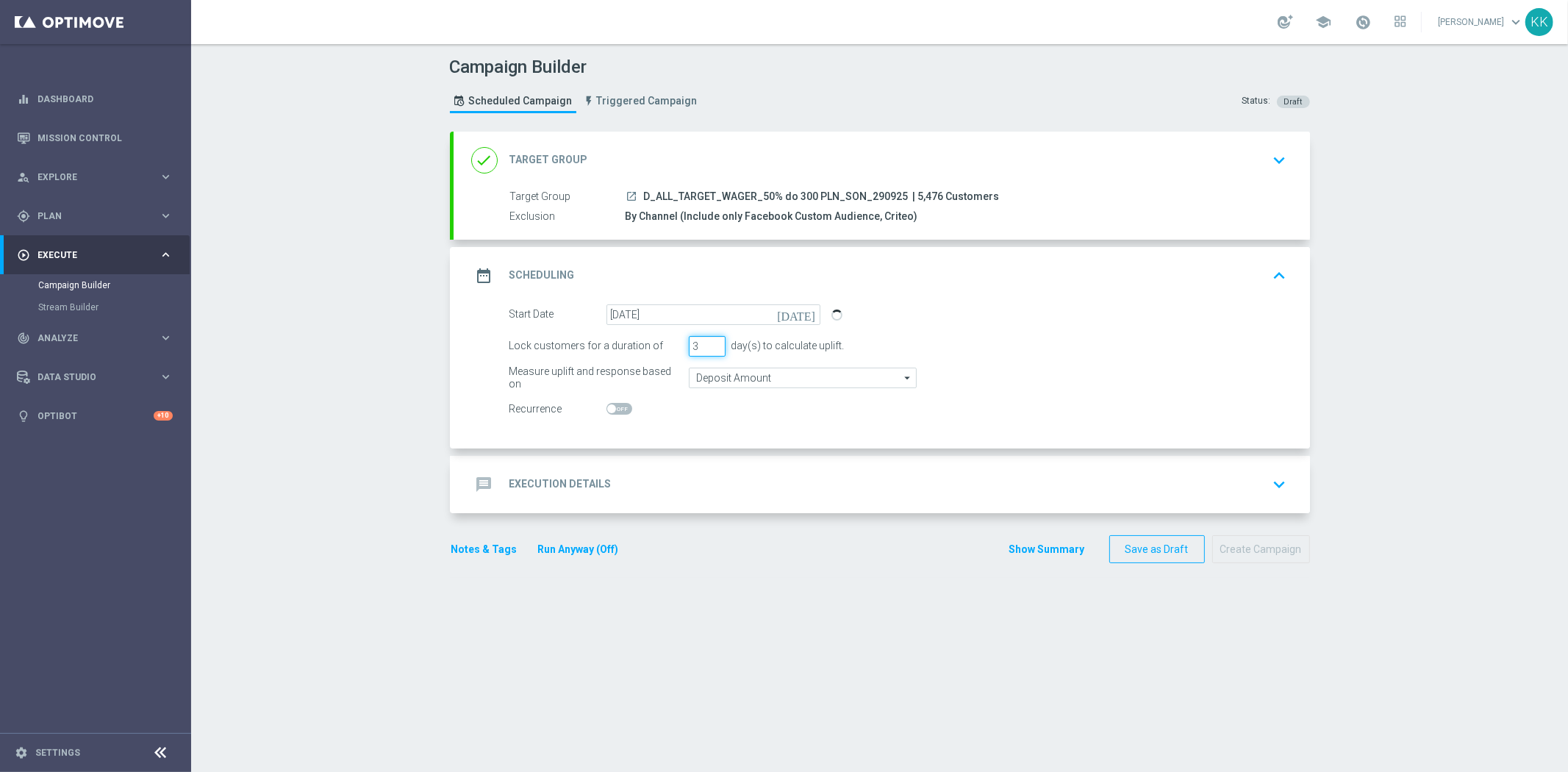
drag, startPoint x: 692, startPoint y: 348, endPoint x: 628, endPoint y: 356, distance: 64.5
click at [628, 356] on form "Start Date [DATE] [DATE] Lock customers for a duration of 3 day(s) to calculate…" at bounding box center [898, 362] width 778 height 115
click at [702, 346] on input "3" at bounding box center [706, 346] width 37 height 20
drag, startPoint x: 697, startPoint y: 342, endPoint x: 605, endPoint y: 342, distance: 92.0
click at [607, 342] on div "Lock customers for a duration of 3 day(s) to calculate uplift." at bounding box center [898, 346] width 800 height 20
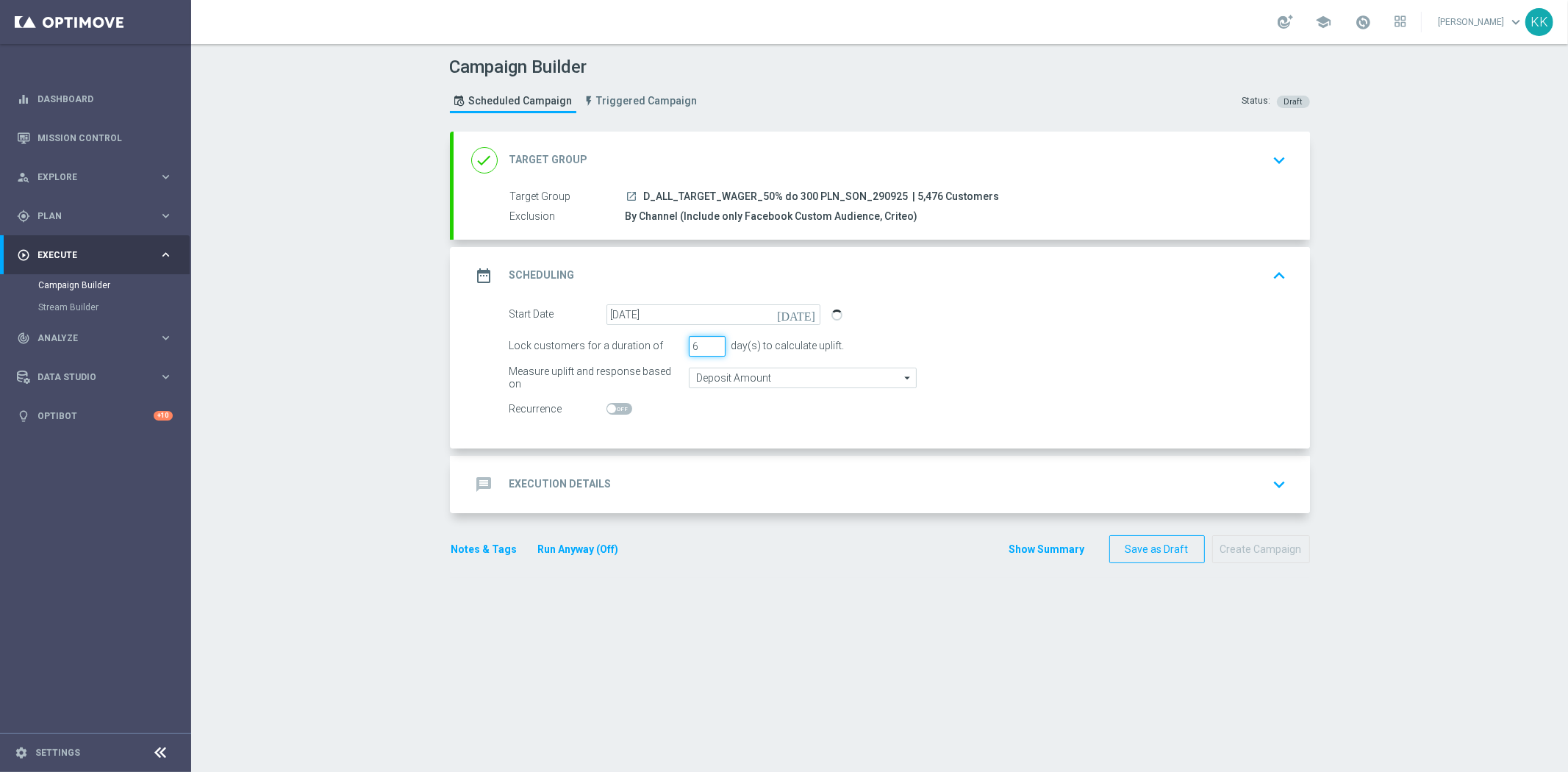
type input "6"
click at [719, 379] on input "Deposit Amount" at bounding box center [802, 377] width 228 height 20
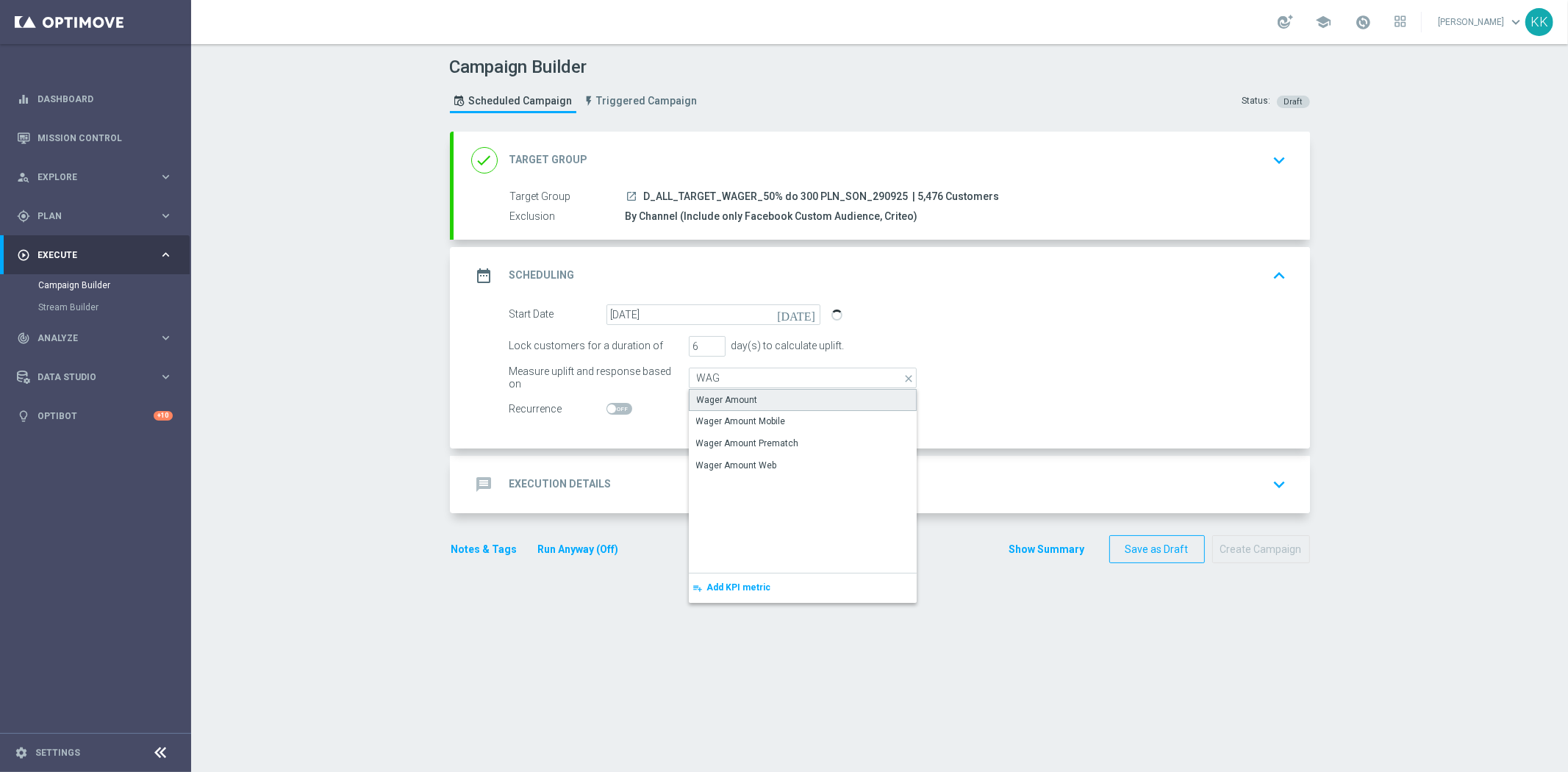
click at [748, 400] on div "Wager Amount" at bounding box center [802, 399] width 228 height 22
type input "Wager Amount"
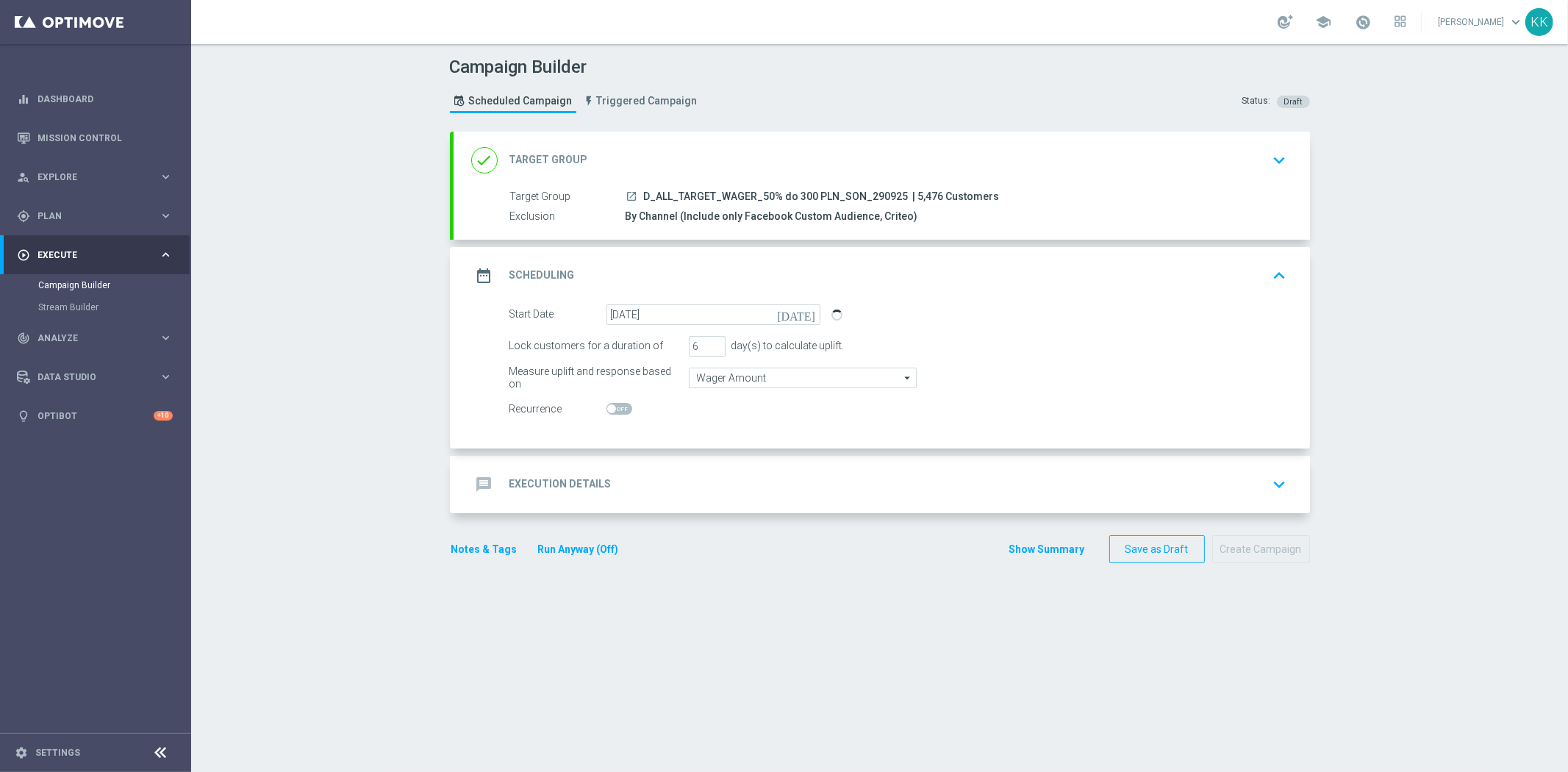
click at [728, 477] on div "message Execution Details keyboard_arrow_down" at bounding box center [881, 485] width 821 height 28
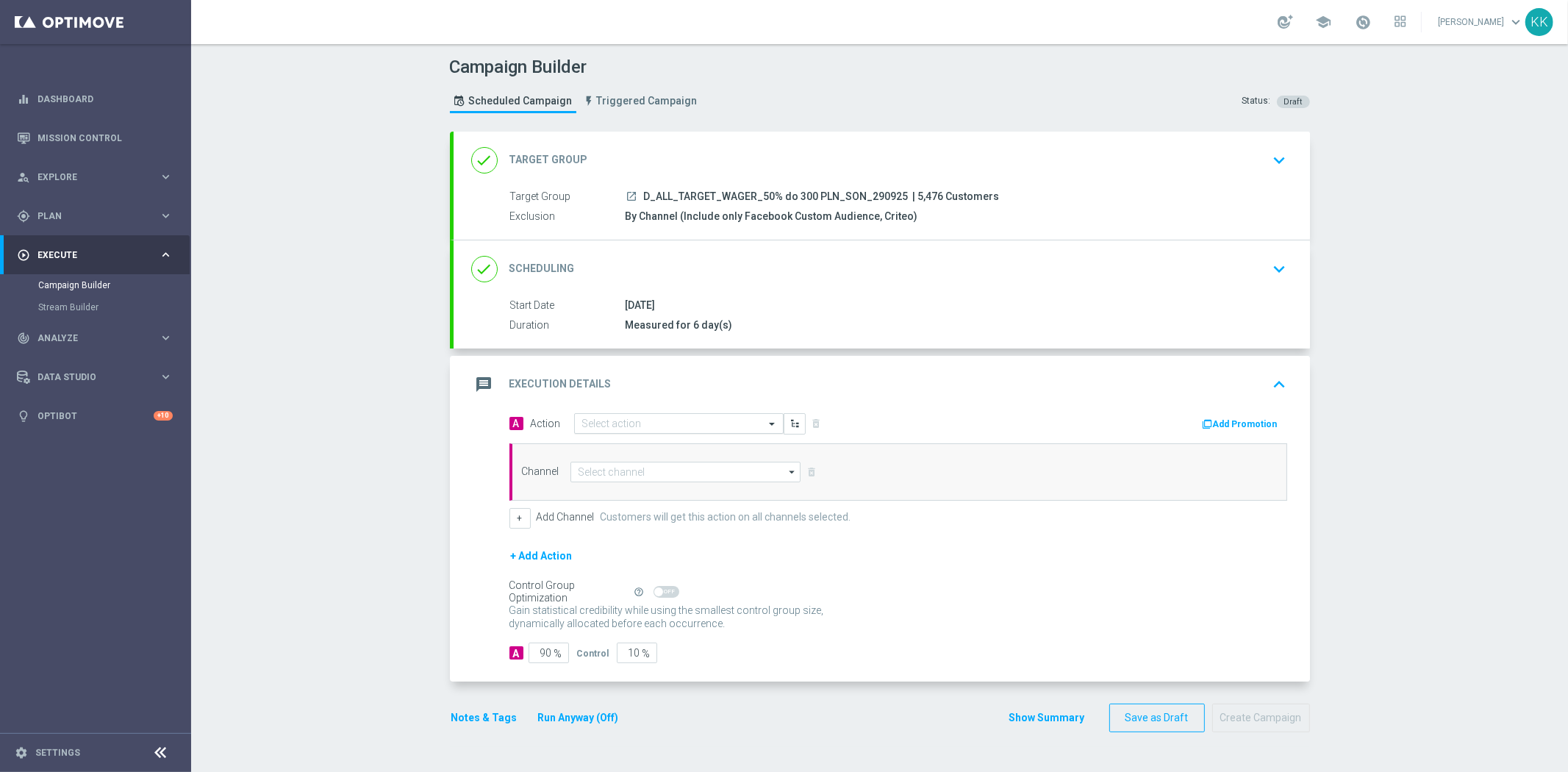
click at [619, 421] on input "text" at bounding box center [664, 423] width 164 height 12
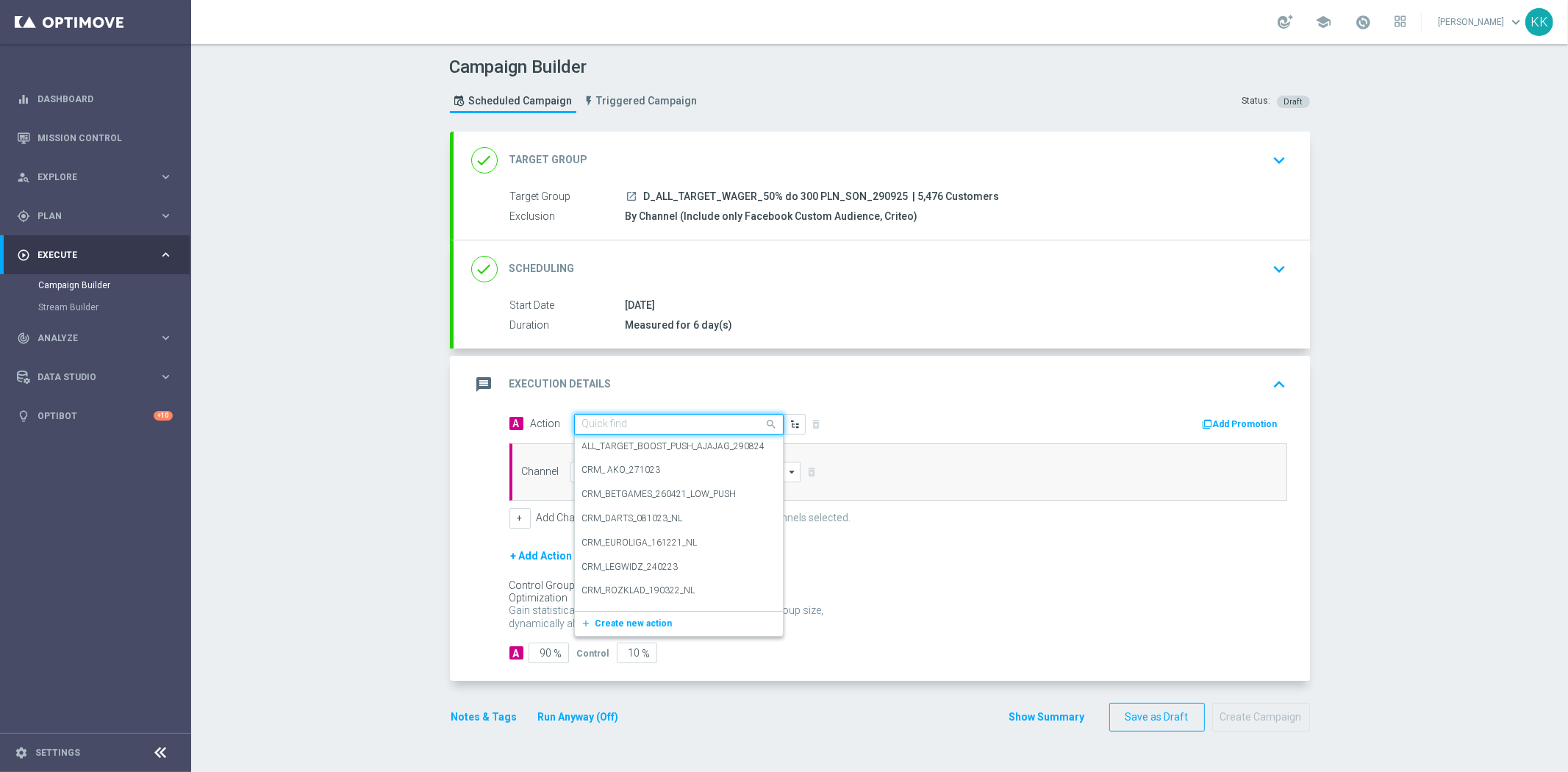
paste input "D_ALL_TARGET_WAGER_50% do 300 PLN_SON_290925"
type input "D_ALL_TARGET_WAGER_50% do 300 PLN_SON_290925"
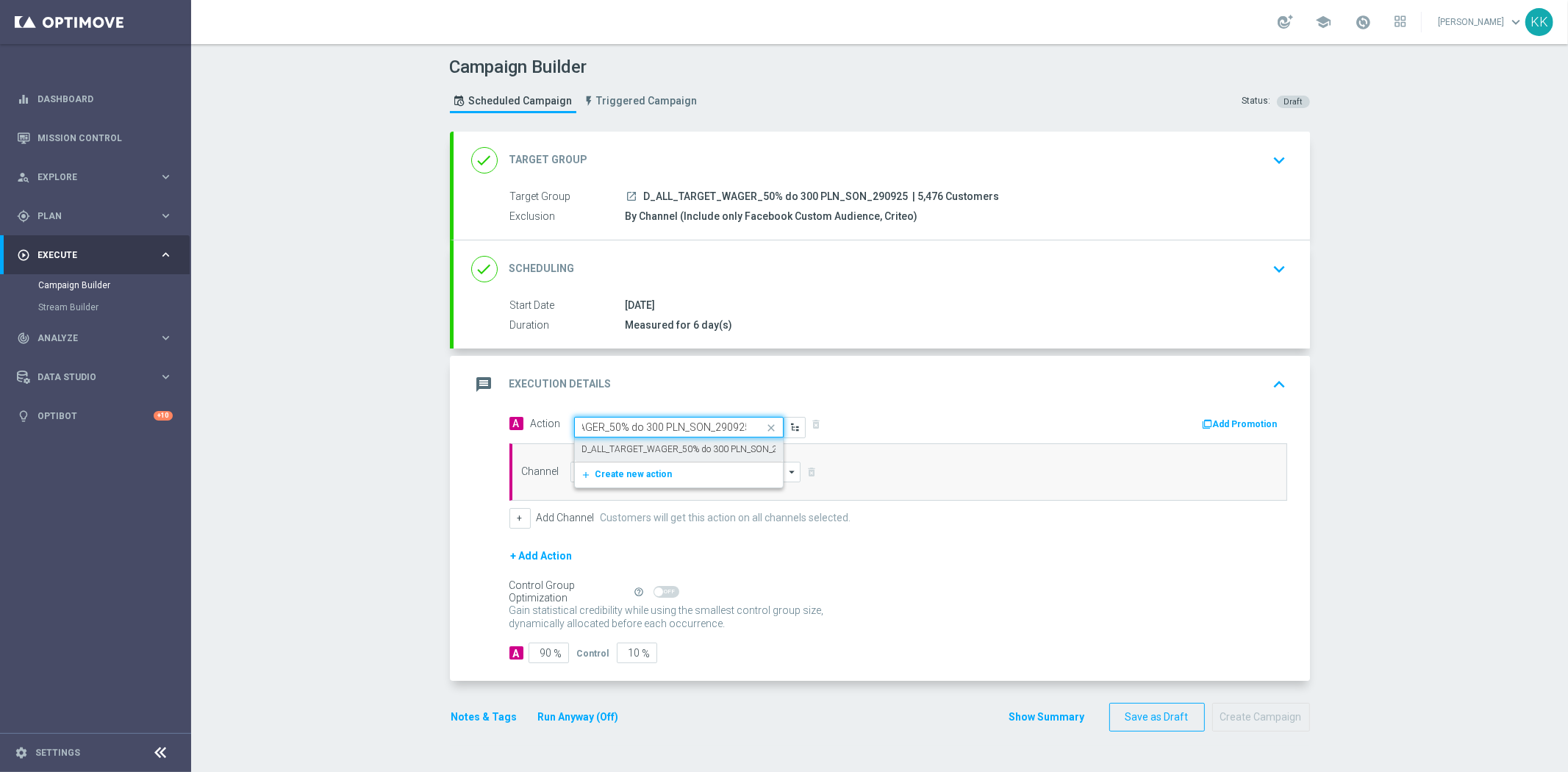
click at [623, 442] on div "D_ALL_TARGET_WAGER_50% do 300 PLN_SON_290925 edit" at bounding box center [679, 450] width 193 height 24
click at [618, 472] on input at bounding box center [686, 472] width 231 height 20
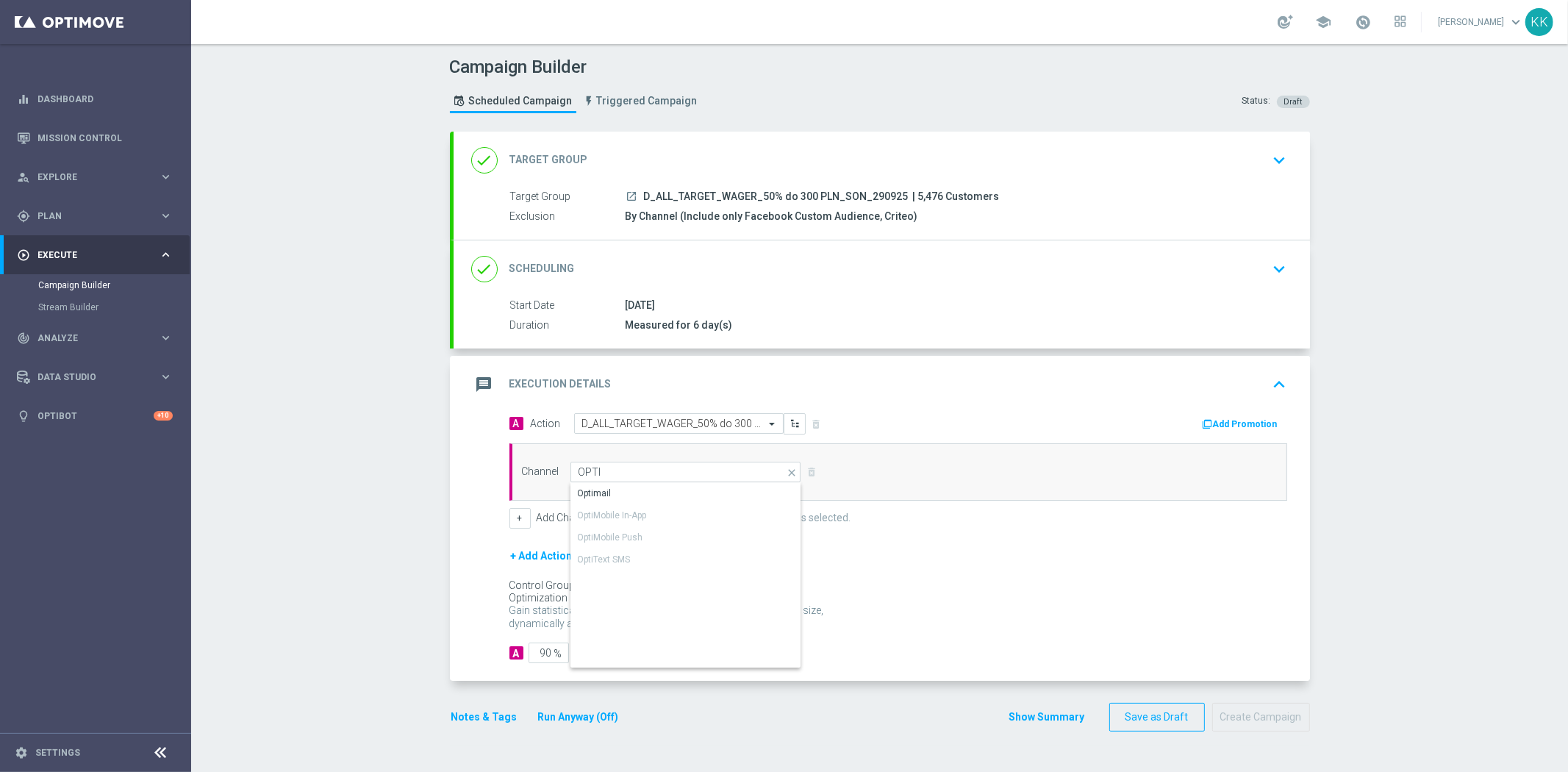
click at [618, 488] on div "Optimail" at bounding box center [686, 493] width 231 height 20
type input "Optimail"
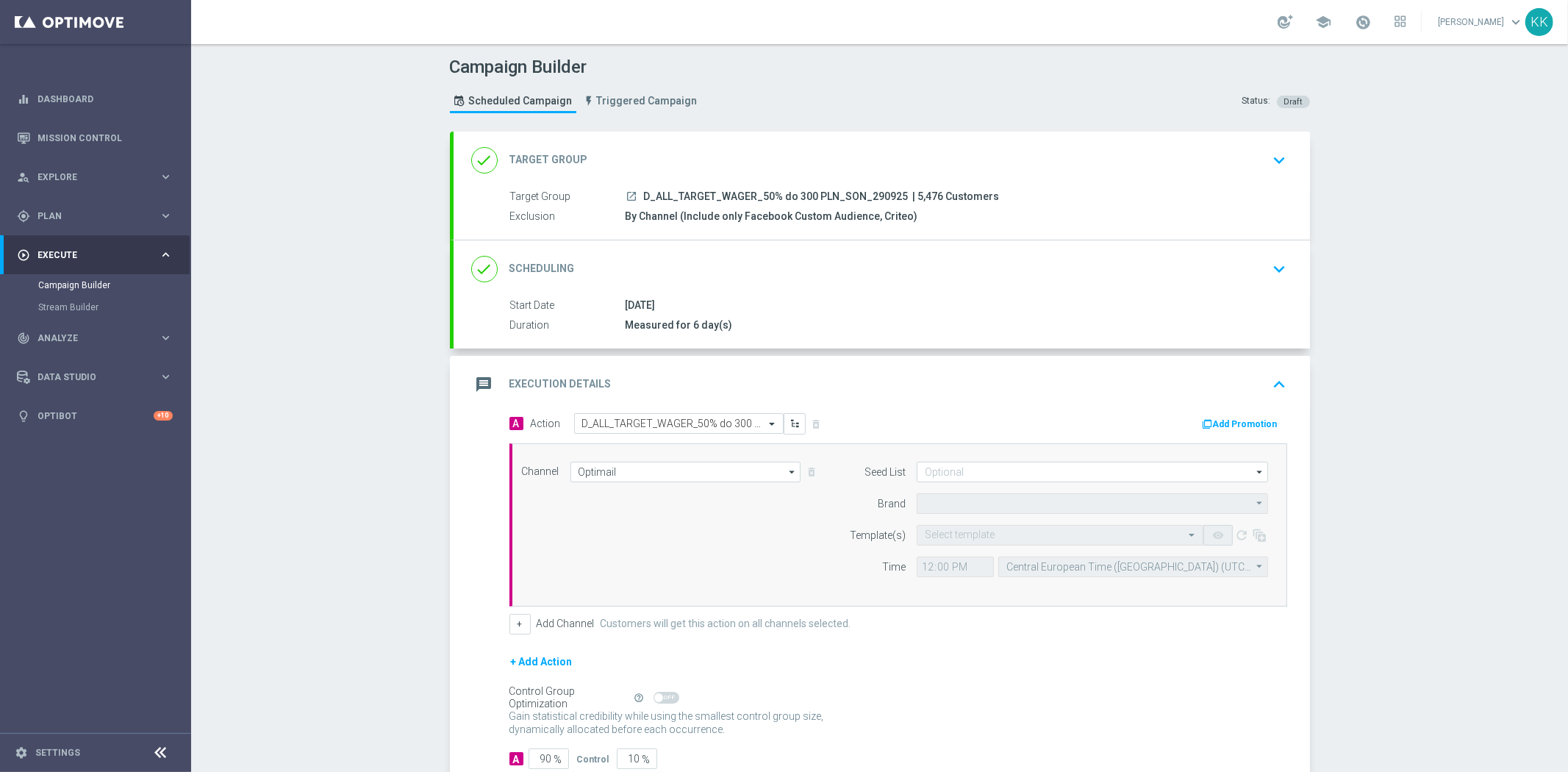
type input "STS"
click at [517, 629] on button "+" at bounding box center [520, 623] width 21 height 20
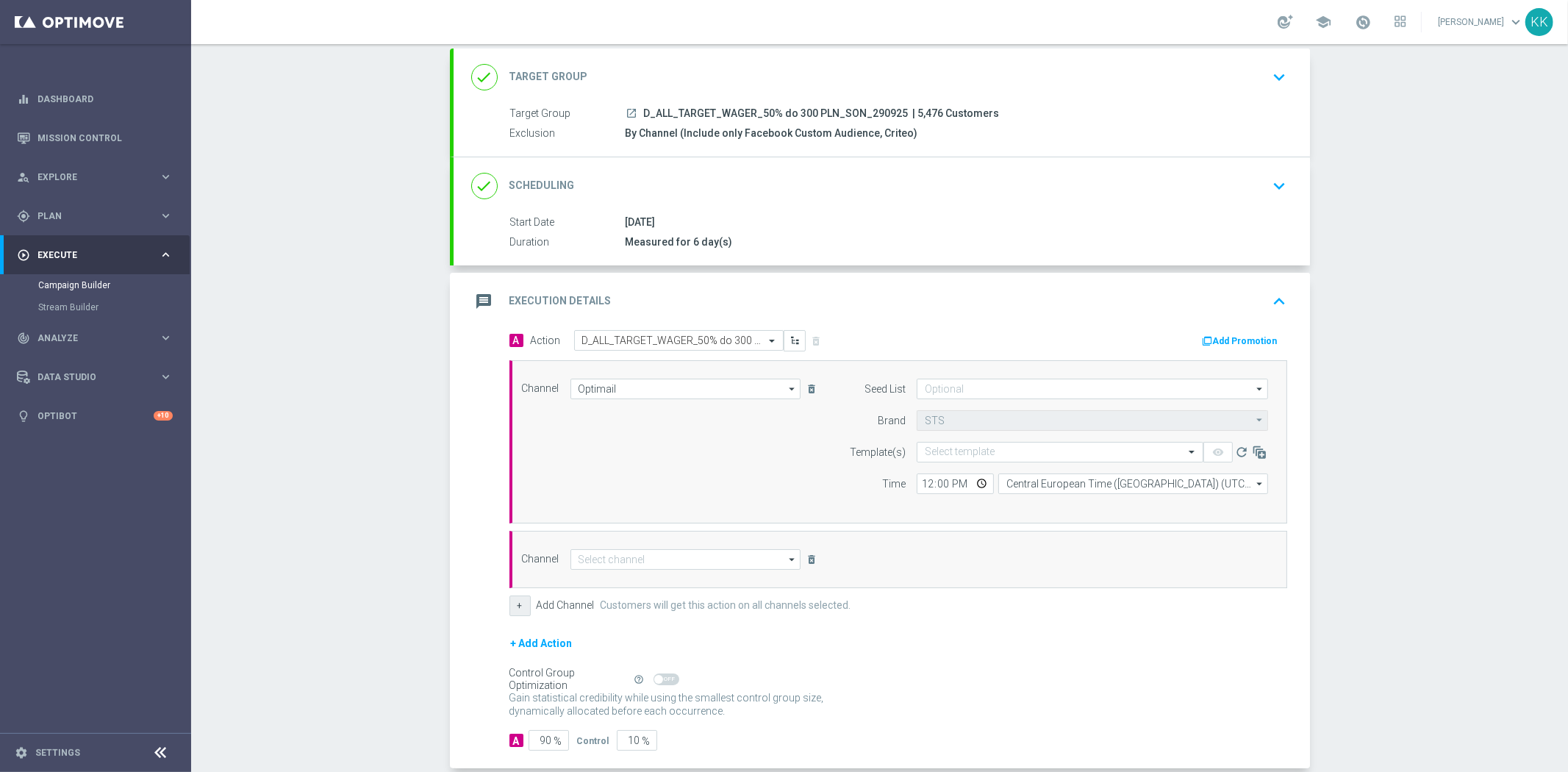
scroll to position [159, 0]
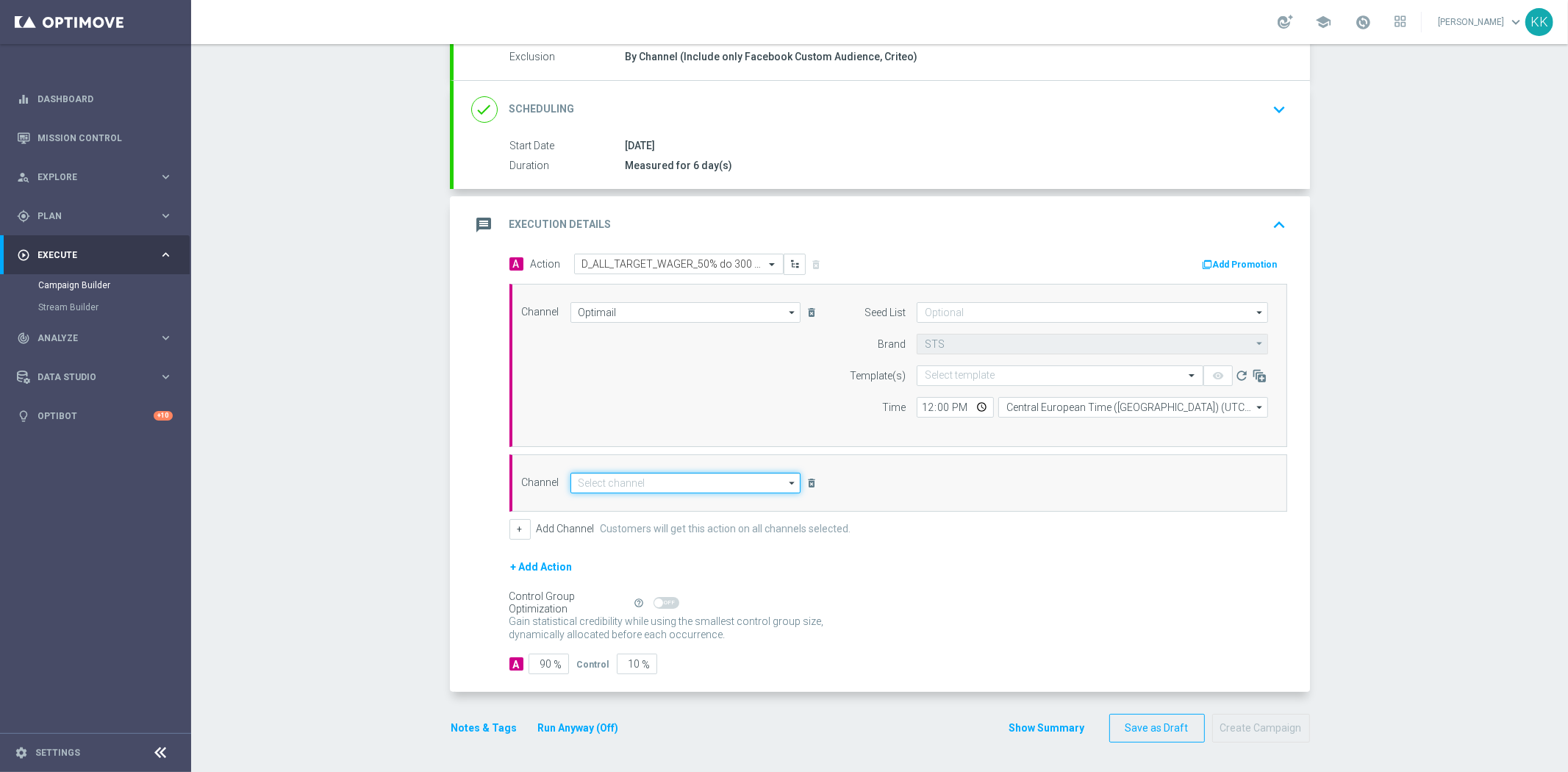
click at [612, 477] on input at bounding box center [686, 482] width 231 height 20
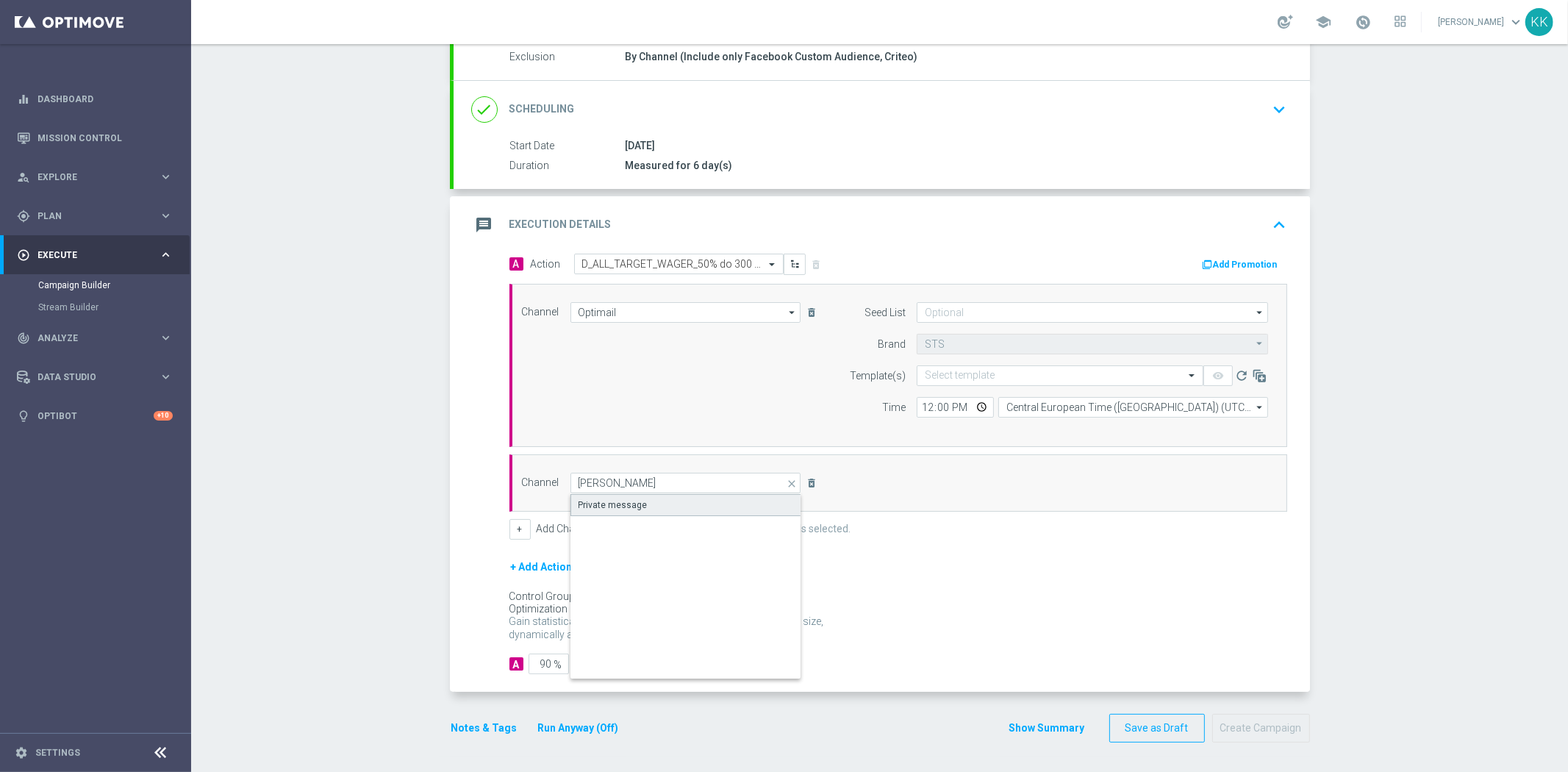
click at [600, 508] on div "Private message" at bounding box center [613, 505] width 69 height 13
type input "Private message"
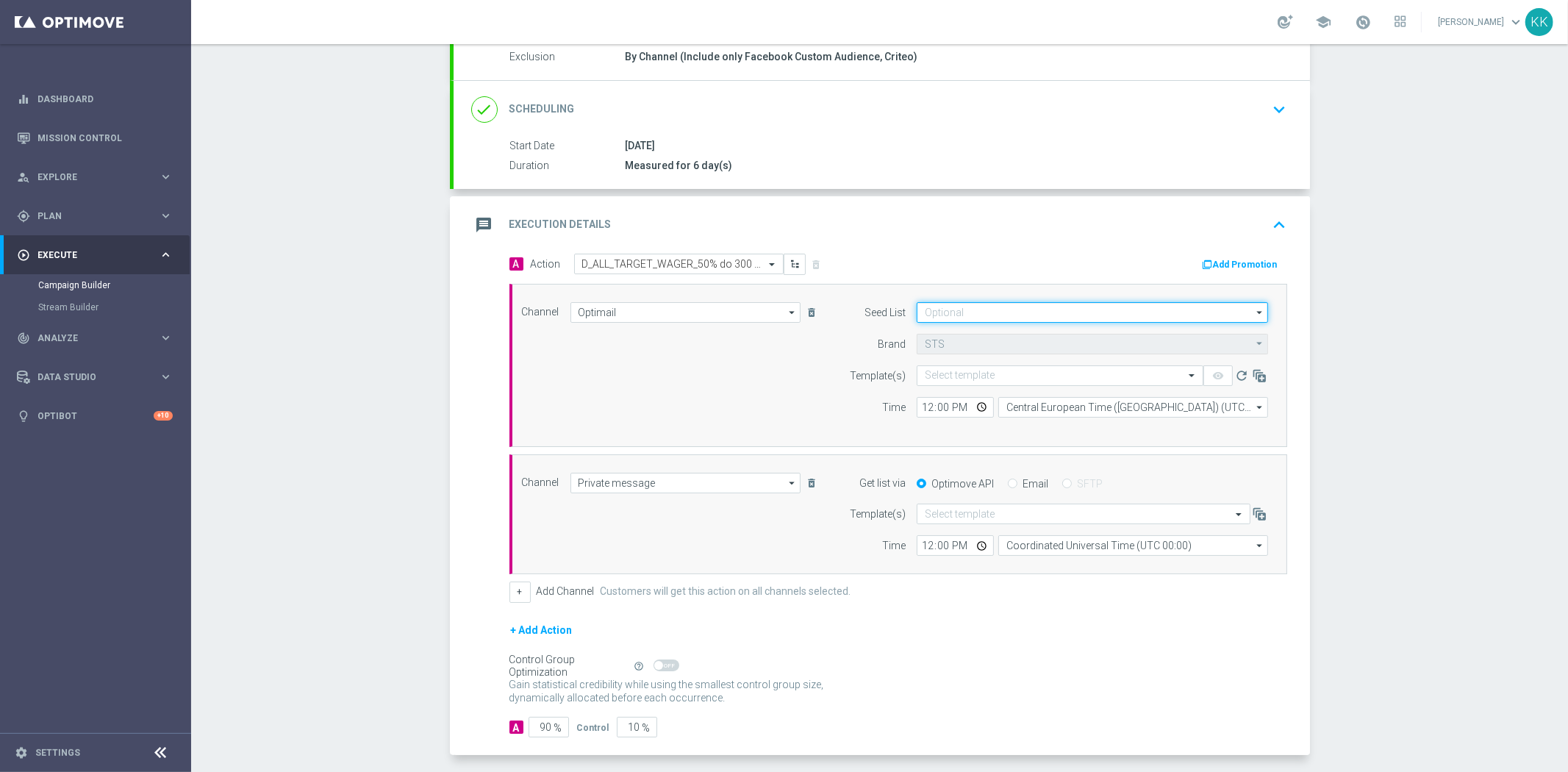
click at [992, 309] on input at bounding box center [1092, 312] width 352 height 20
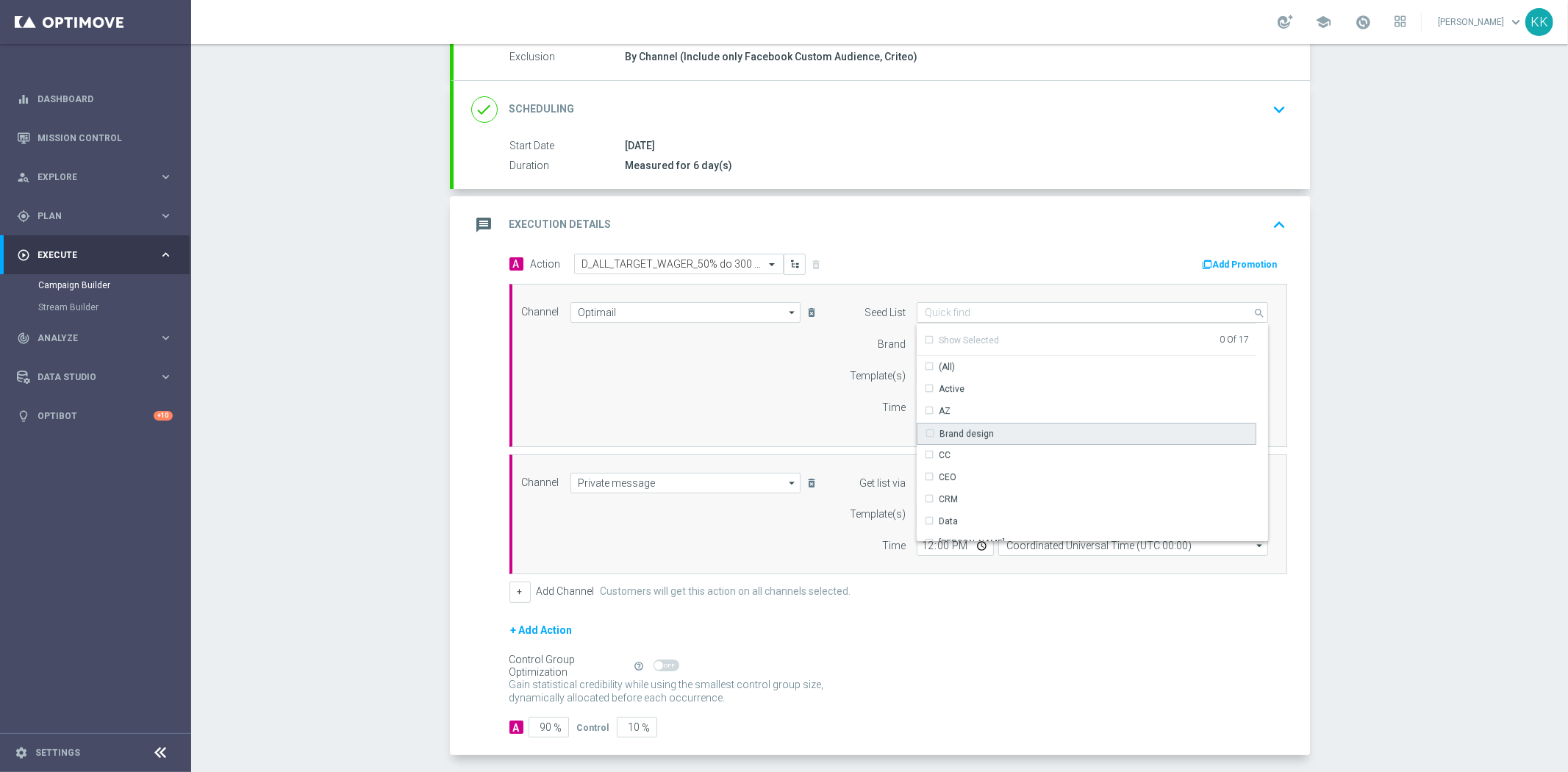
click at [980, 438] on div "Brand design" at bounding box center [966, 433] width 54 height 13
click at [987, 455] on div "[PERSON_NAME]" at bounding box center [1086, 446] width 339 height 22
click at [985, 462] on div "Reactivation" at bounding box center [1086, 468] width 339 height 20
click at [805, 386] on div "Channel Optimail Optimail arrow_drop_down Drag here to set row groups Drag here…" at bounding box center [895, 365] width 769 height 127
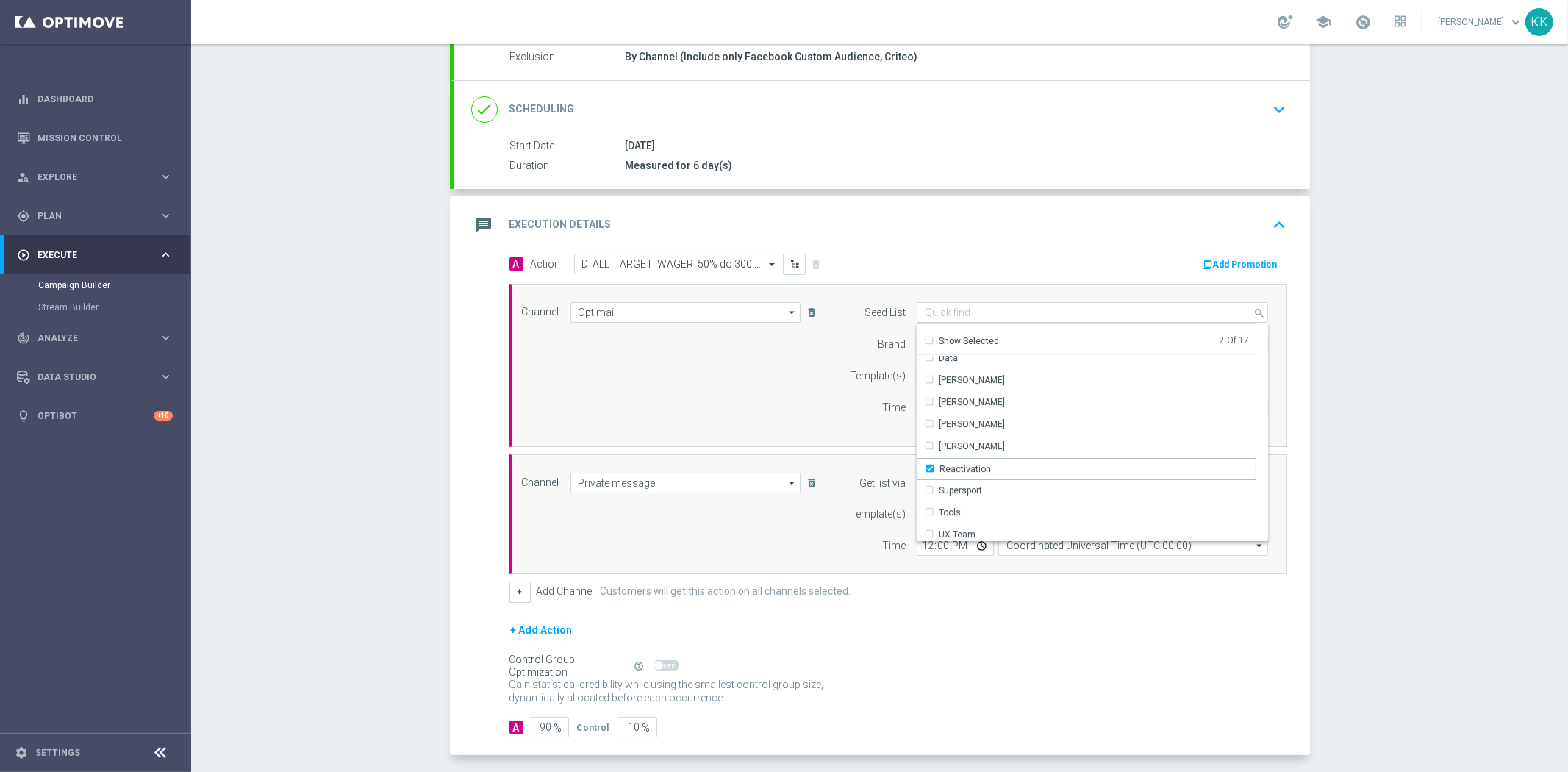
type input "Selected 2 of 17"
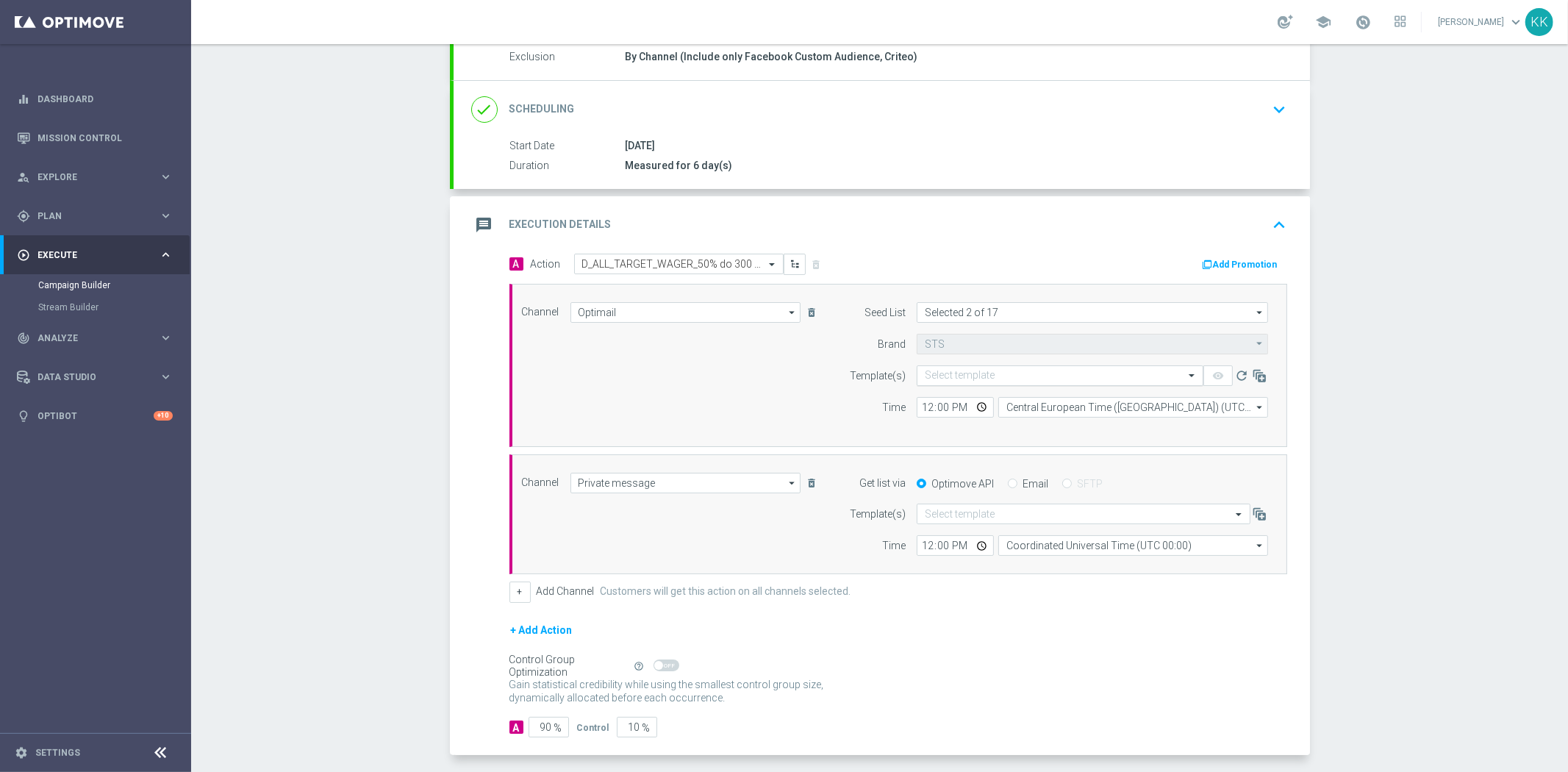
click at [939, 384] on div "Select template" at bounding box center [1060, 375] width 287 height 20
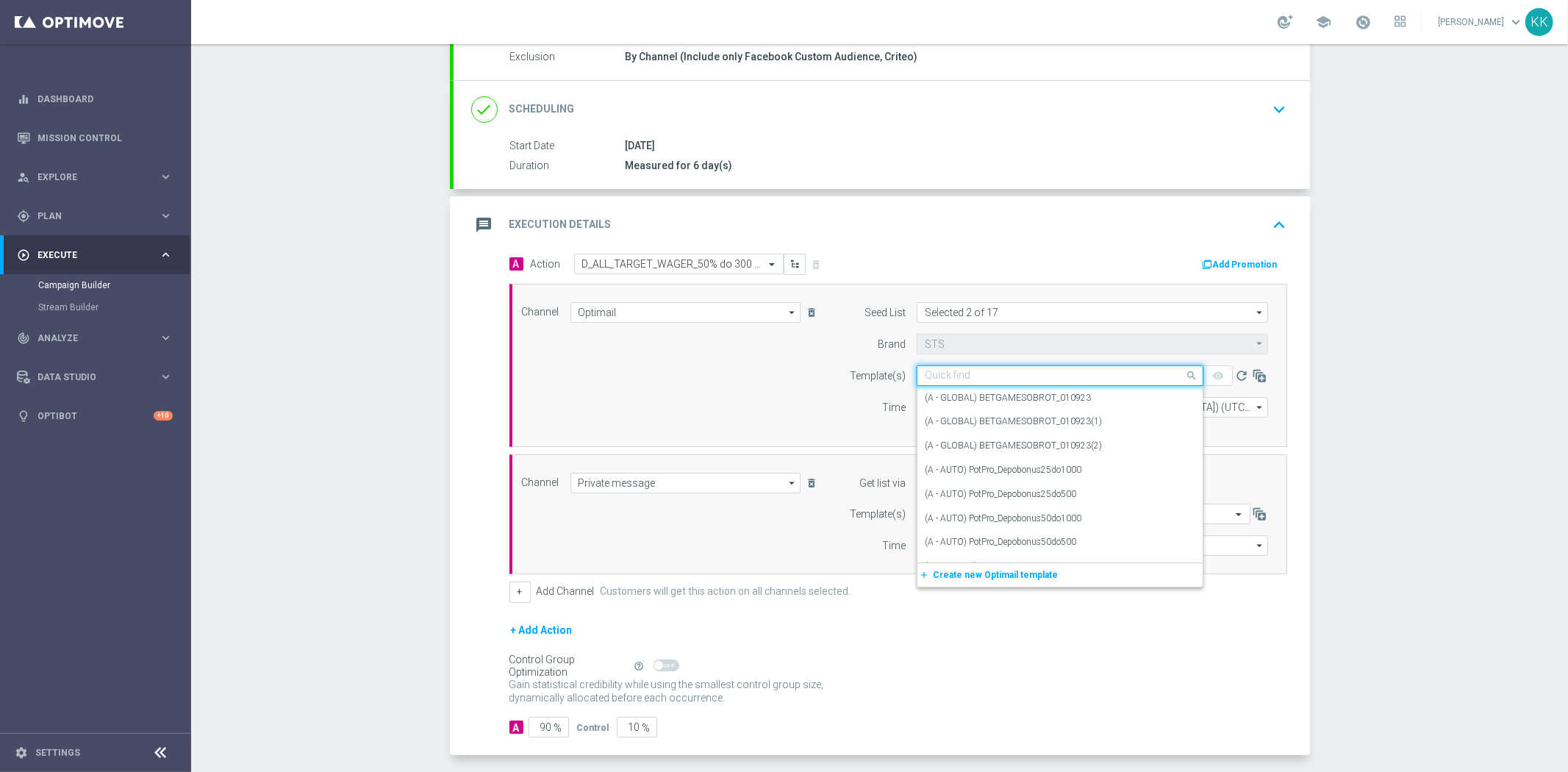
paste input "D_ALL_TARGET_WAGER_50% do 300 PLN_SON_290925"
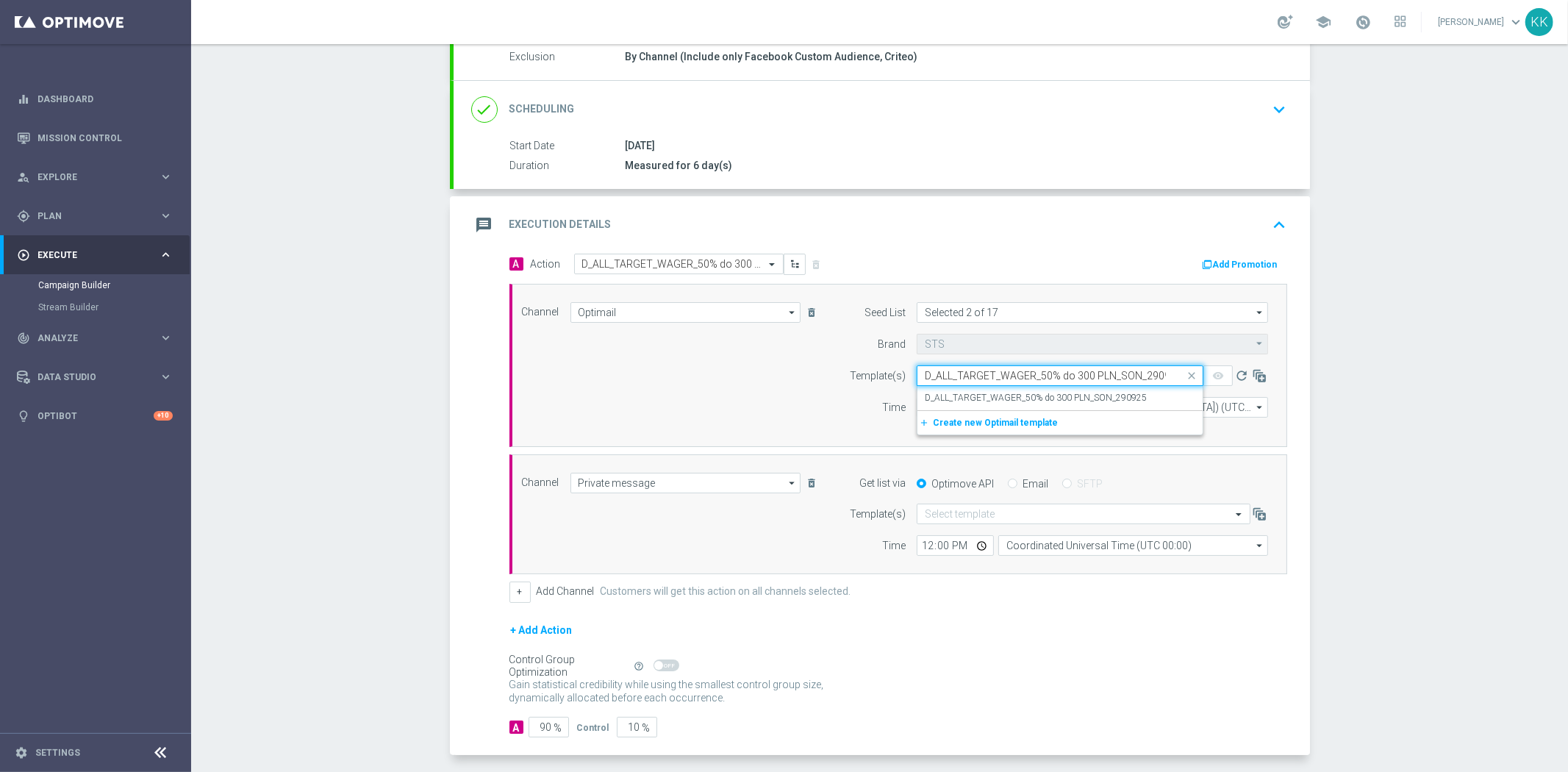
scroll to position [0, 11]
click at [944, 393] on label "D_ALL_TARGET_WAGER_50% do 300 PLN_SON_290925" at bounding box center [1035, 398] width 222 height 12
type input "D_ALL_TARGET_WAGER_50% do 300 PLN_SON_290925"
click at [953, 508] on input "text" at bounding box center [1069, 514] width 288 height 12
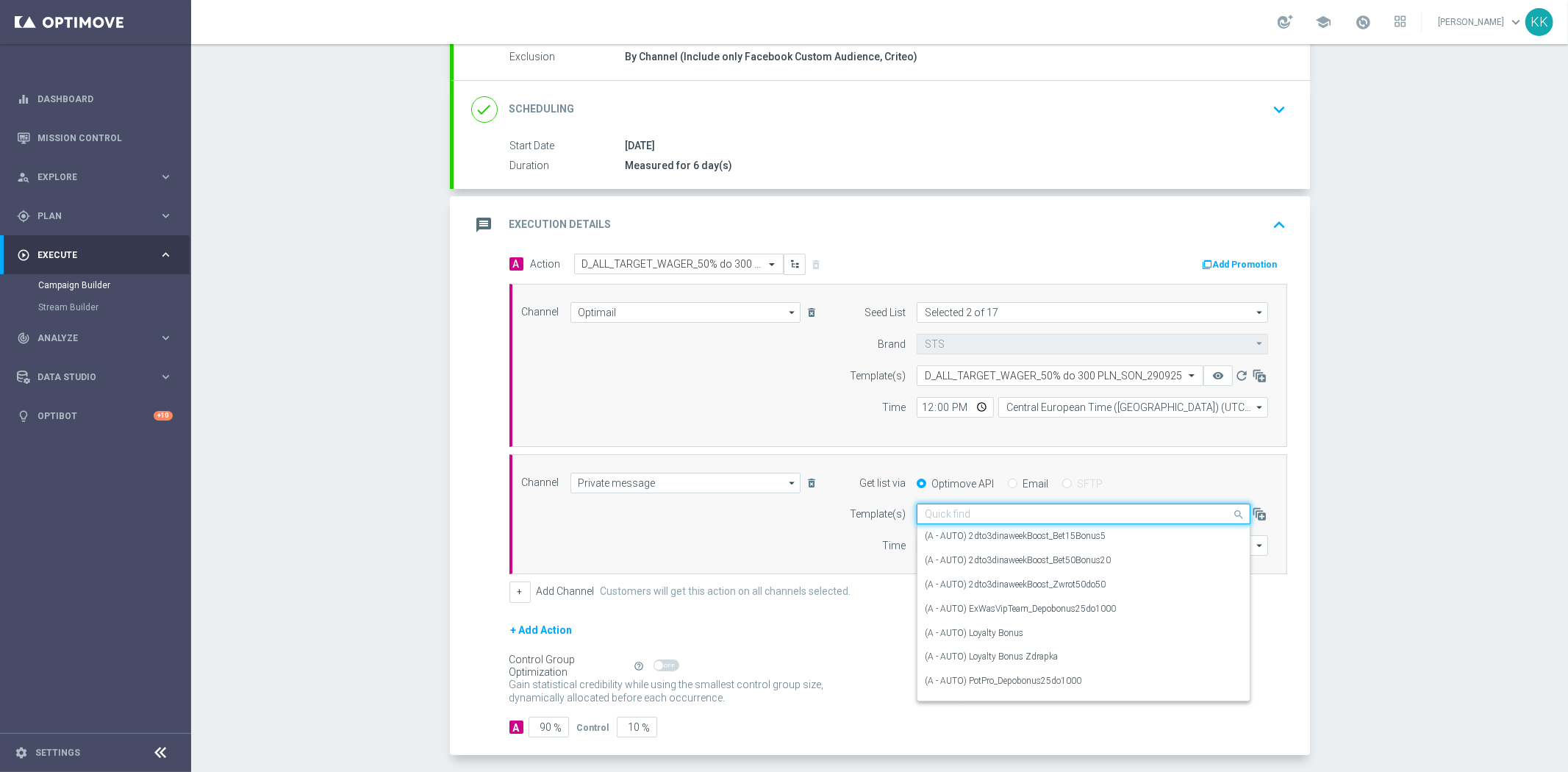
paste input "D_ALL_TARGET_WAGER_50% do 300 PLN_SON_290925"
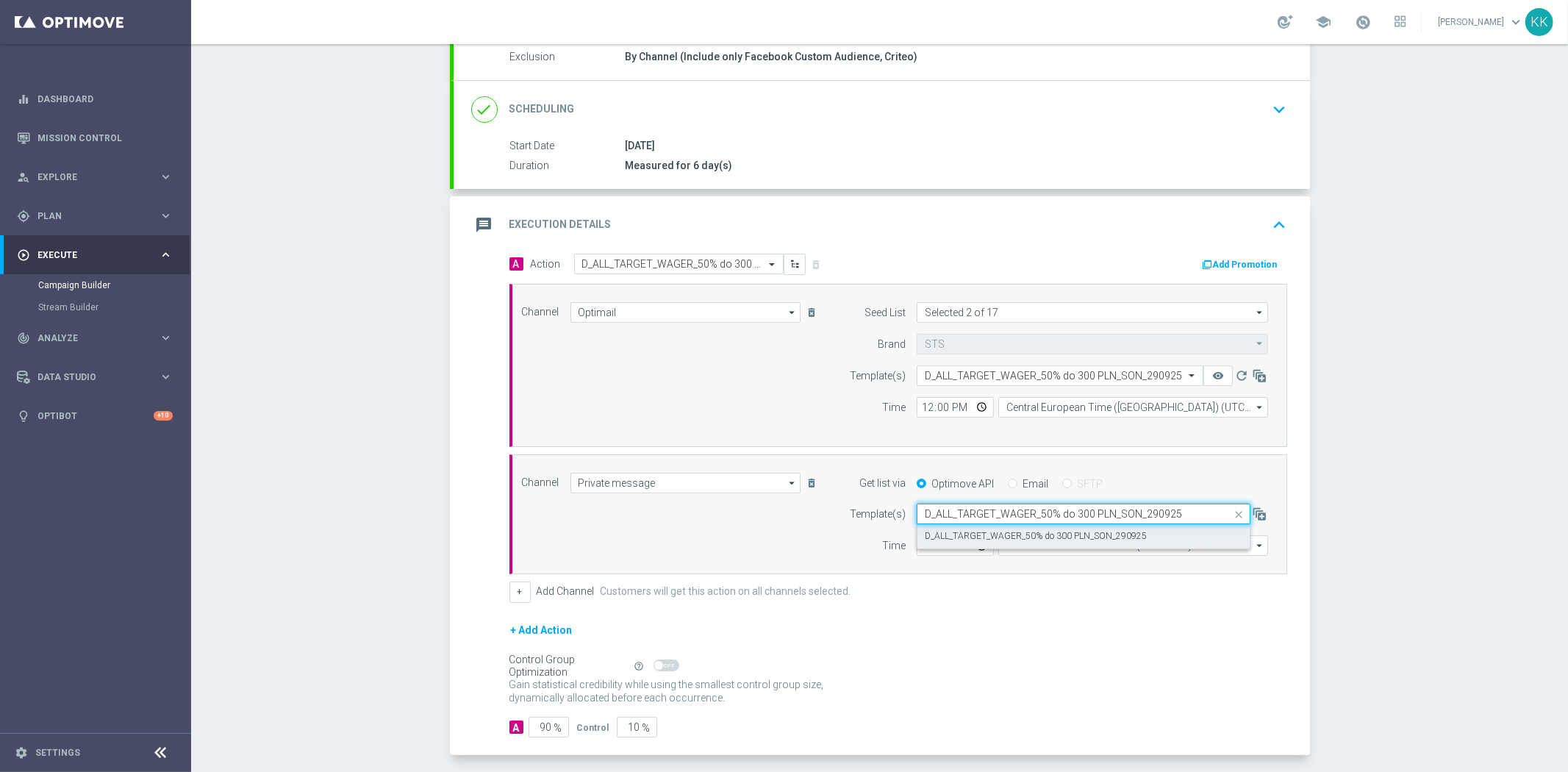
click at [952, 533] on label "D_ALL_TARGET_WAGER_50% do 300 PLN_SON_290925" at bounding box center [1035, 536] width 222 height 12
type input "D_ALL_TARGET_WAGER_50% do 300 PLN_SON_290925"
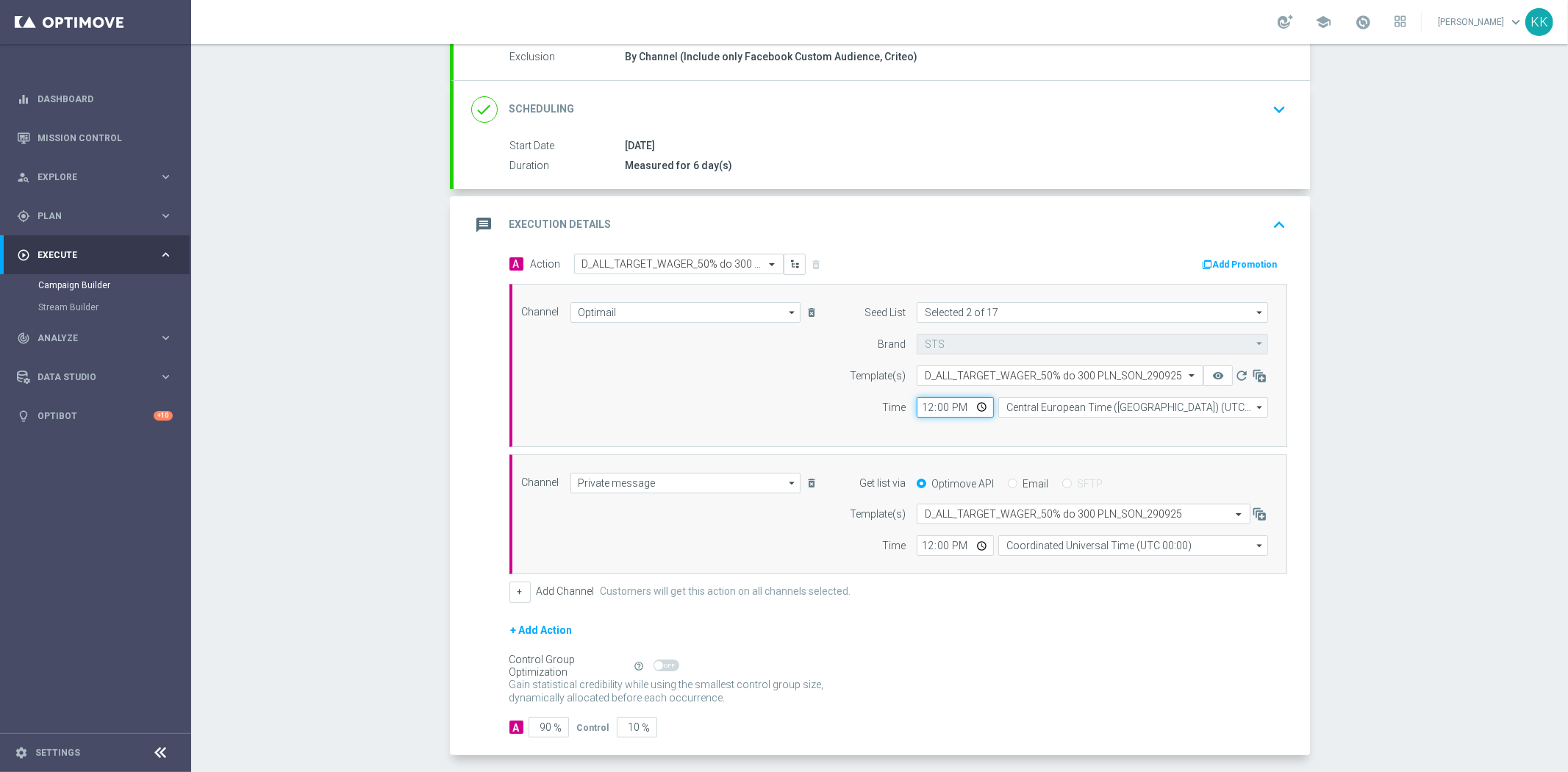
click at [928, 408] on input "12:00" at bounding box center [955, 407] width 77 height 20
type input "18:01"
click at [923, 548] on input "12:00" at bounding box center [955, 545] width 77 height 20
type input "18:01"
click at [1089, 406] on input "Central European Time ([GEOGRAPHIC_DATA]) (UTC +02:00)" at bounding box center [1134, 407] width 270 height 20
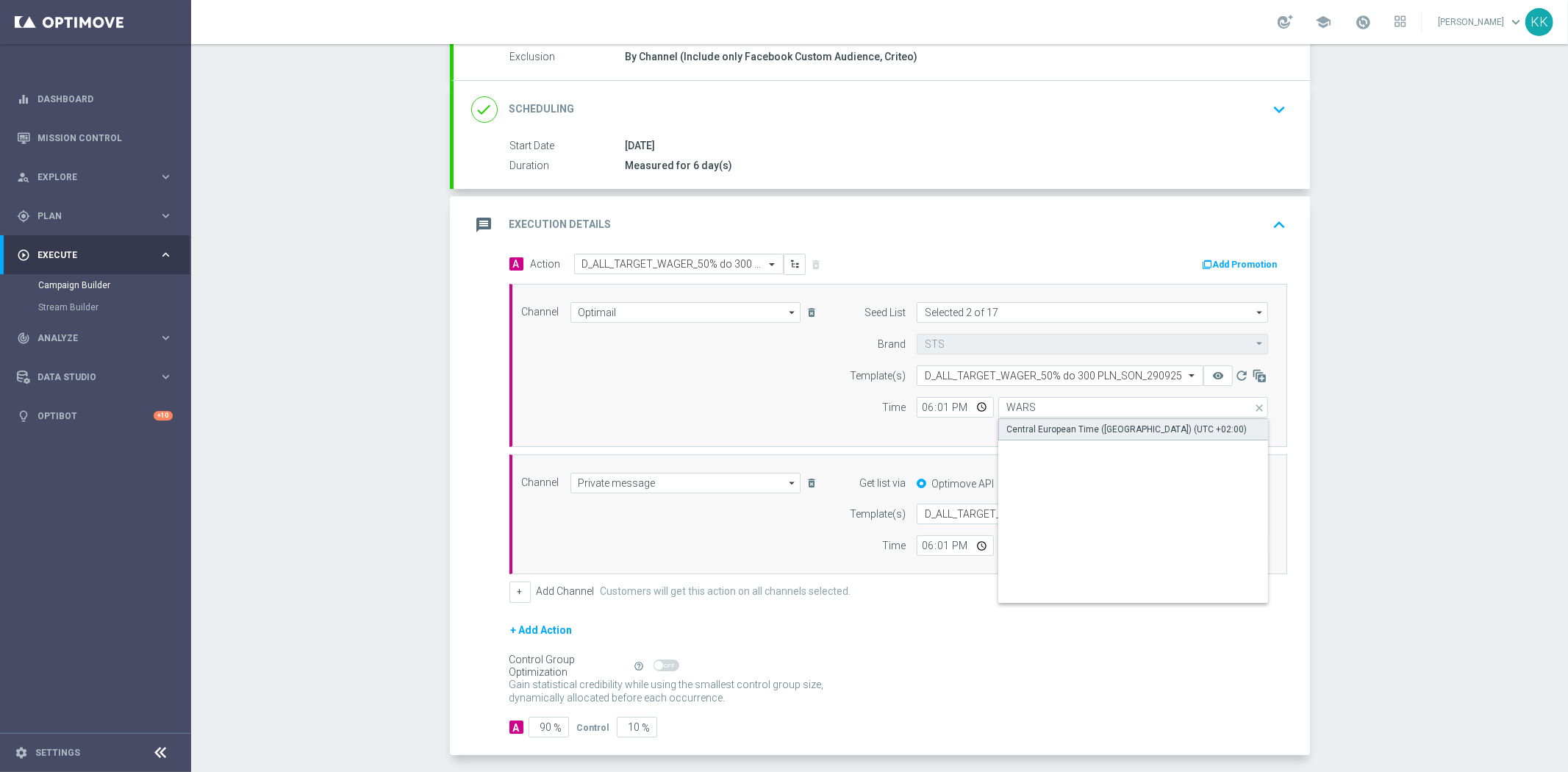
click at [1069, 427] on div "Central European Time ([GEOGRAPHIC_DATA]) (UTC +02:00)" at bounding box center [1127, 429] width 240 height 13
type input "Central European Time ([GEOGRAPHIC_DATA]) (UTC +02:00)"
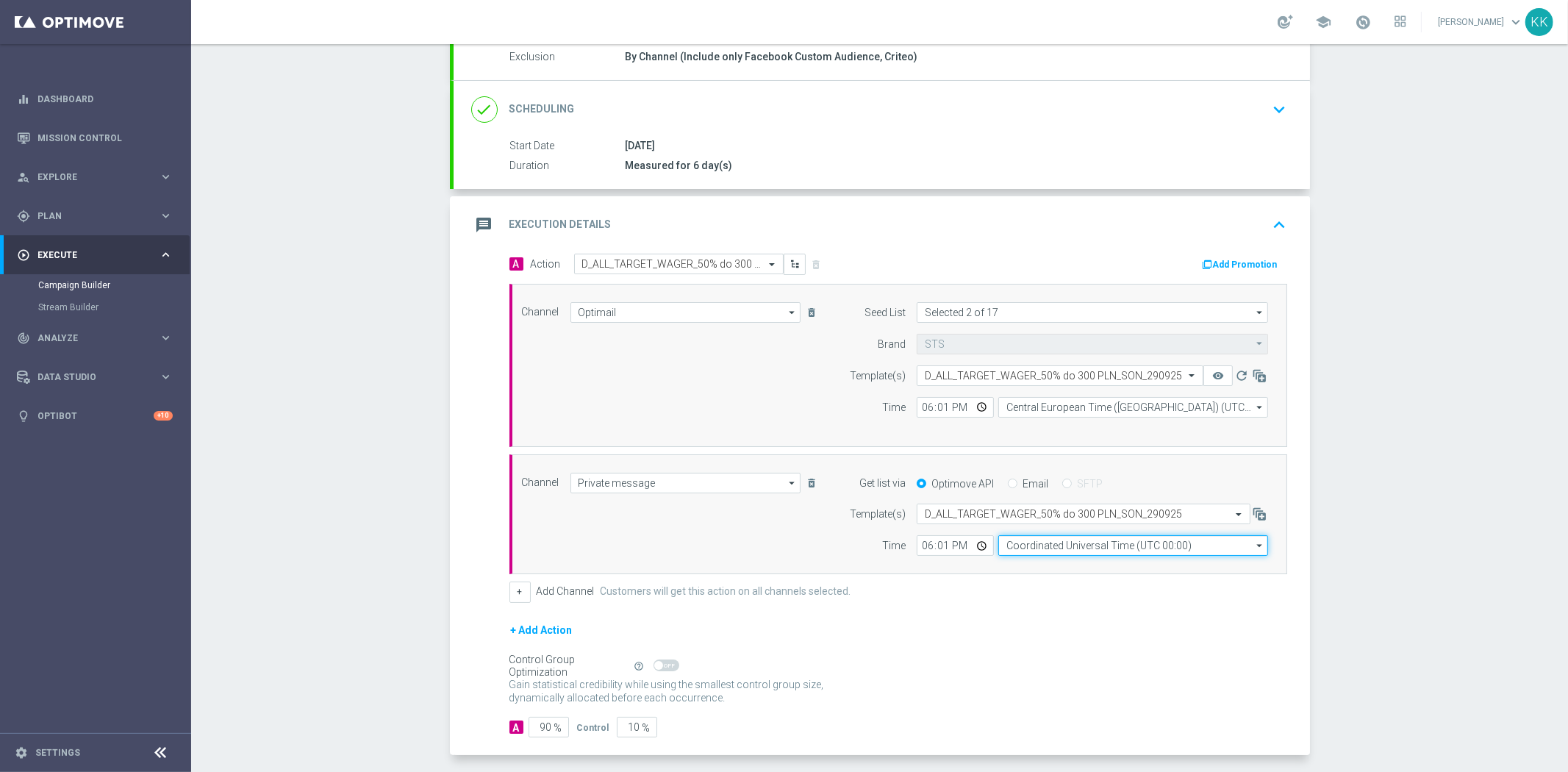
click at [1052, 545] on input "Coordinated Universal Time (UTC 00:00)" at bounding box center [1134, 545] width 270 height 20
click at [1089, 563] on div "Central European Time ([GEOGRAPHIC_DATA]) (UTC +02:00)" at bounding box center [1126, 567] width 240 height 13
type input "Central European Time ([GEOGRAPHIC_DATA]) (UTC +02:00)"
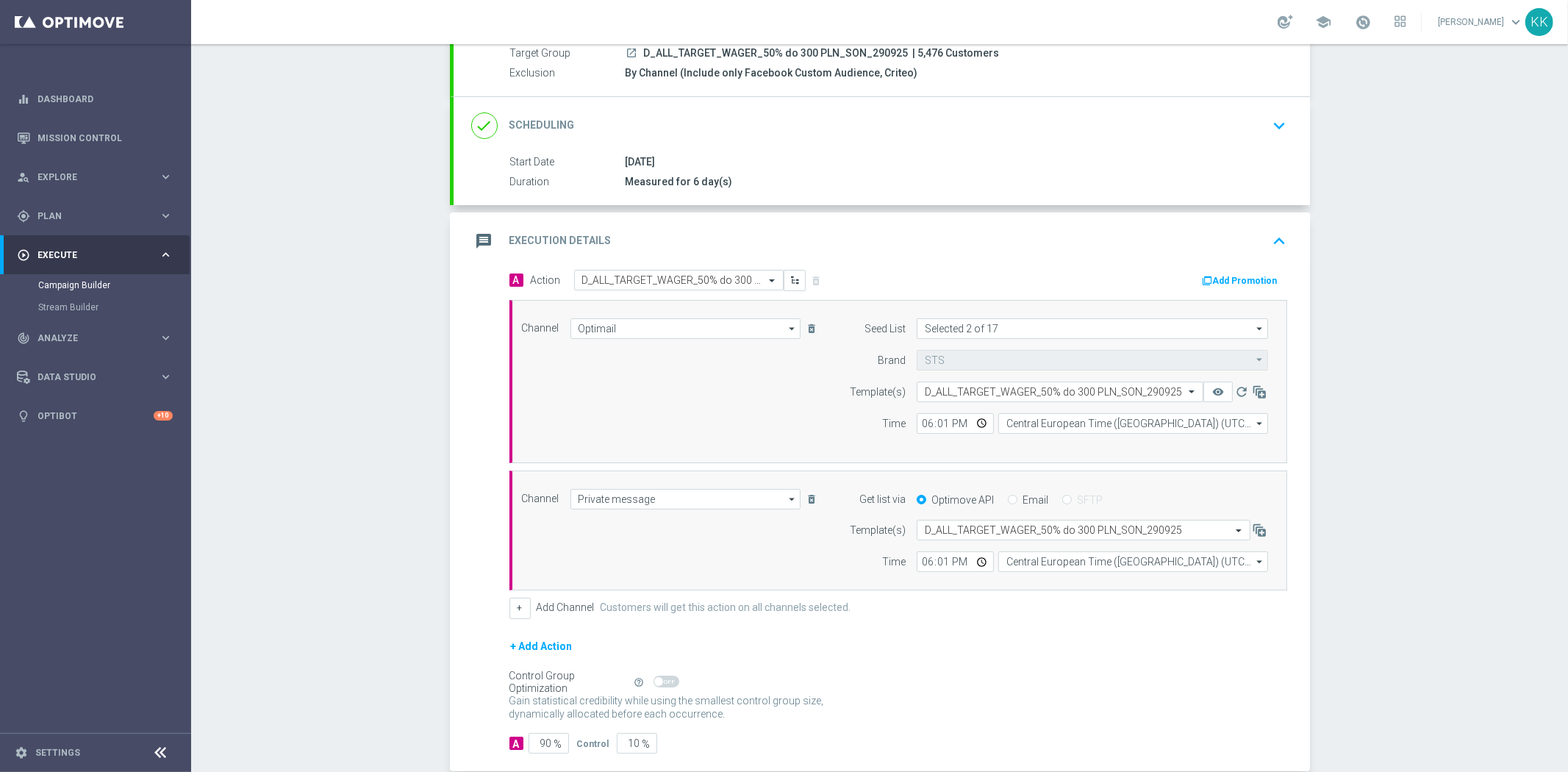
scroll to position [222, 0]
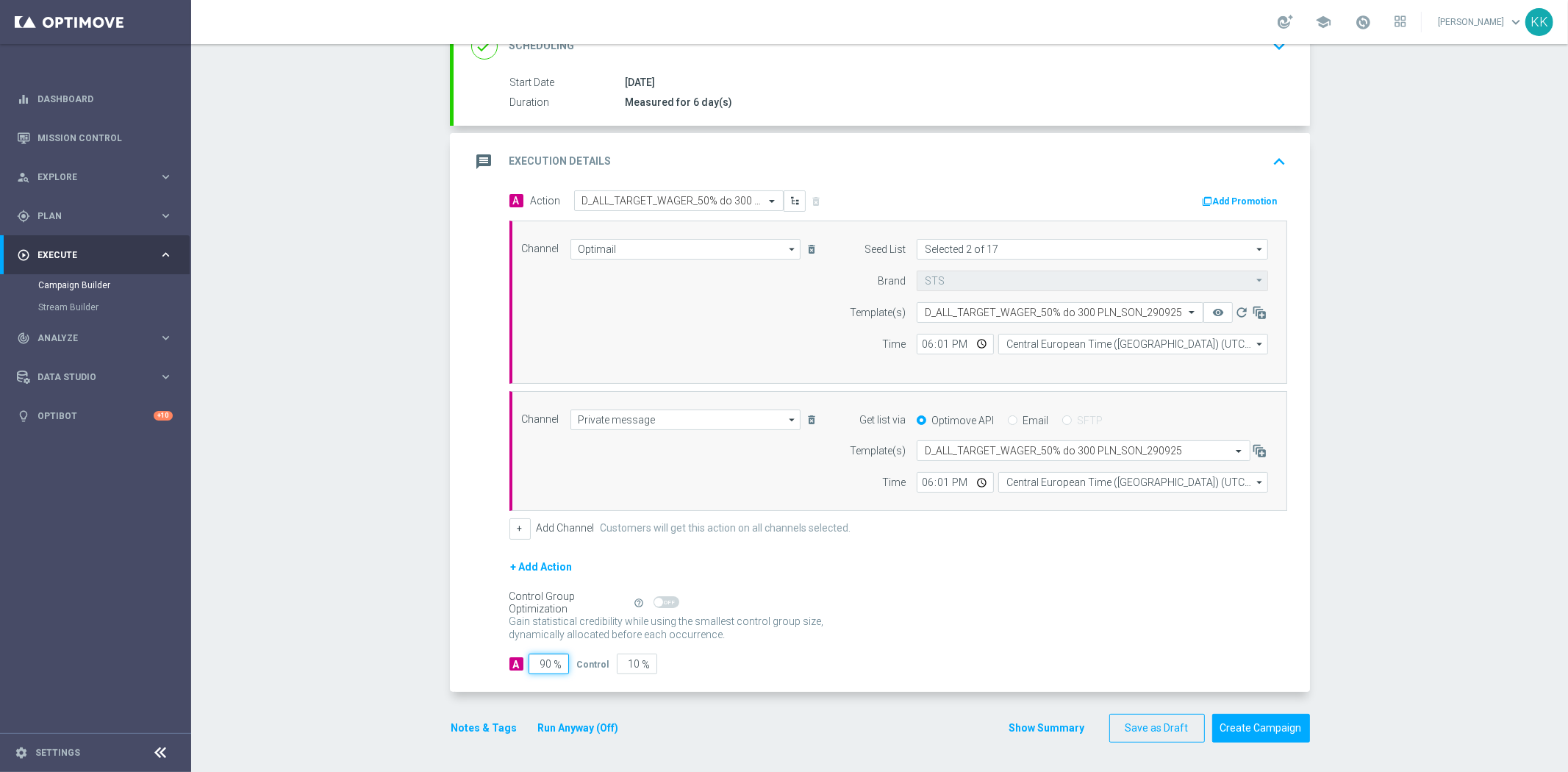
click at [545, 662] on input "90" at bounding box center [549, 663] width 41 height 20
type input "9"
type input "91"
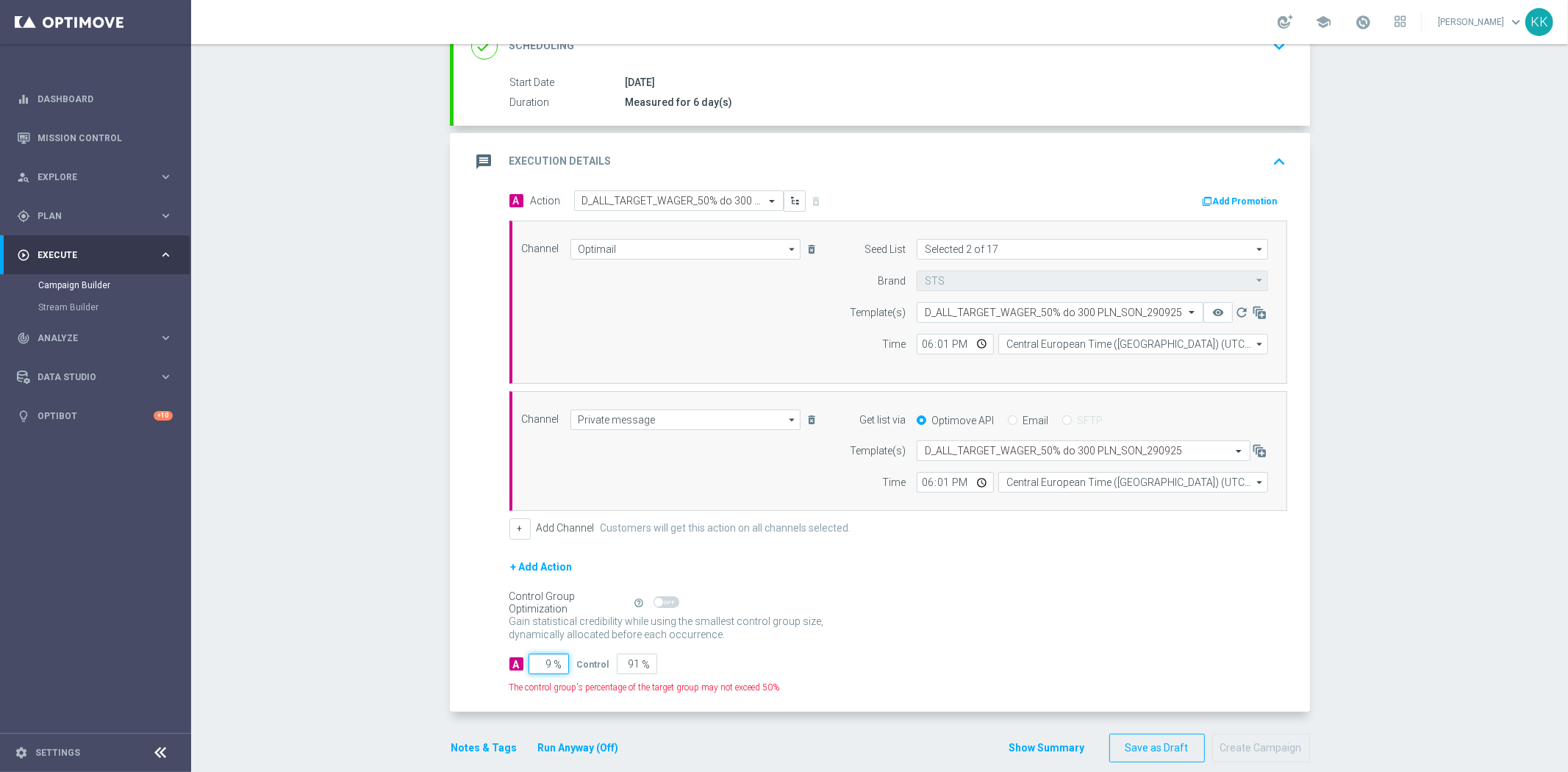
type input "95"
type input "5"
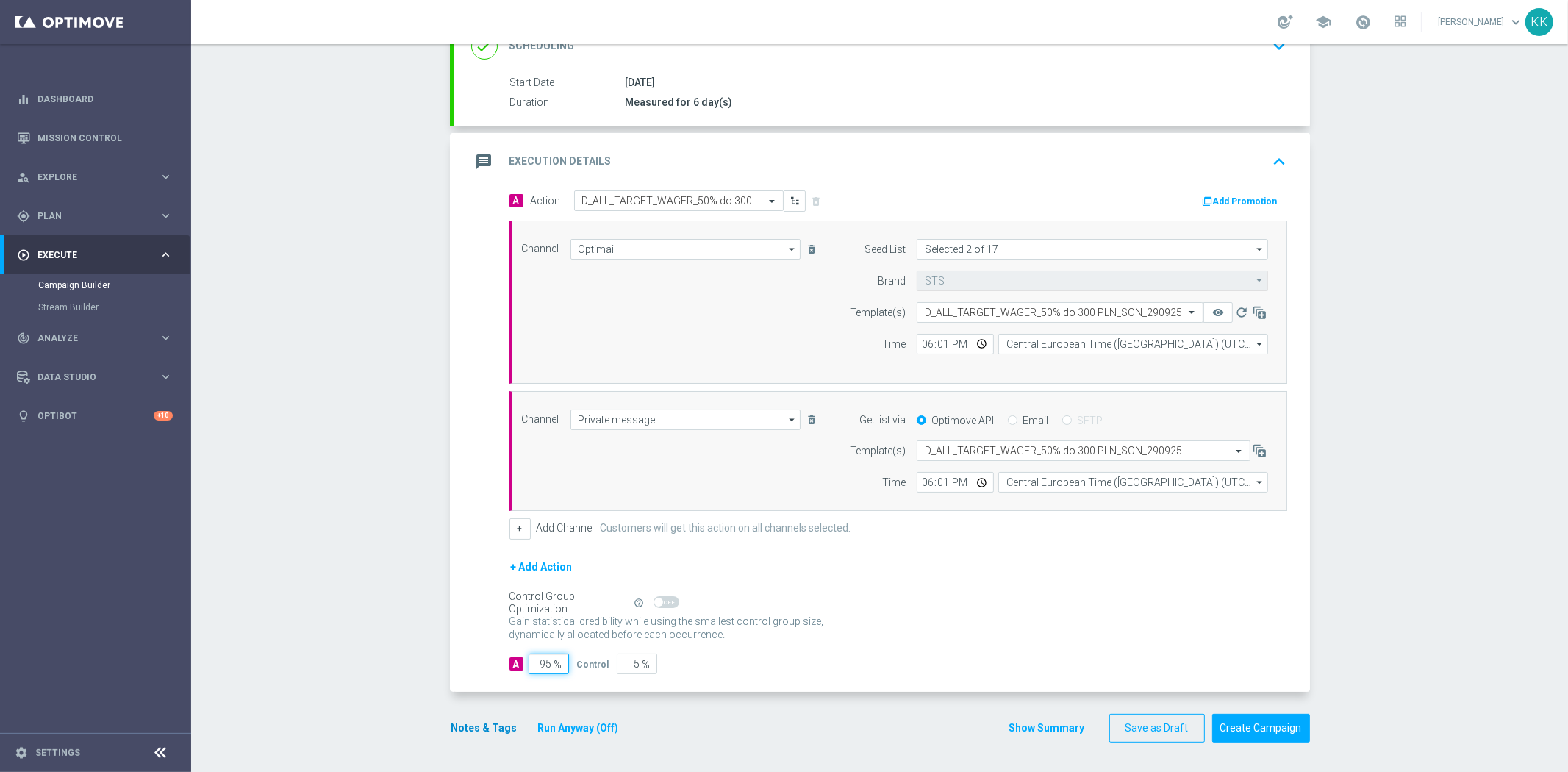
type input "95"
click at [460, 724] on button "Notes & Tags" at bounding box center [484, 728] width 69 height 19
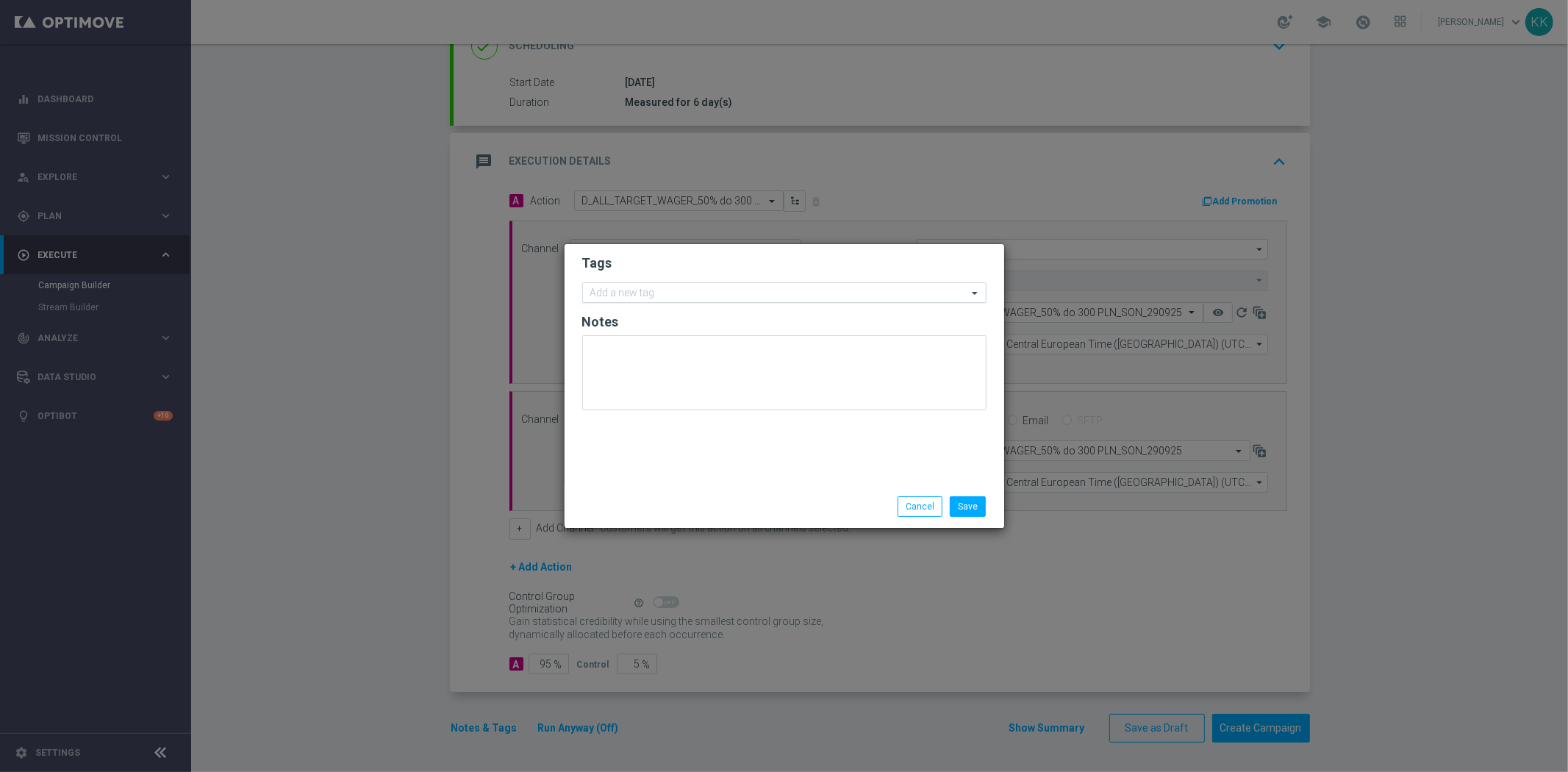
click at [673, 284] on div "Add a new tag" at bounding box center [775, 293] width 385 height 19
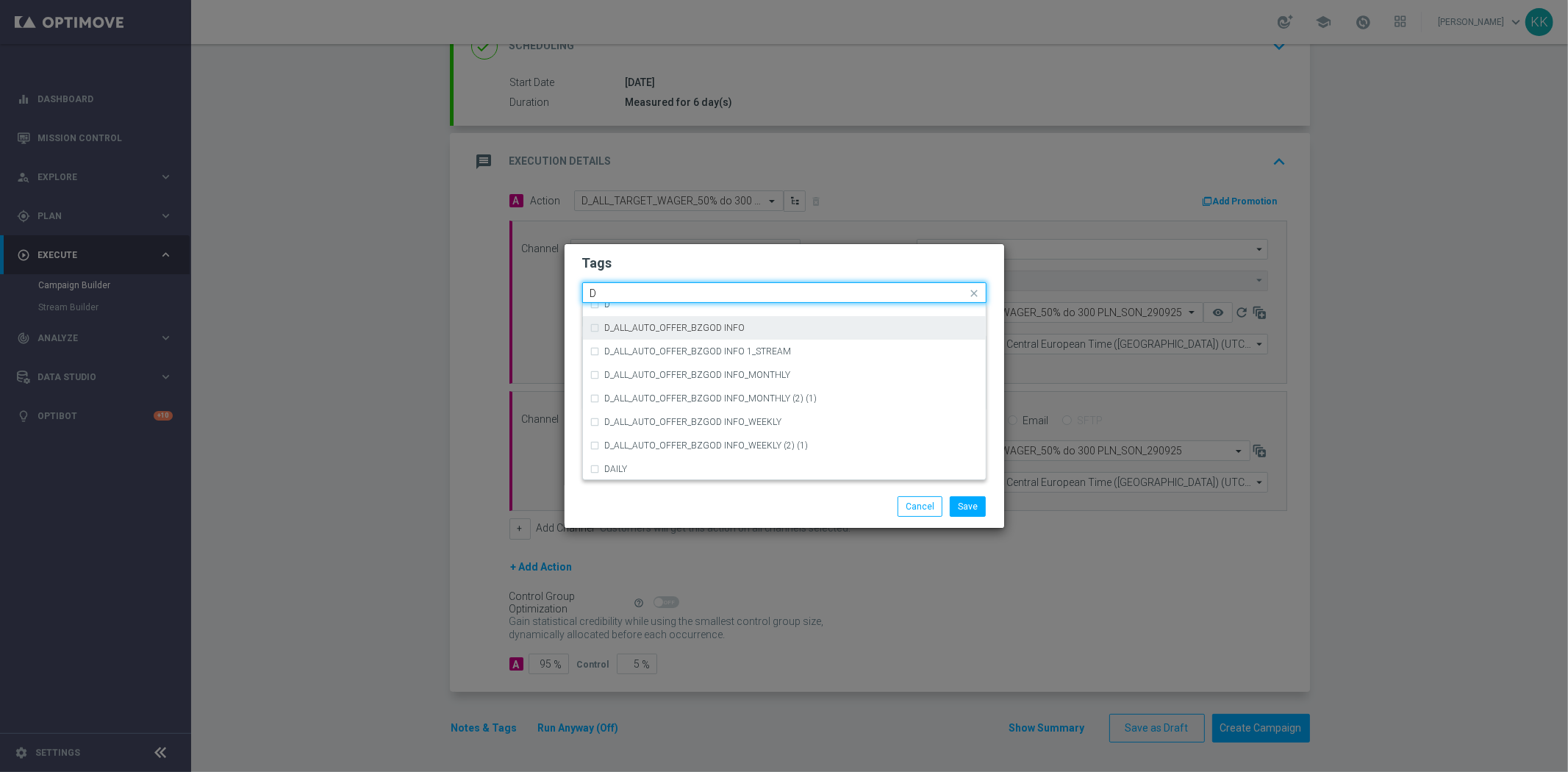
scroll to position [1633, 0]
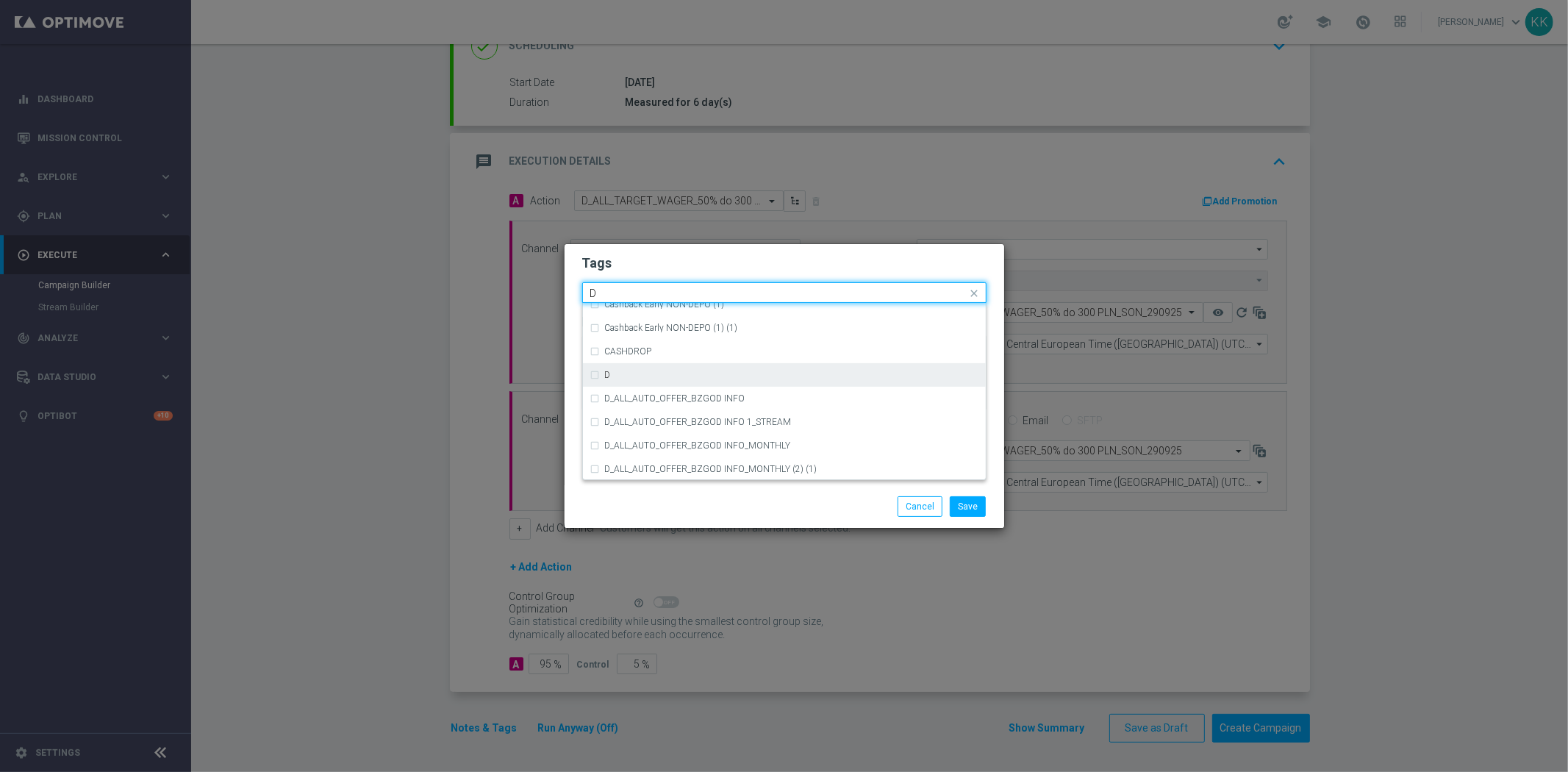
click at [637, 382] on div "D" at bounding box center [784, 374] width 388 height 24
type input "D"
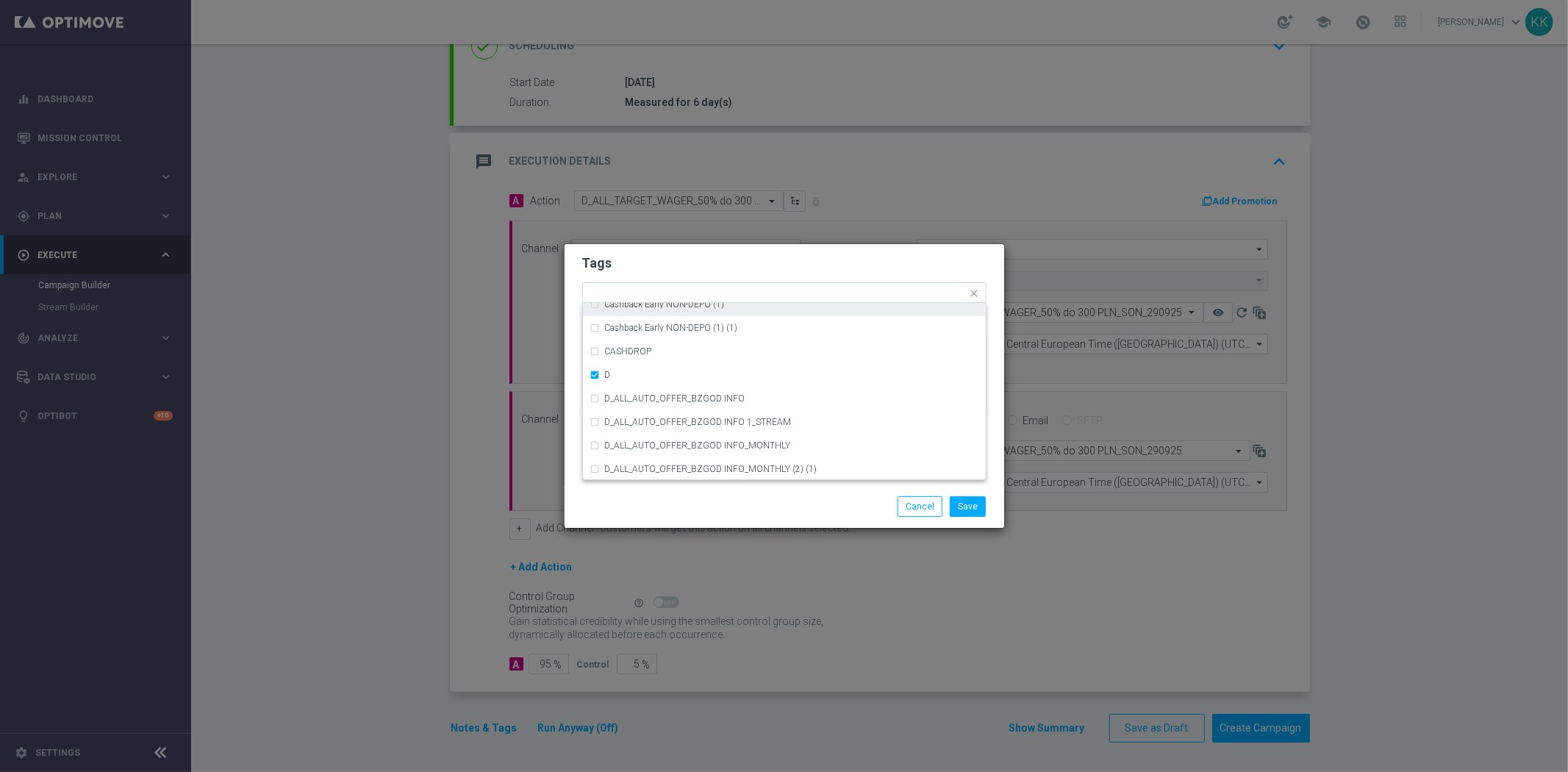
drag, startPoint x: 675, startPoint y: 226, endPoint x: 678, endPoint y: 237, distance: 11.4
click at [673, 228] on modal-container "Tags Quick find × D A_TARGET_HIGH_DEPO ACTIVE DAYS BLOKADA Cashback Early NON-D…" at bounding box center [784, 386] width 1568 height 772
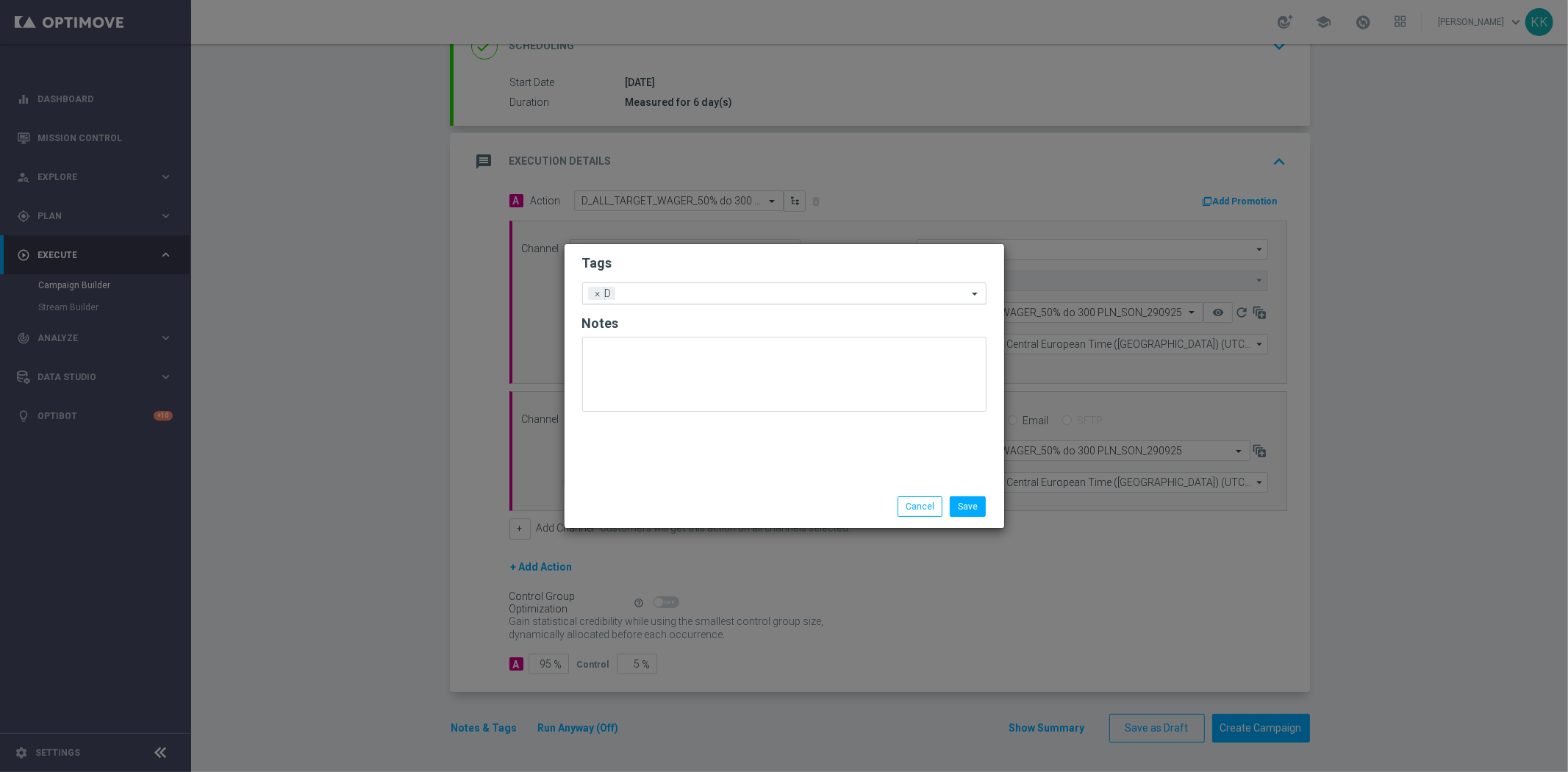
click at [685, 282] on form "Tags Add a new tag × D Notes" at bounding box center [784, 337] width 404 height 172
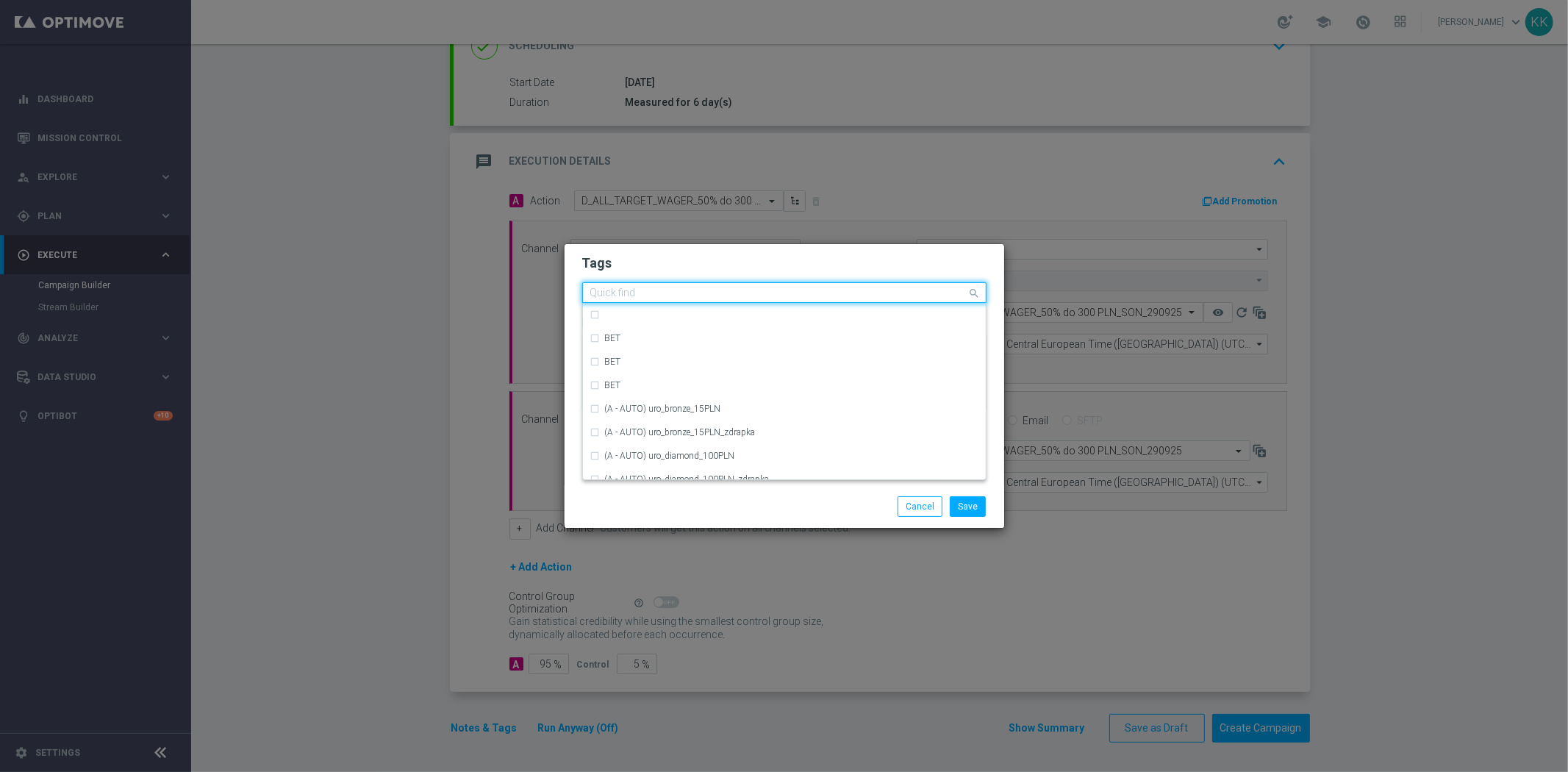
click at [685, 296] on input "text" at bounding box center [779, 293] width 378 height 12
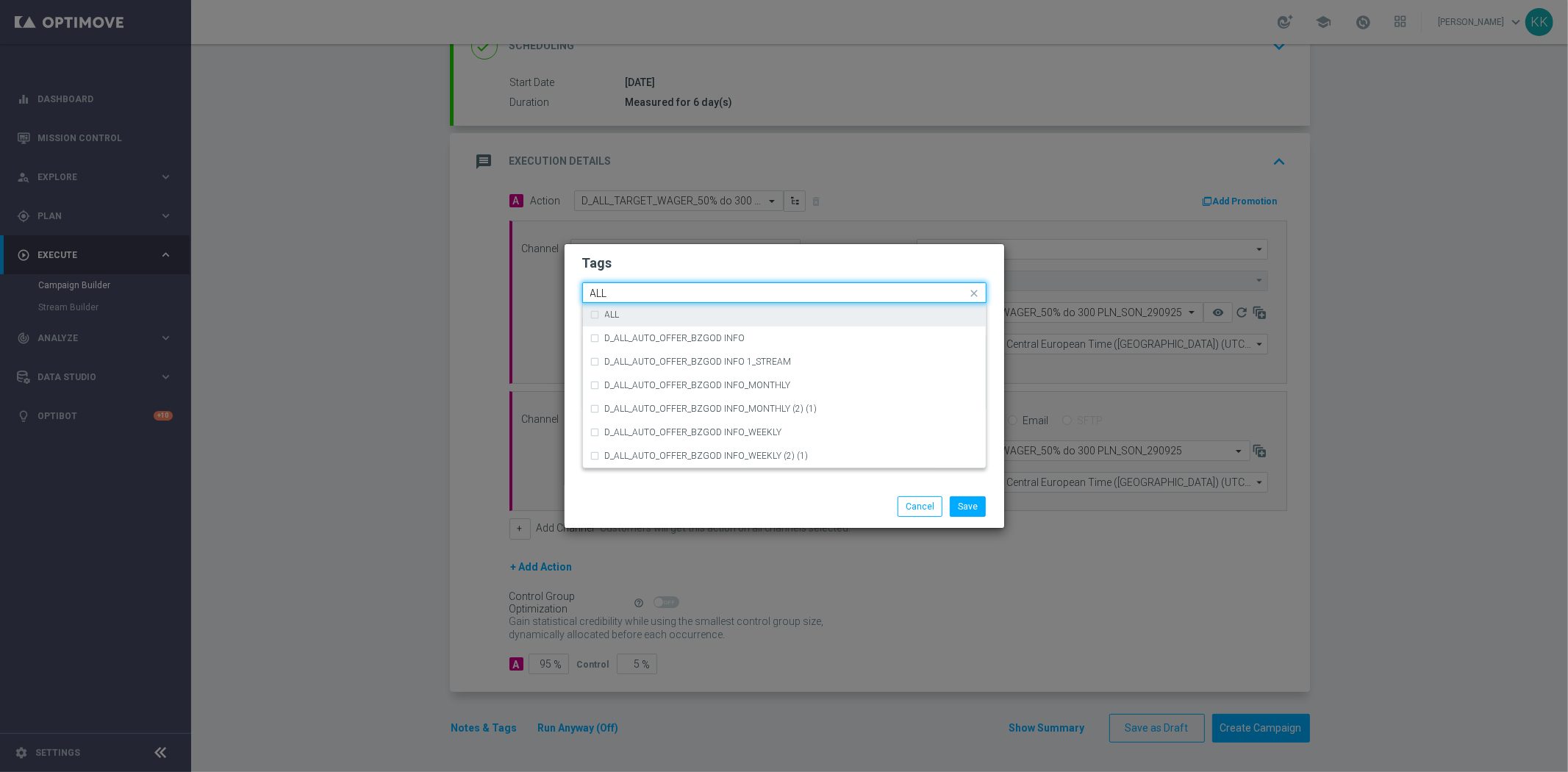
click at [672, 319] on div "ALL" at bounding box center [784, 314] width 388 height 24
type input "ALL"
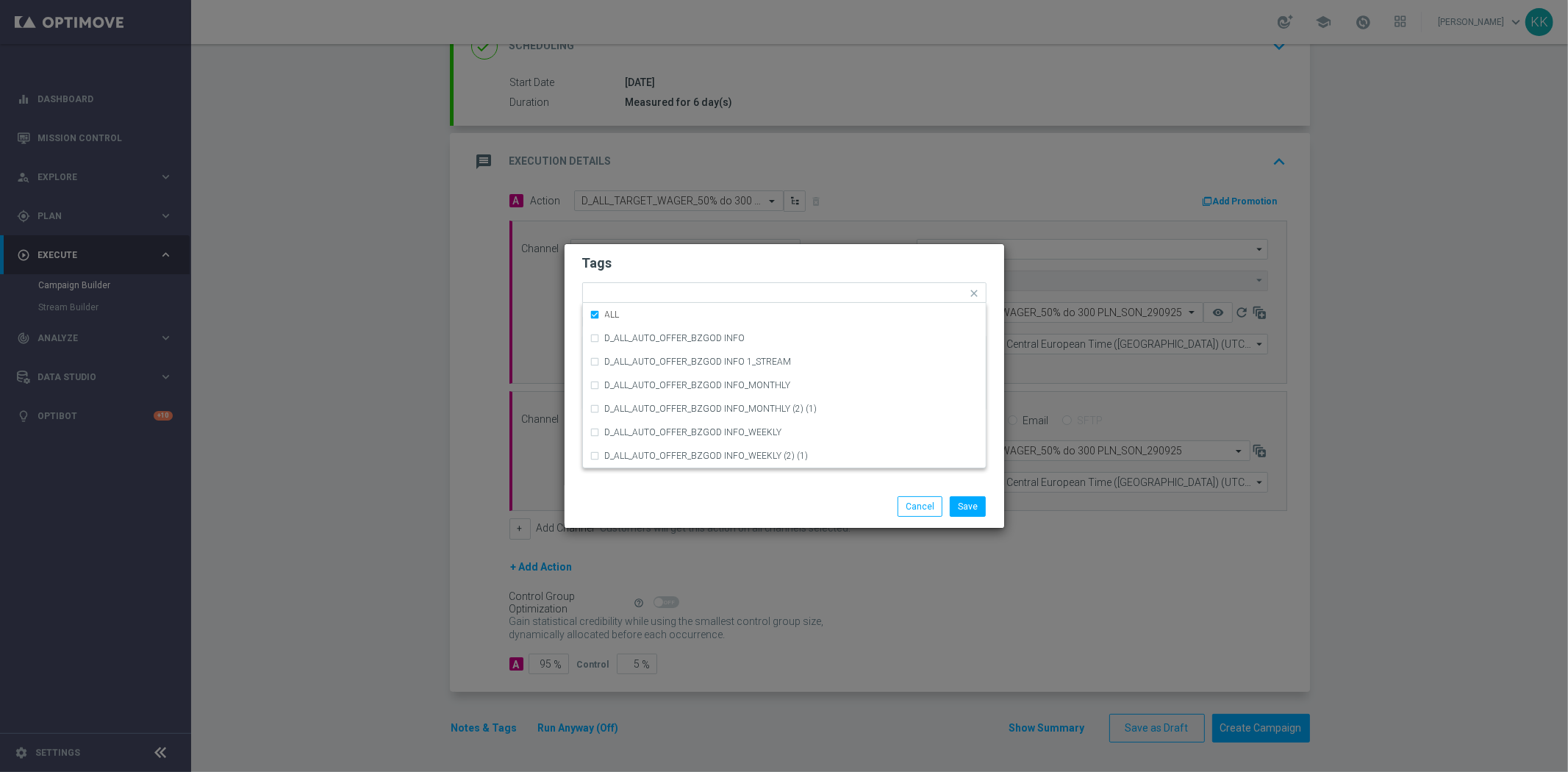
click at [711, 252] on div "Tags Quick find × D × ALL ALL D_ALL_AUTO_OFFER_BZGOD INFO D_ALL_AUTO_OFFER_BZGO…" at bounding box center [784, 364] width 439 height 241
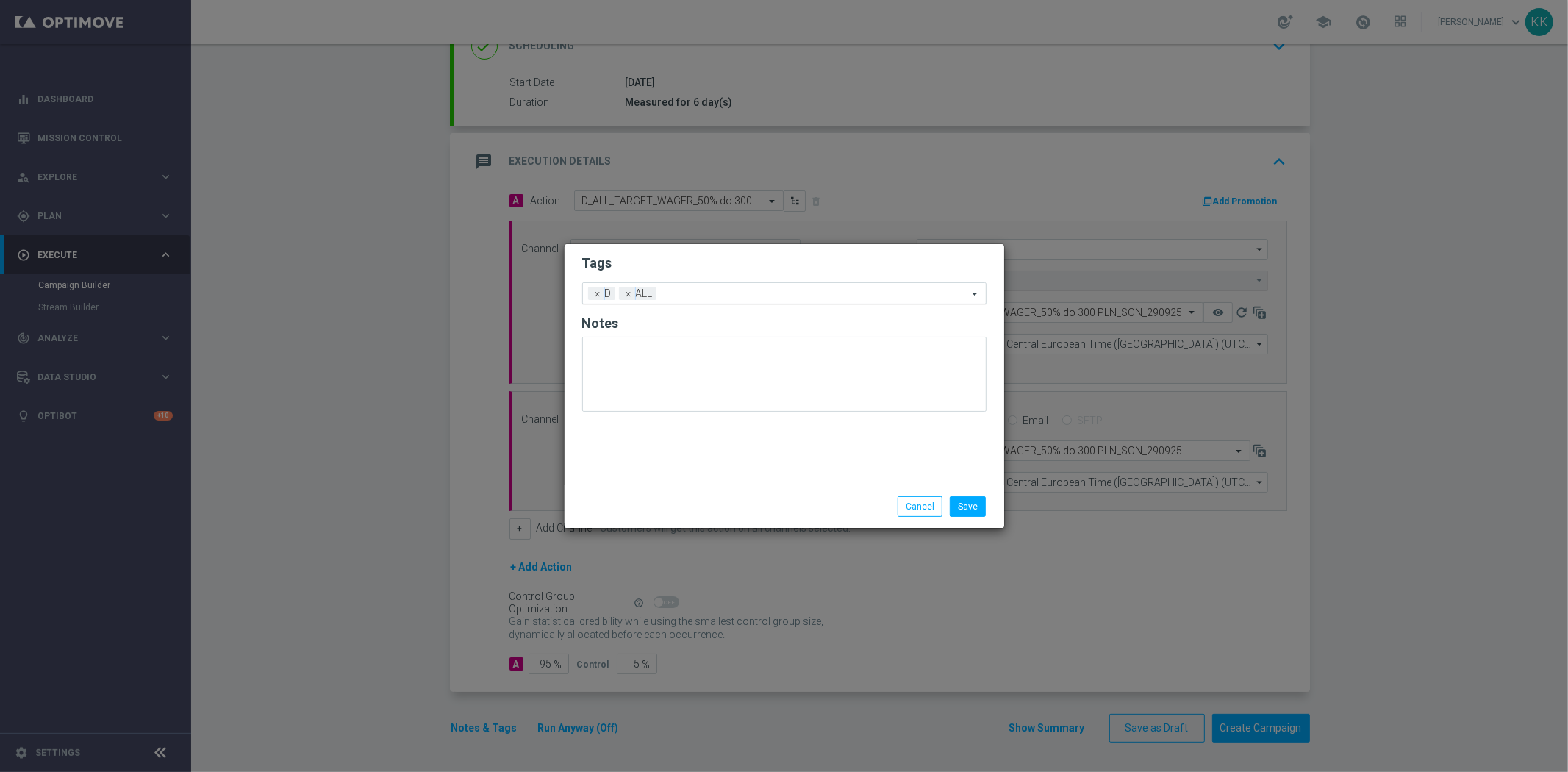
click at [723, 285] on div "Add a new tag × D × ALL" at bounding box center [775, 293] width 385 height 20
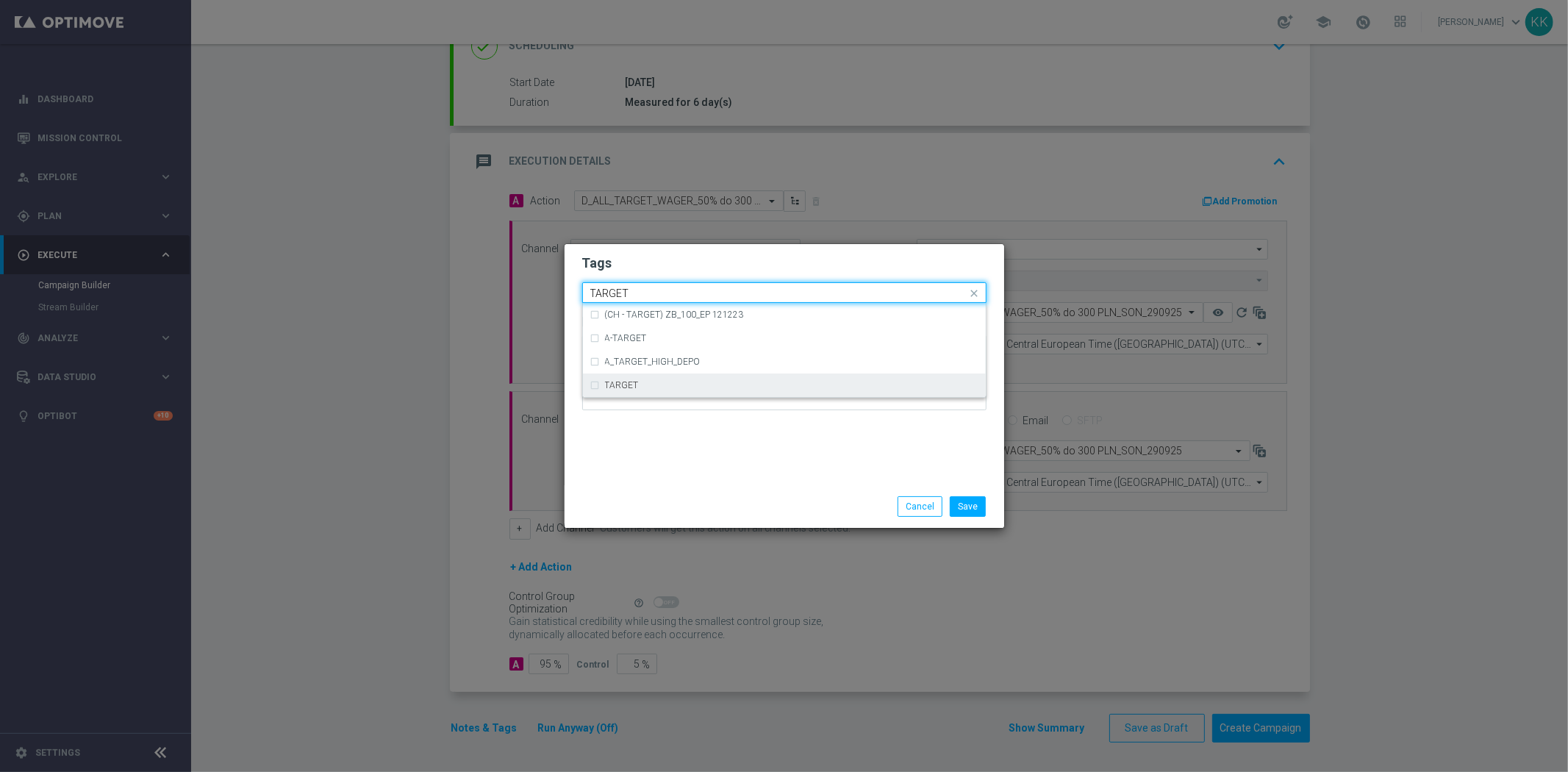
click at [728, 377] on div "TARGET" at bounding box center [784, 385] width 388 height 24
type input "TARGET"
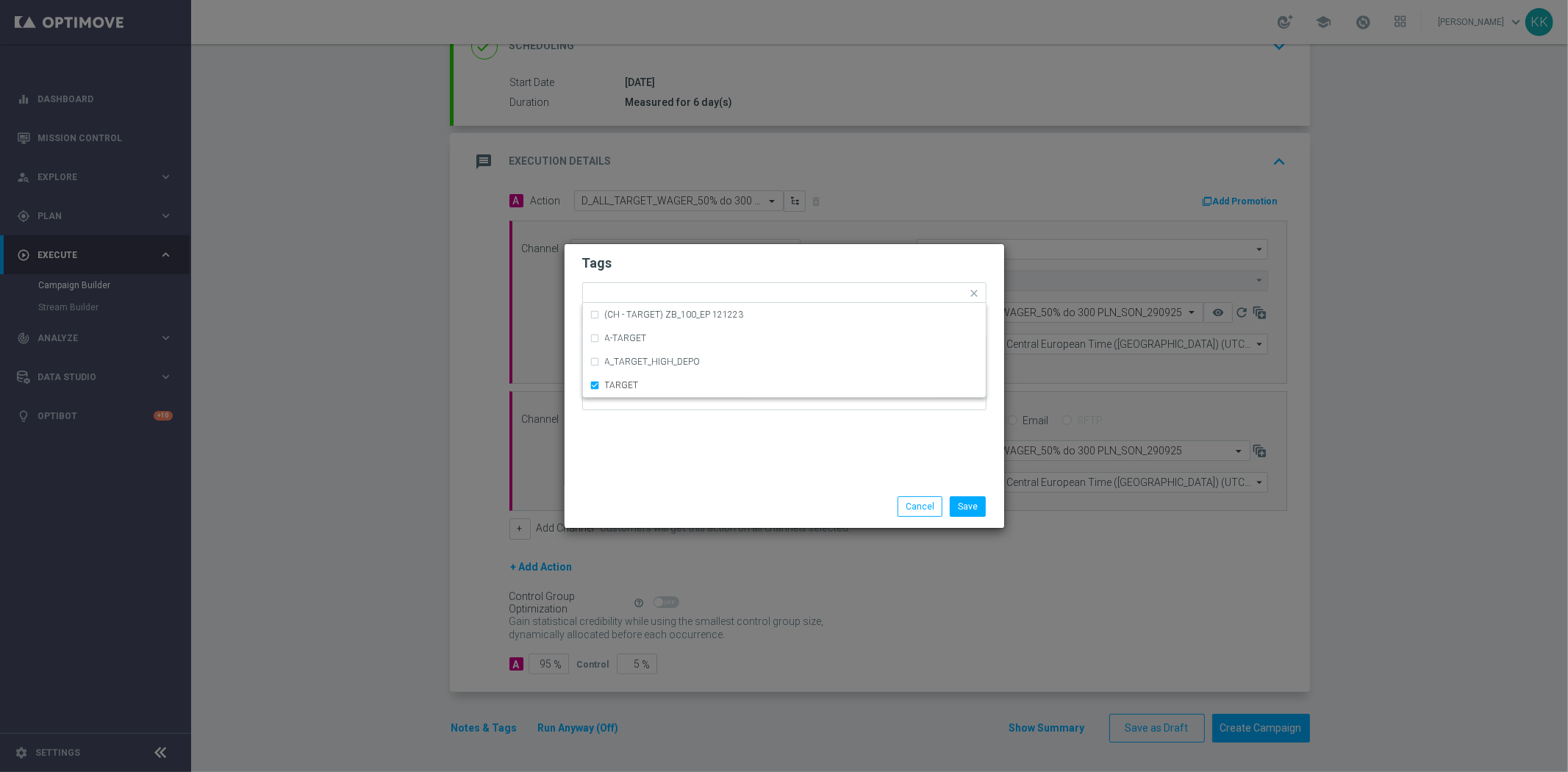
click at [783, 448] on div "Tags Quick find × D × ALL × TARGET (CH - TARGET) ZB_100_EP 121223 A-TARGET A_TA…" at bounding box center [784, 364] width 439 height 241
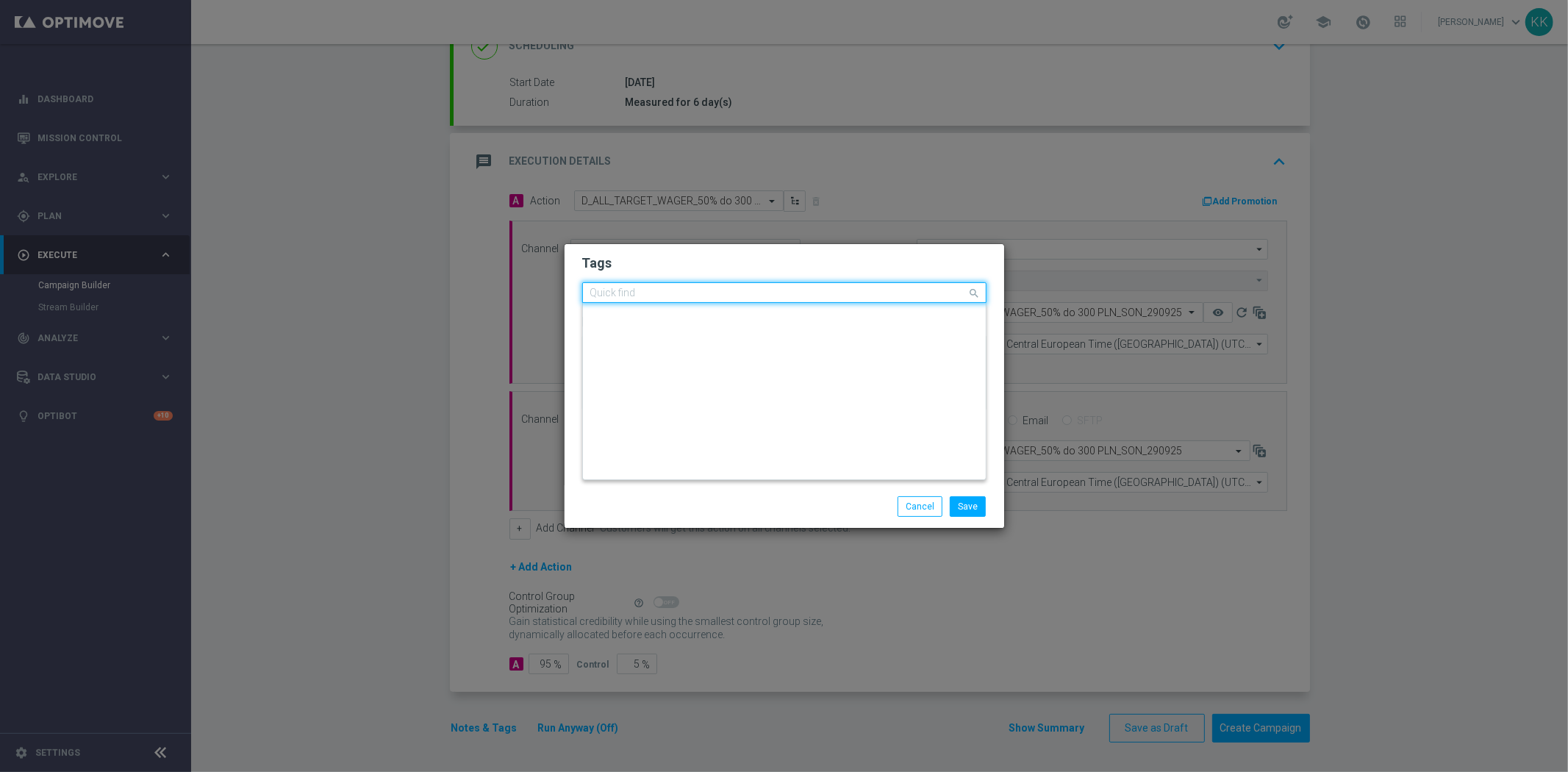
click at [814, 302] on div "Quick find × D × ALL × TARGET" at bounding box center [784, 292] width 404 height 20
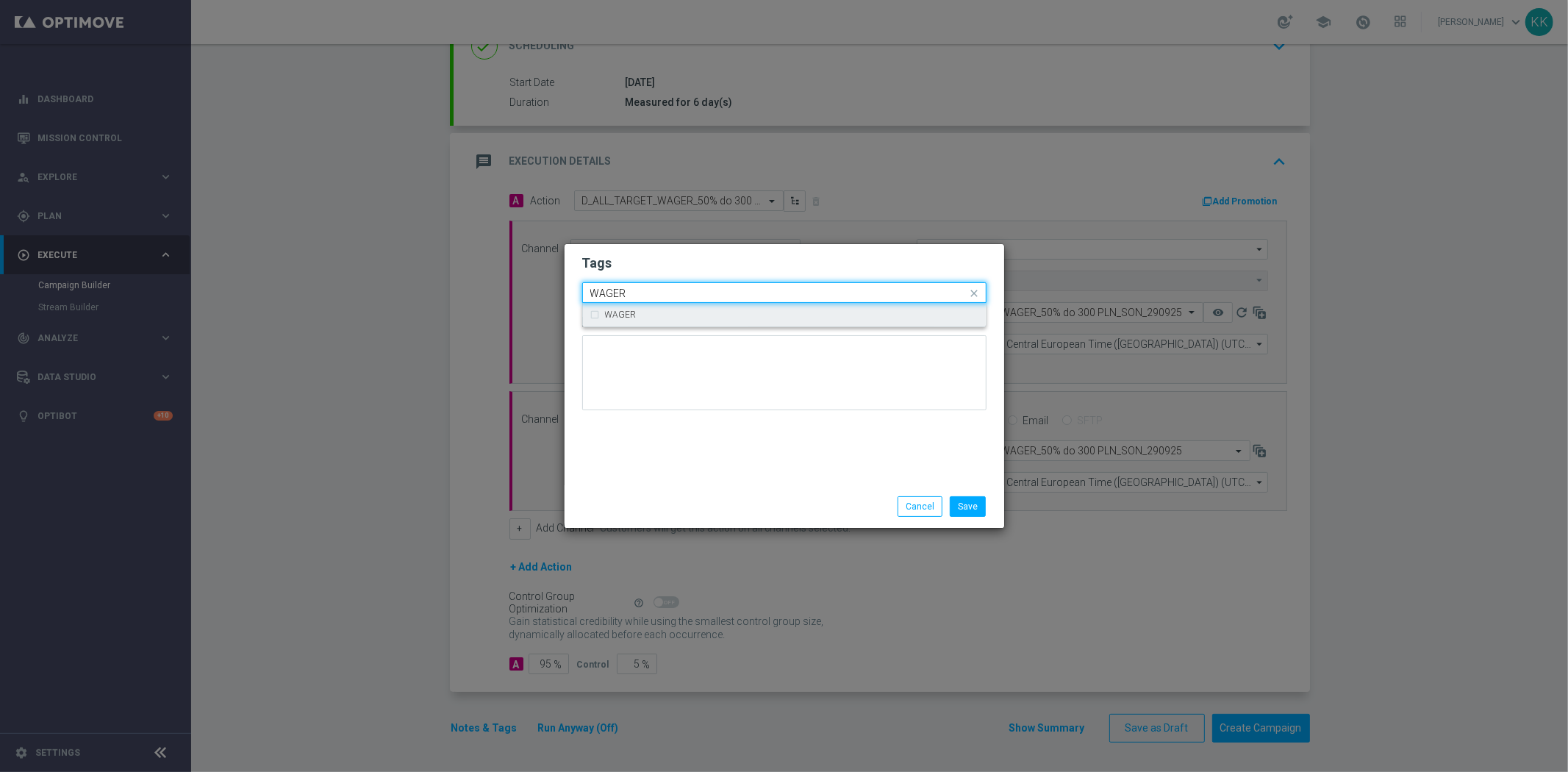
click at [758, 324] on div "WAGER" at bounding box center [784, 314] width 388 height 24
type input "WAGER"
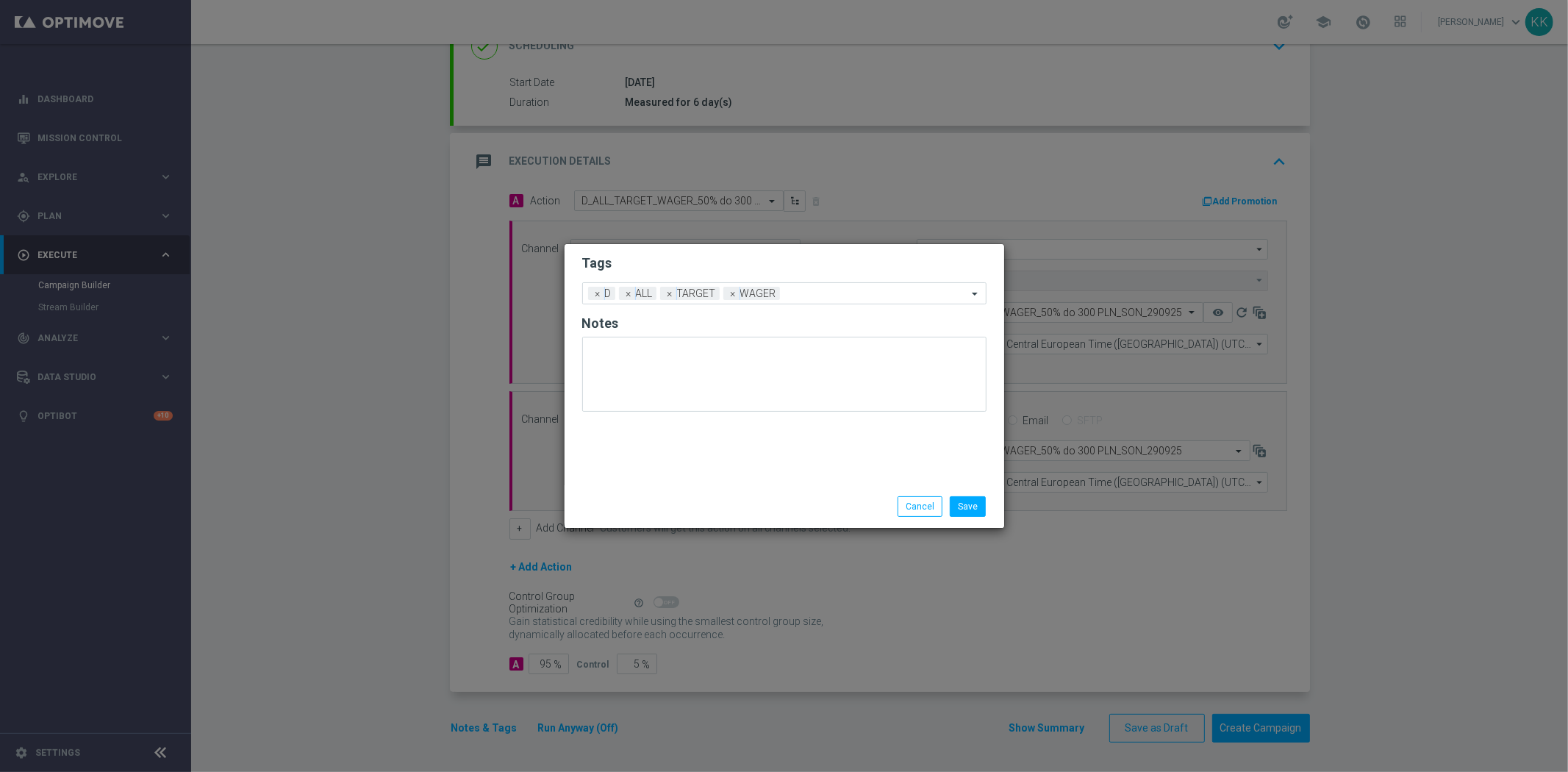
click at [767, 261] on h2 "Tags" at bounding box center [784, 263] width 404 height 18
click at [975, 502] on button "Save" at bounding box center [968, 506] width 36 height 20
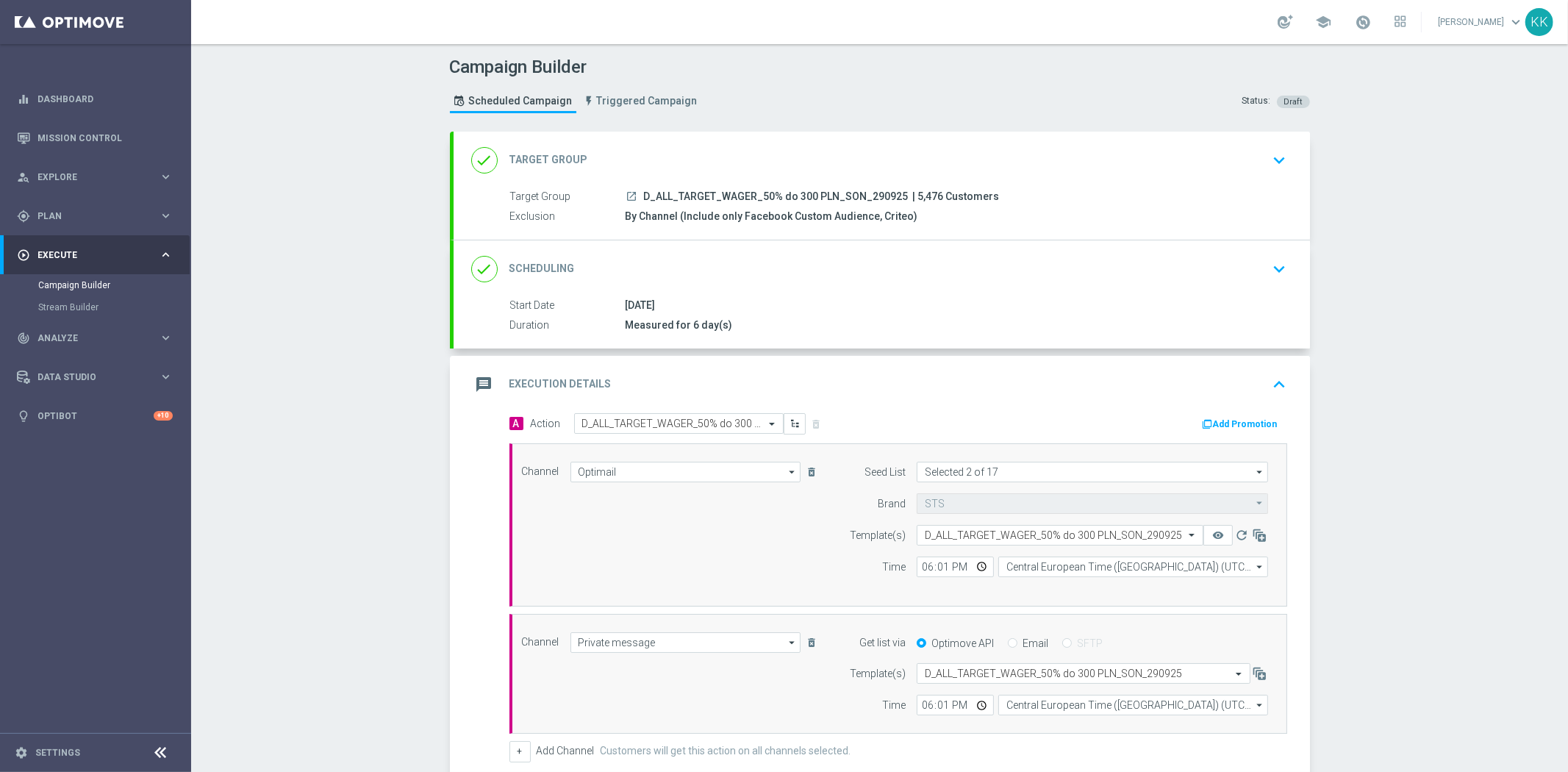
click at [1269, 159] on icon "keyboard_arrow_down" at bounding box center [1280, 160] width 22 height 22
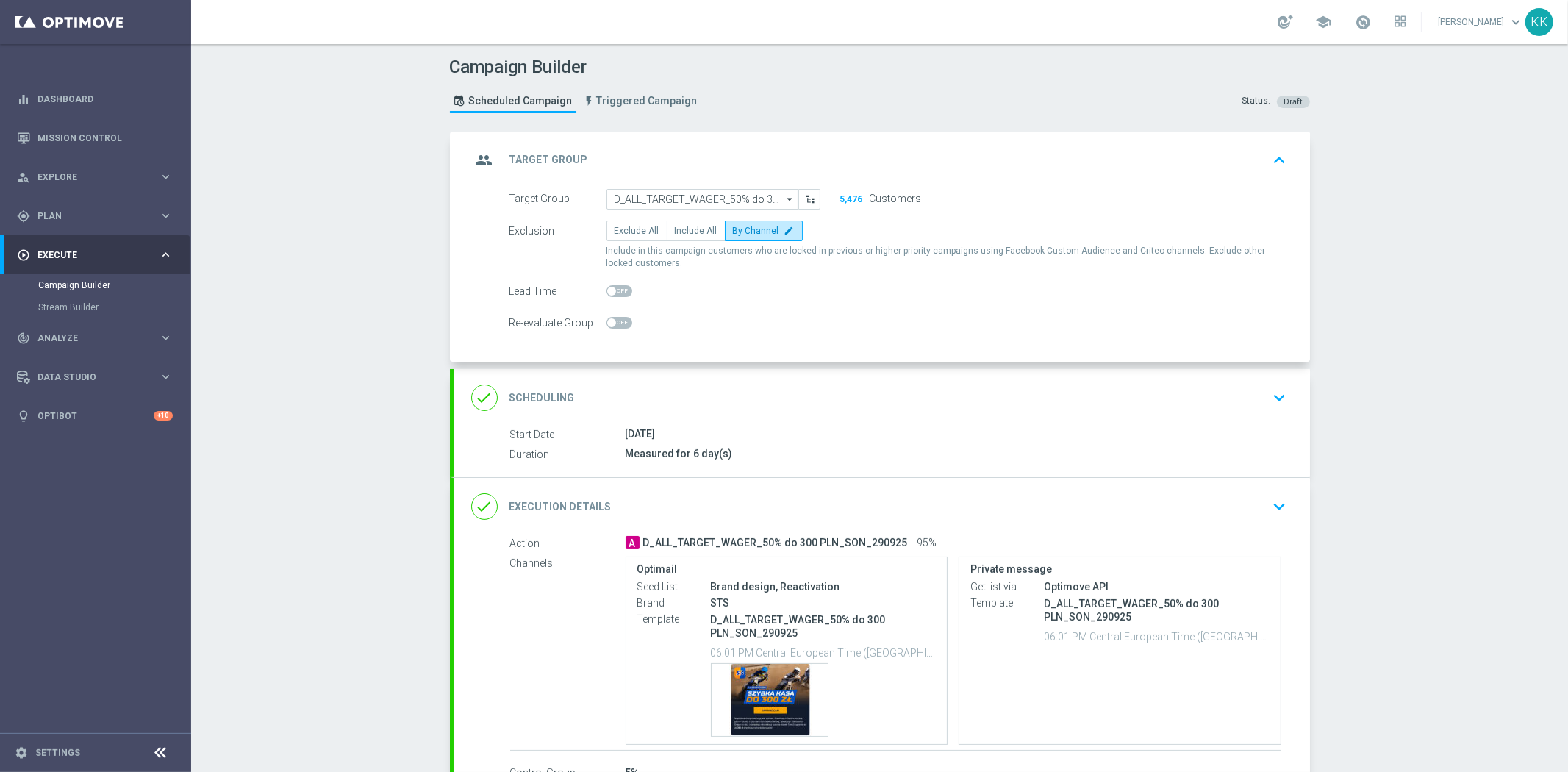
click at [1272, 404] on icon "keyboard_arrow_down" at bounding box center [1280, 397] width 22 height 22
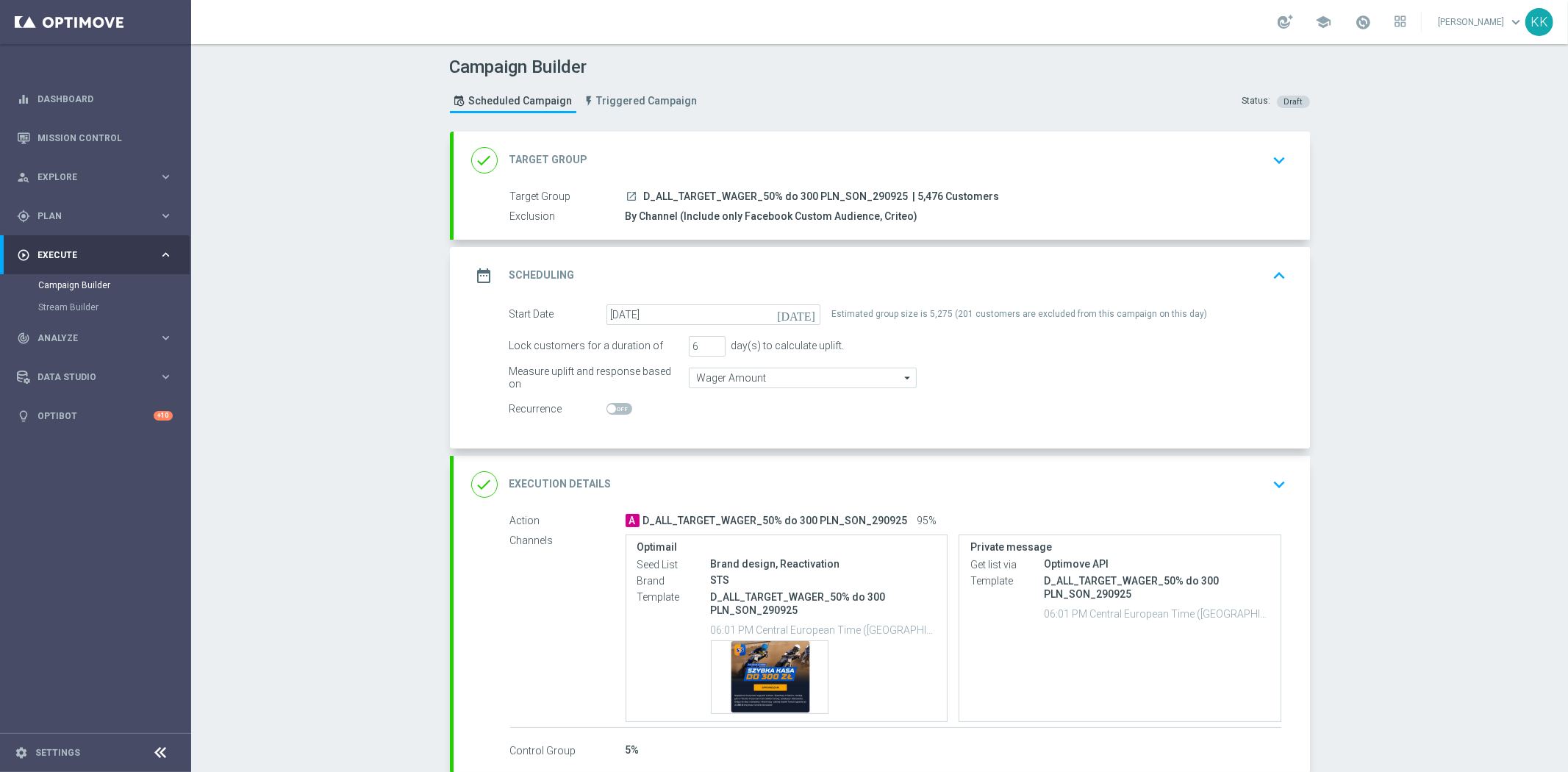
click at [348, 503] on div "Campaign Builder Scheduled Campaign Triggered Campaign Status: Draft done Targe…" at bounding box center [879, 408] width 1377 height 727
click at [1285, 482] on button "keyboard_arrow_down" at bounding box center [1280, 485] width 25 height 28
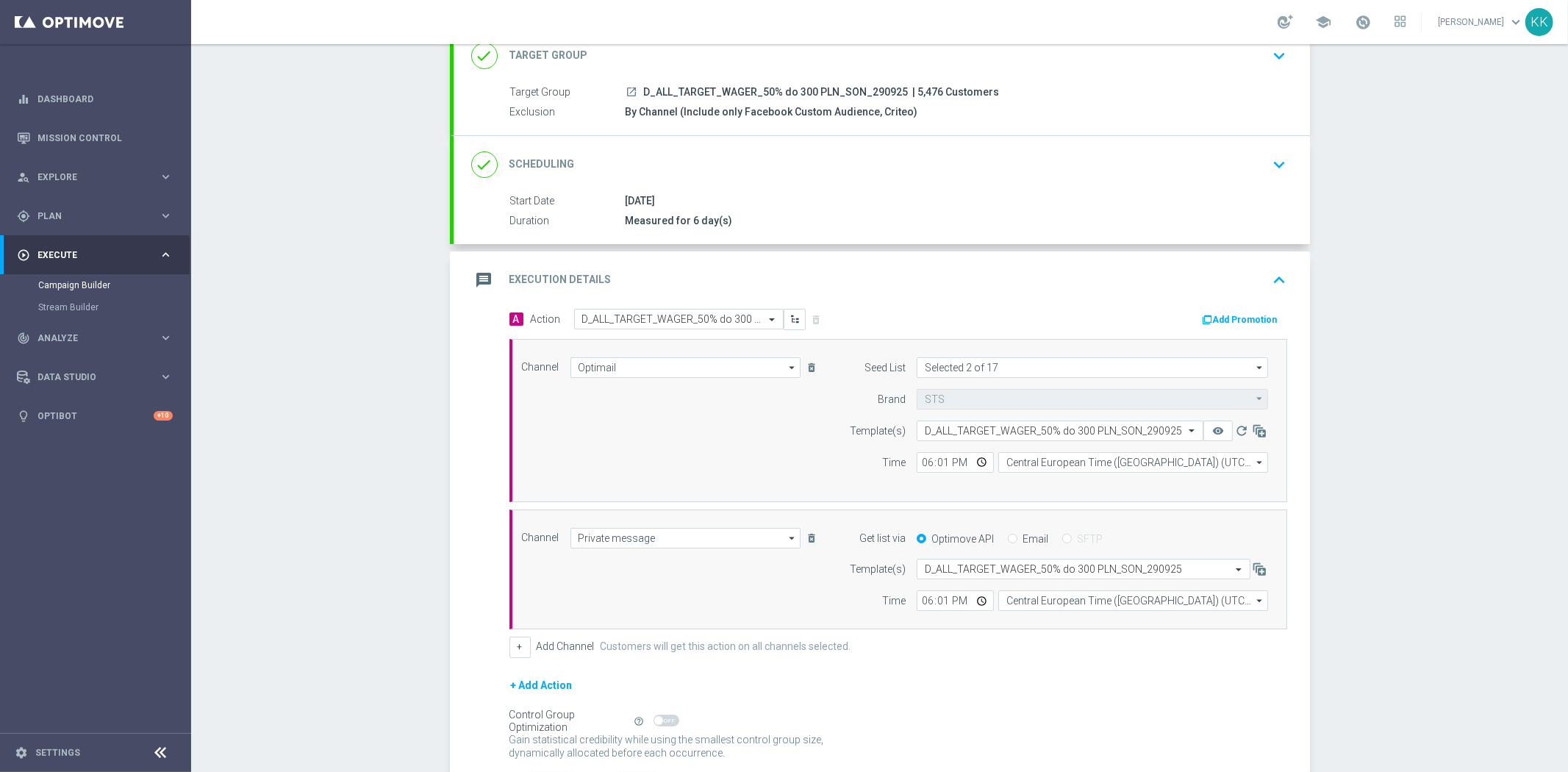
scroll to position [163, 0]
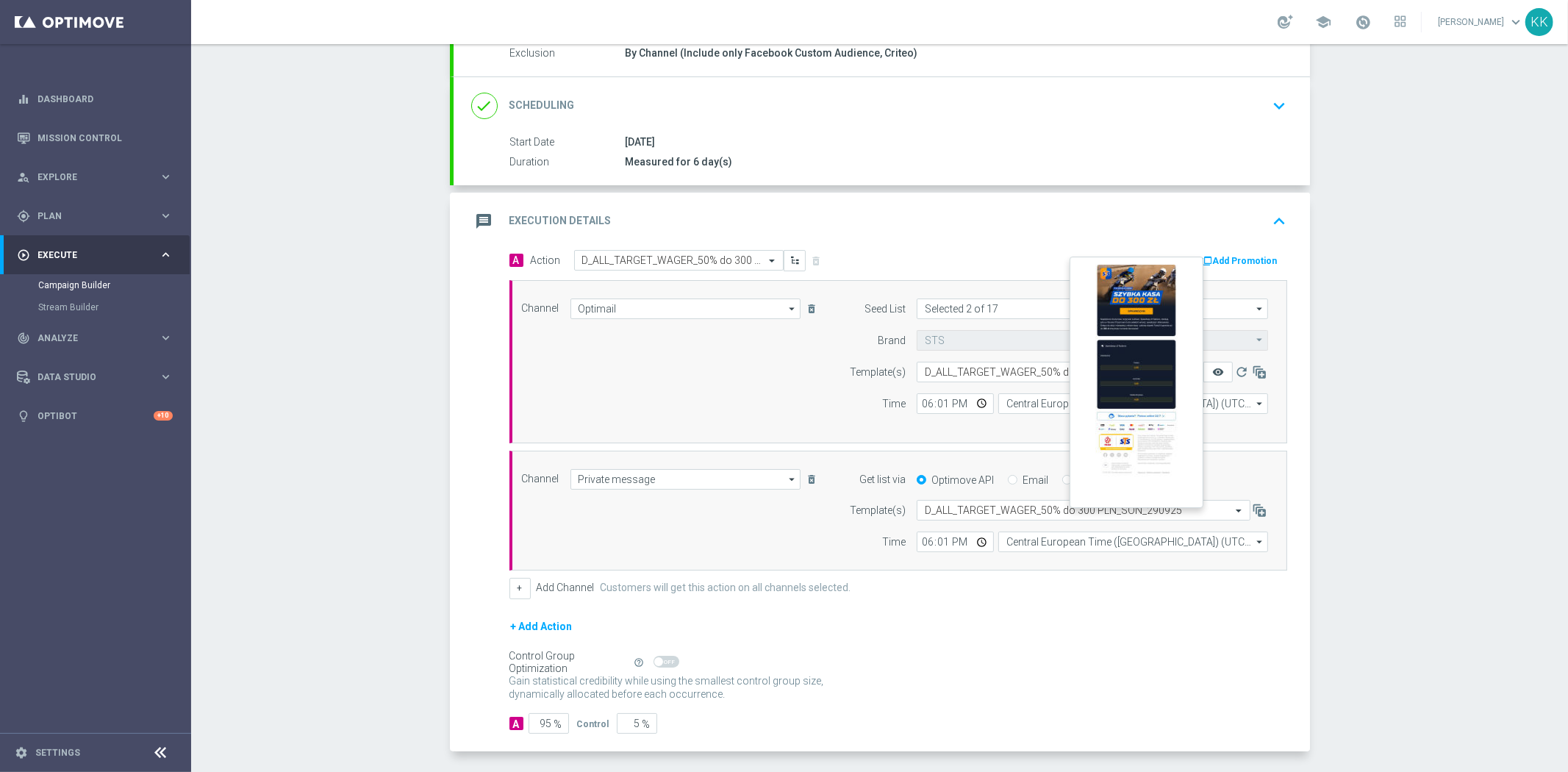
click at [1212, 371] on icon "remove_red_eye" at bounding box center [1218, 372] width 11 height 11
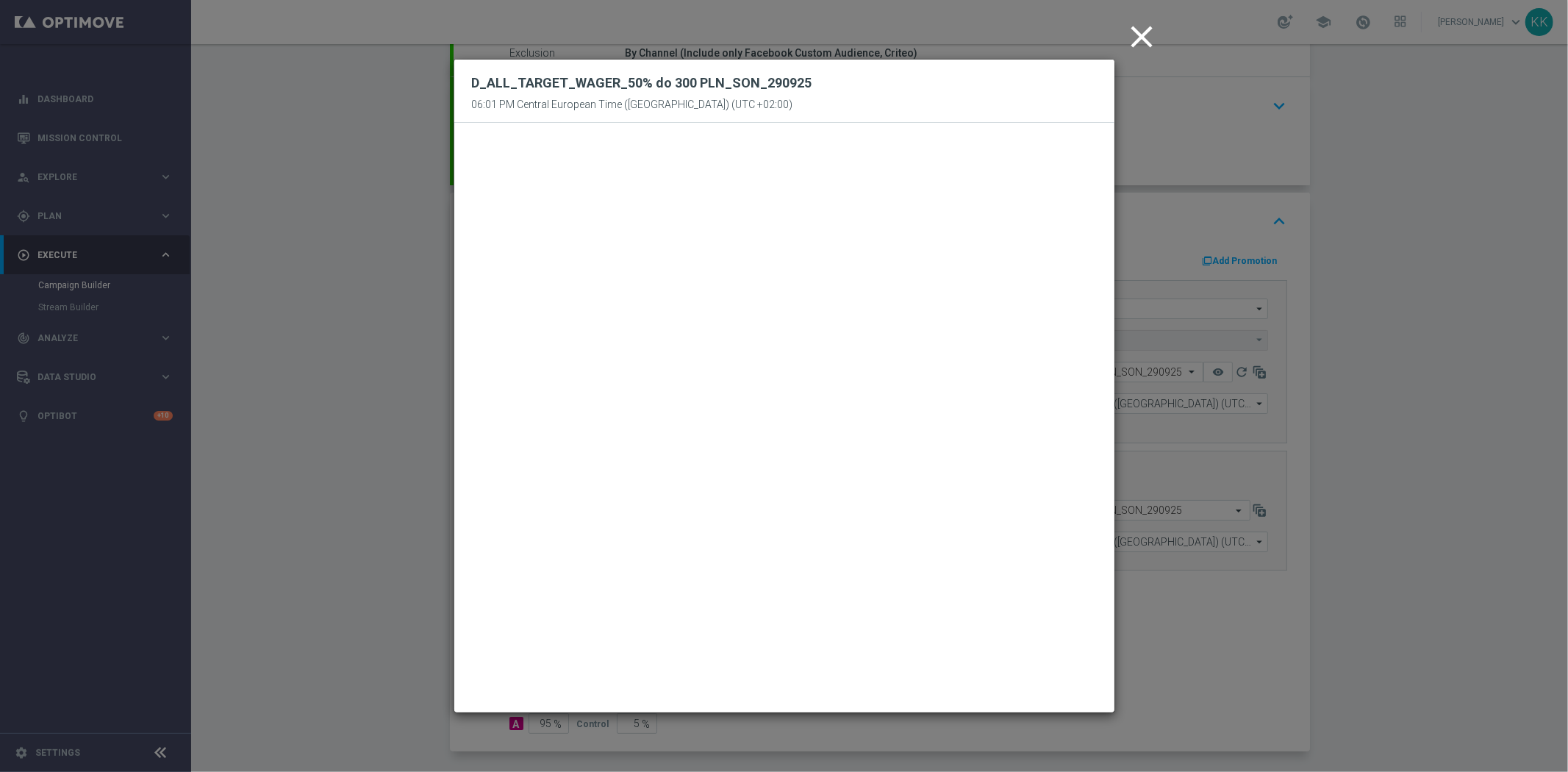
click at [1138, 45] on icon "close" at bounding box center [1142, 37] width 37 height 37
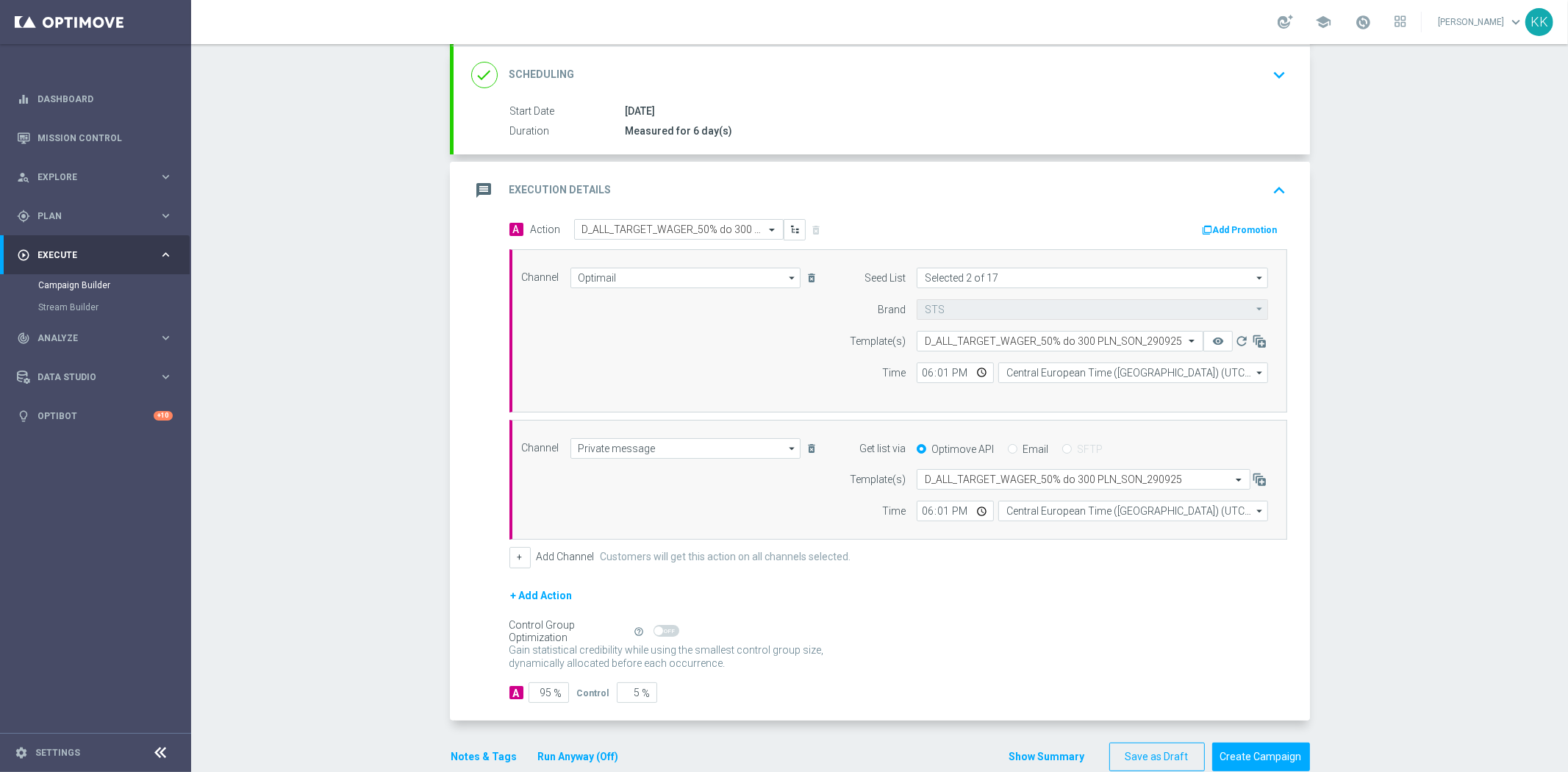
scroll to position [222, 0]
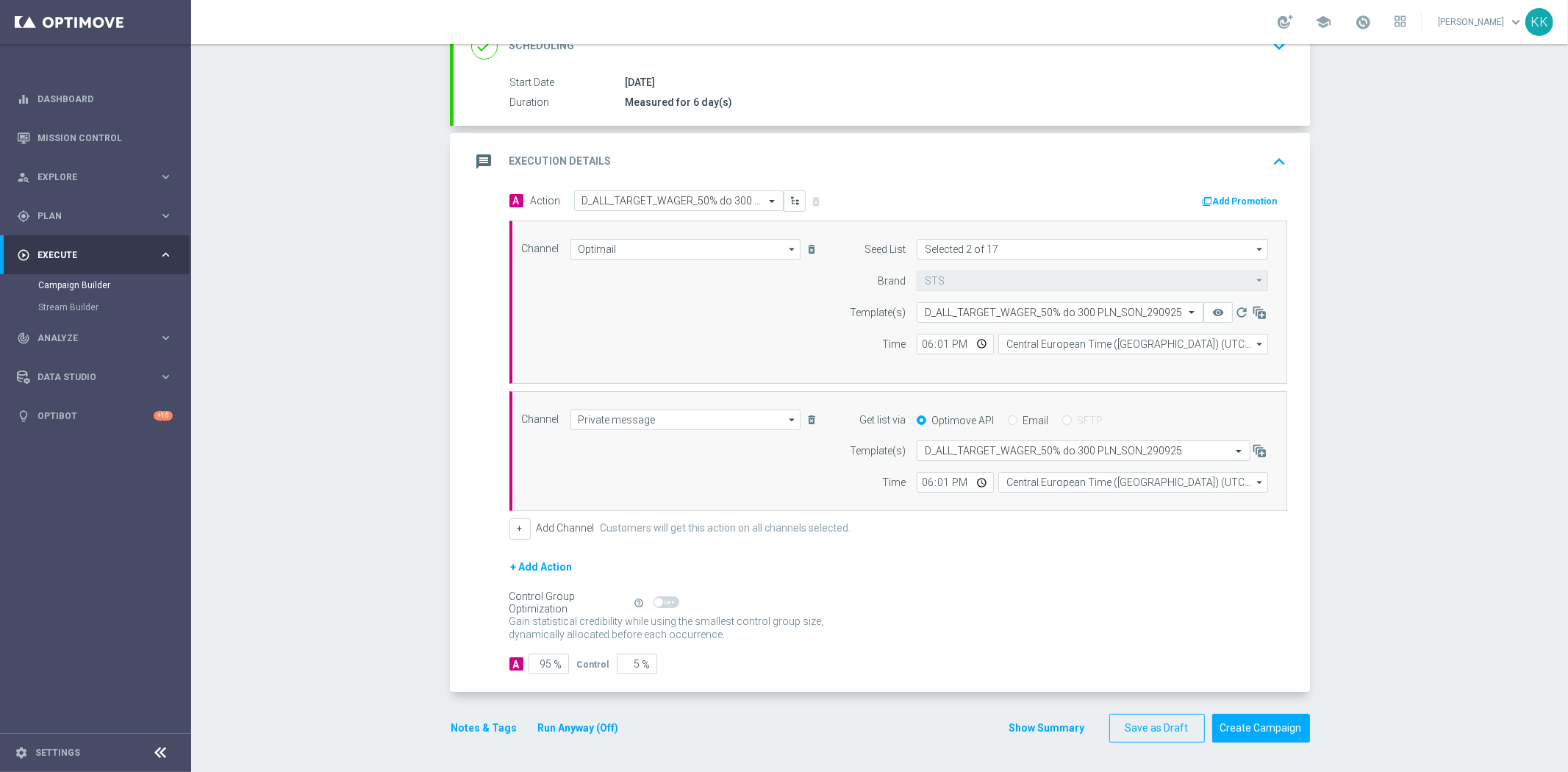
click at [481, 733] on button "Notes & Tags" at bounding box center [484, 728] width 69 height 19
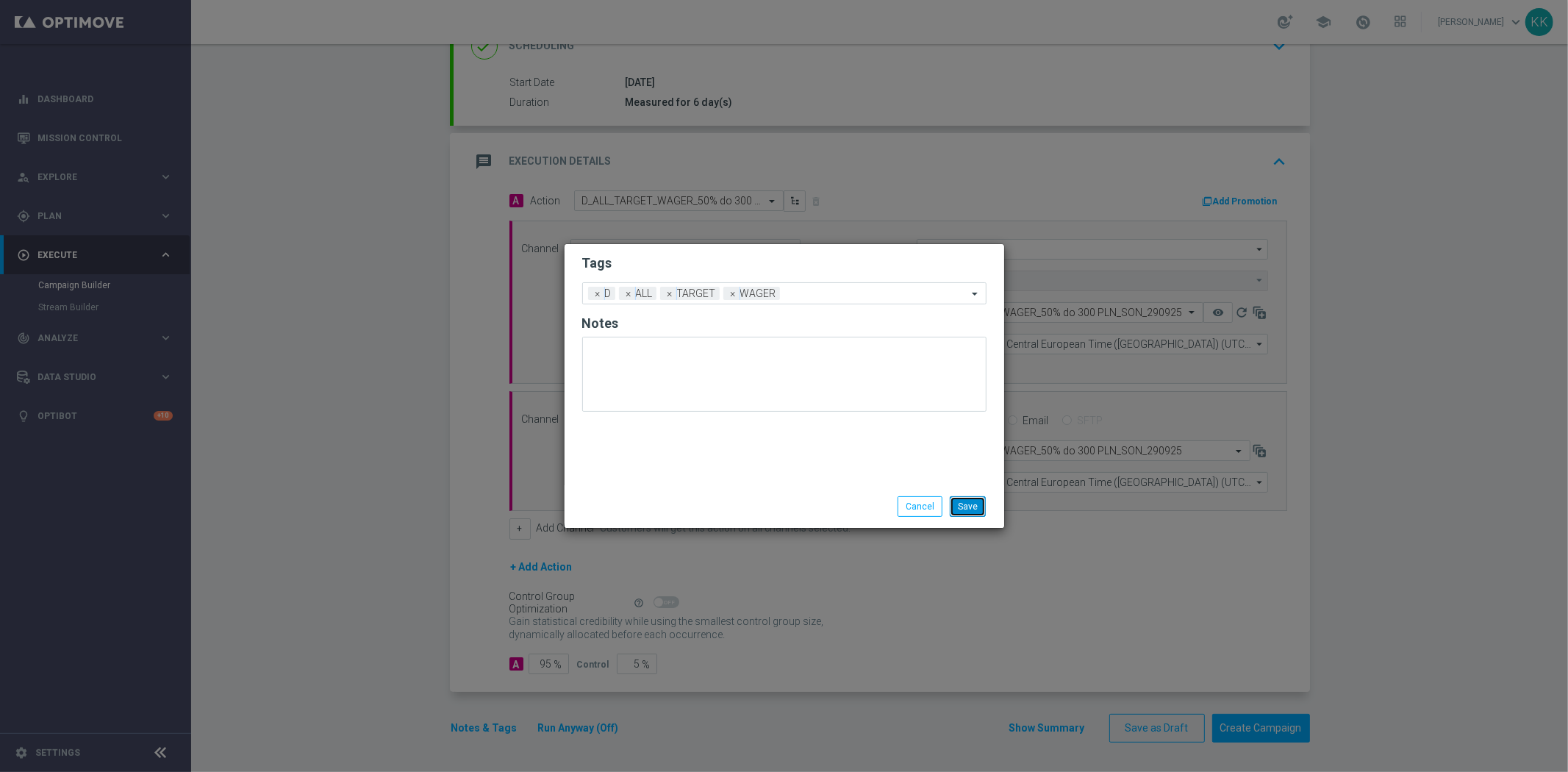
click at [978, 501] on button "Save" at bounding box center [968, 506] width 36 height 20
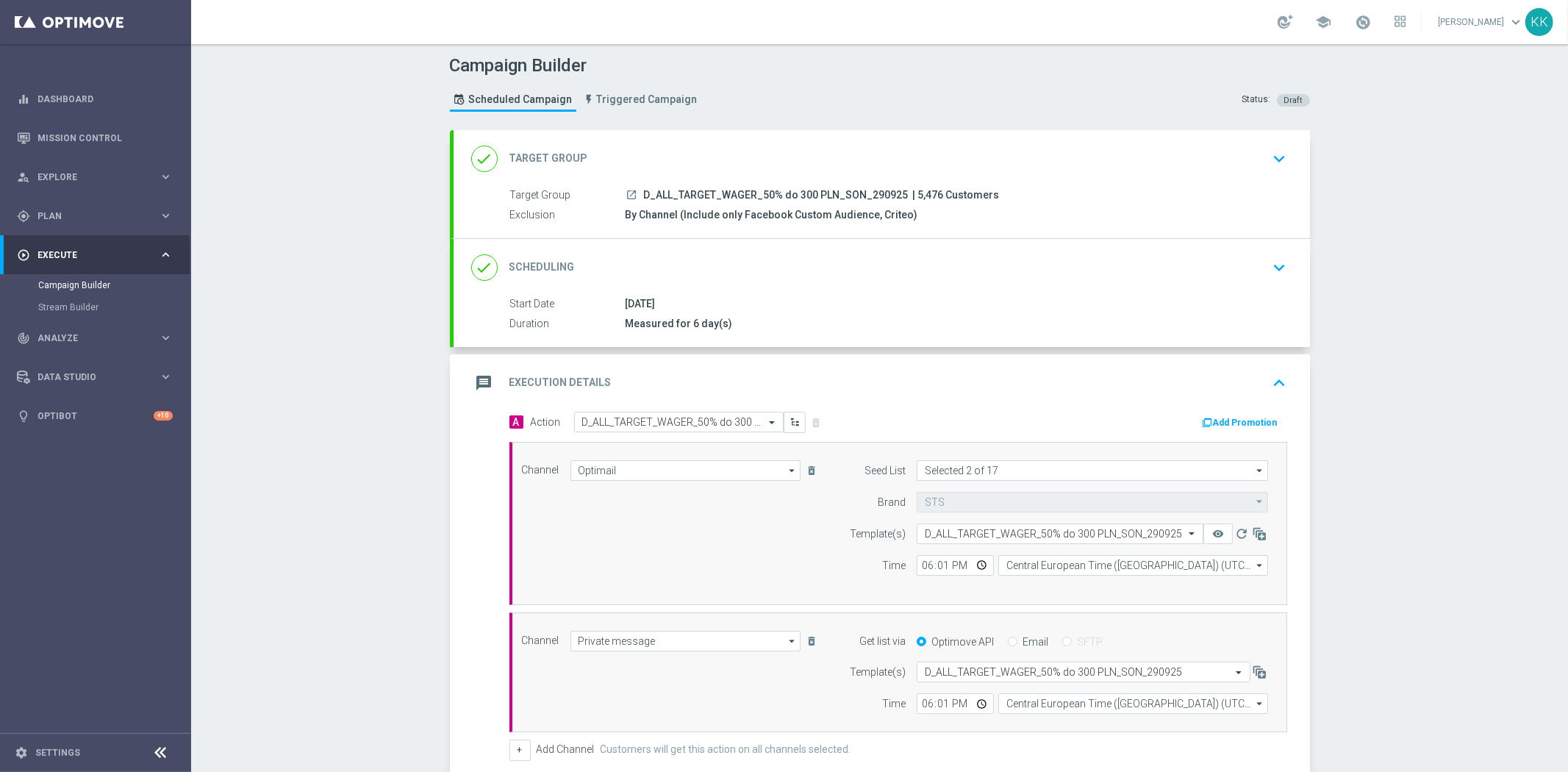
scroll to position [0, 0]
click at [1273, 158] on icon "keyboard_arrow_down" at bounding box center [1280, 160] width 22 height 22
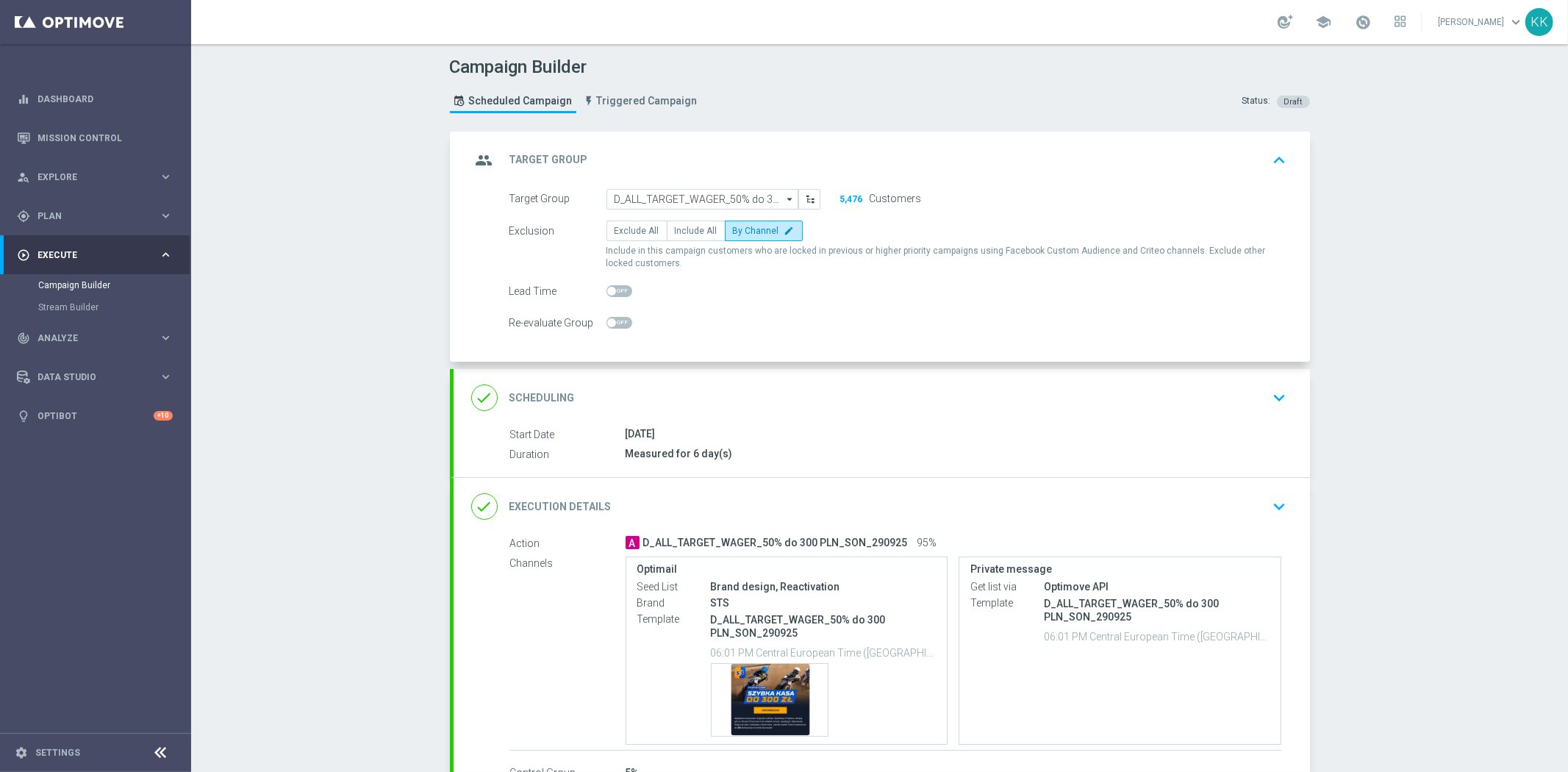
click at [1268, 401] on button "keyboard_arrow_down" at bounding box center [1280, 398] width 25 height 28
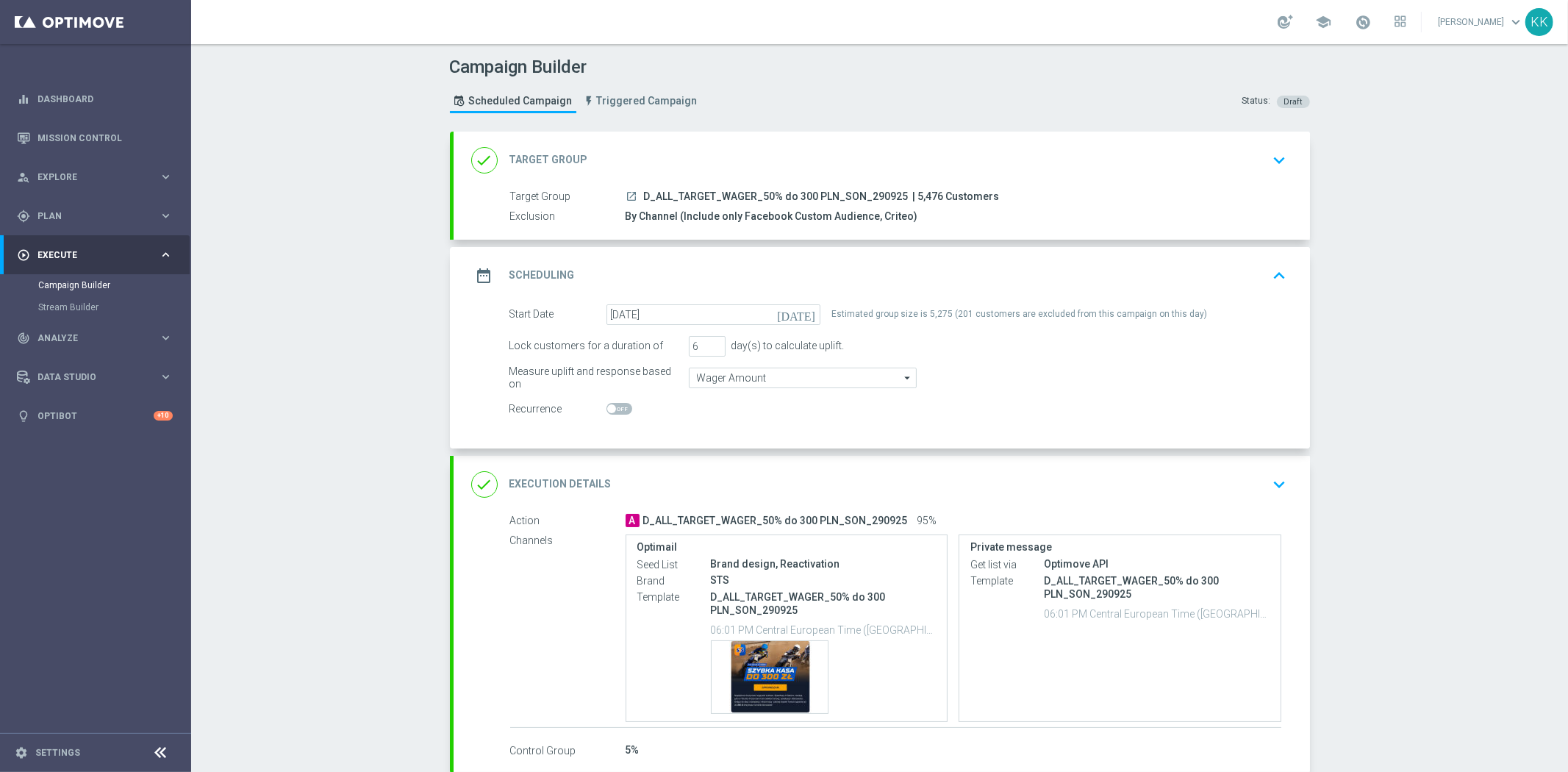
click at [1269, 484] on icon "keyboard_arrow_down" at bounding box center [1280, 484] width 22 height 22
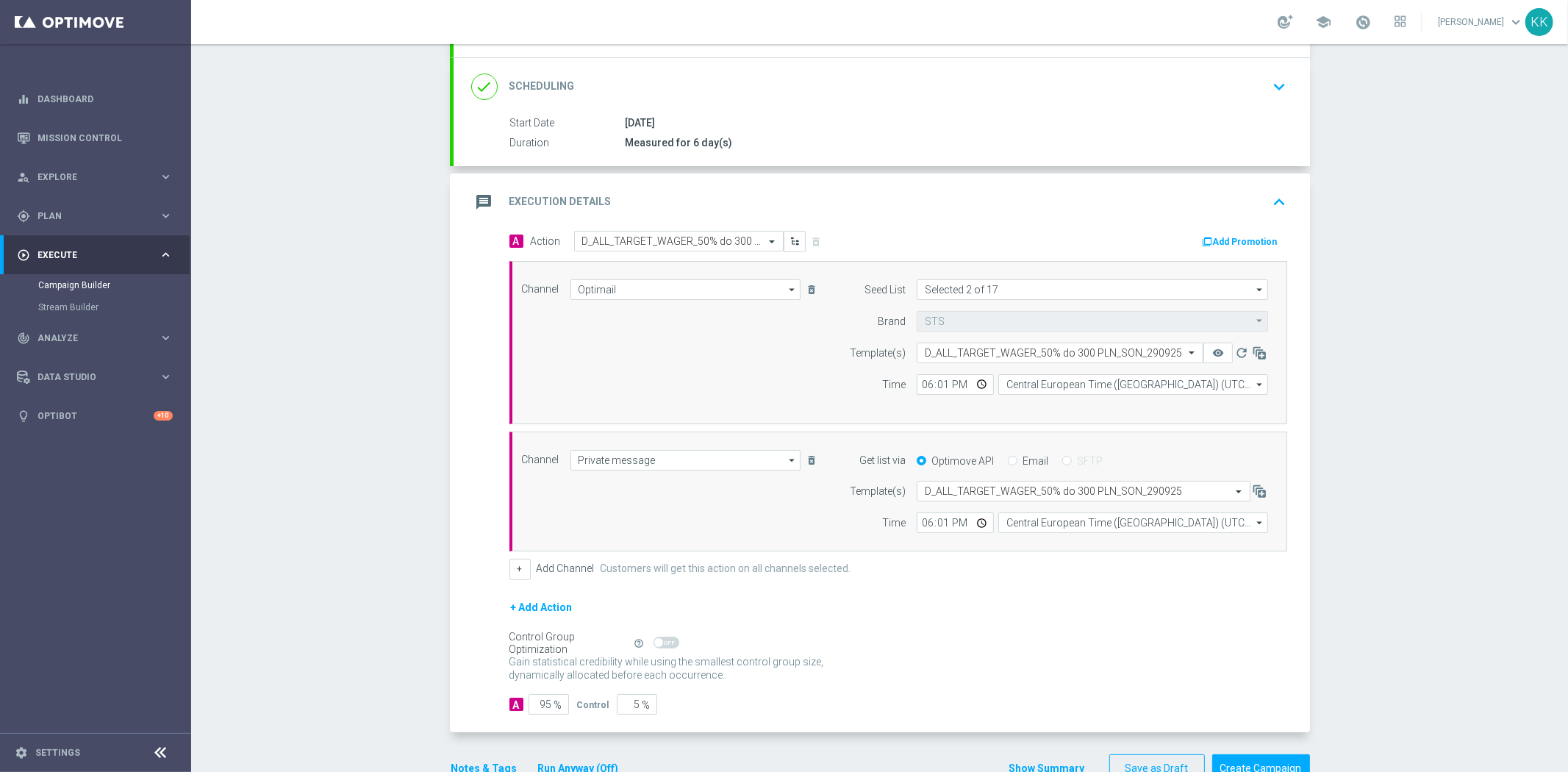
scroll to position [222, 0]
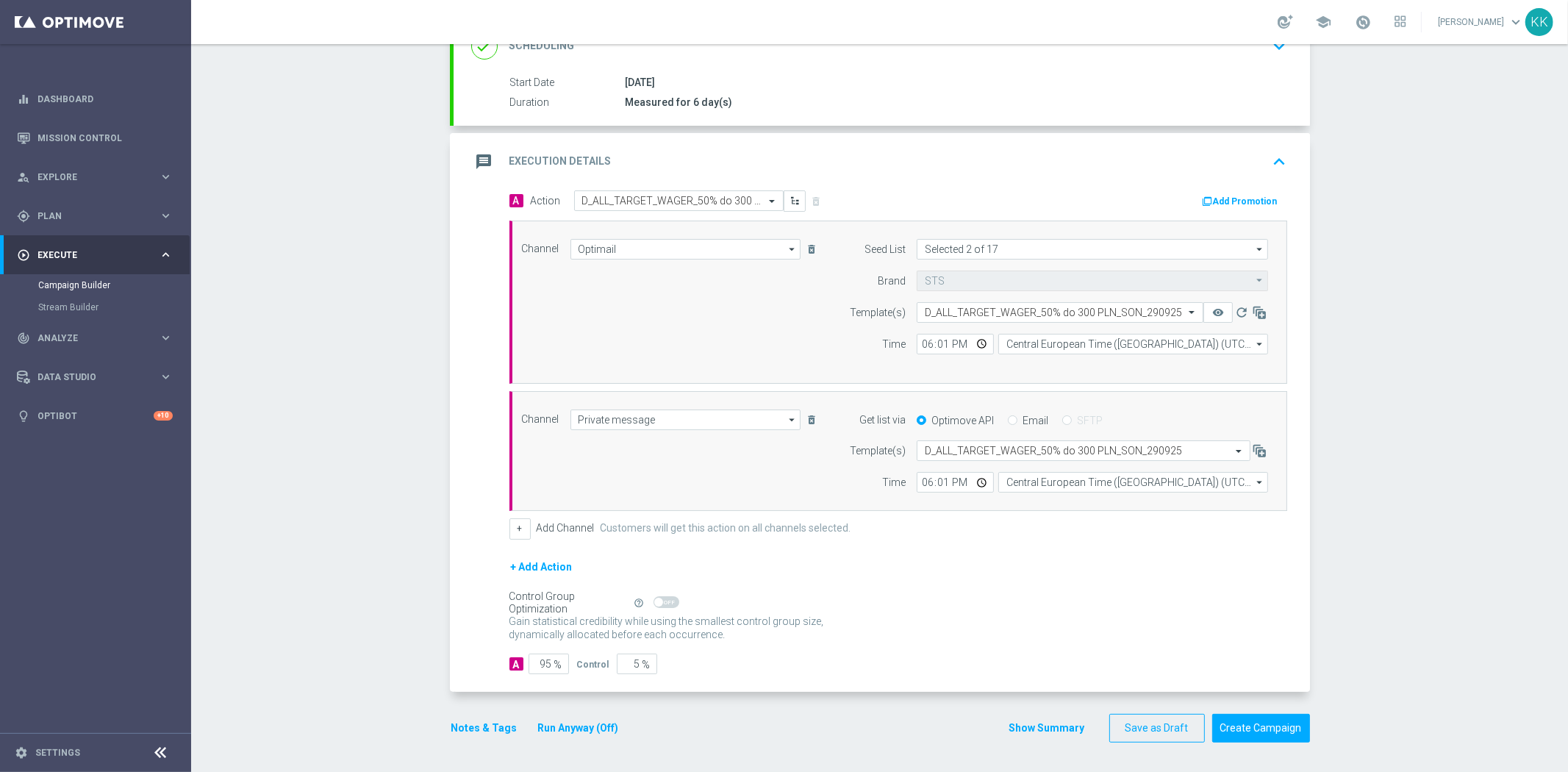
click at [461, 731] on button "Notes & Tags" at bounding box center [484, 728] width 69 height 19
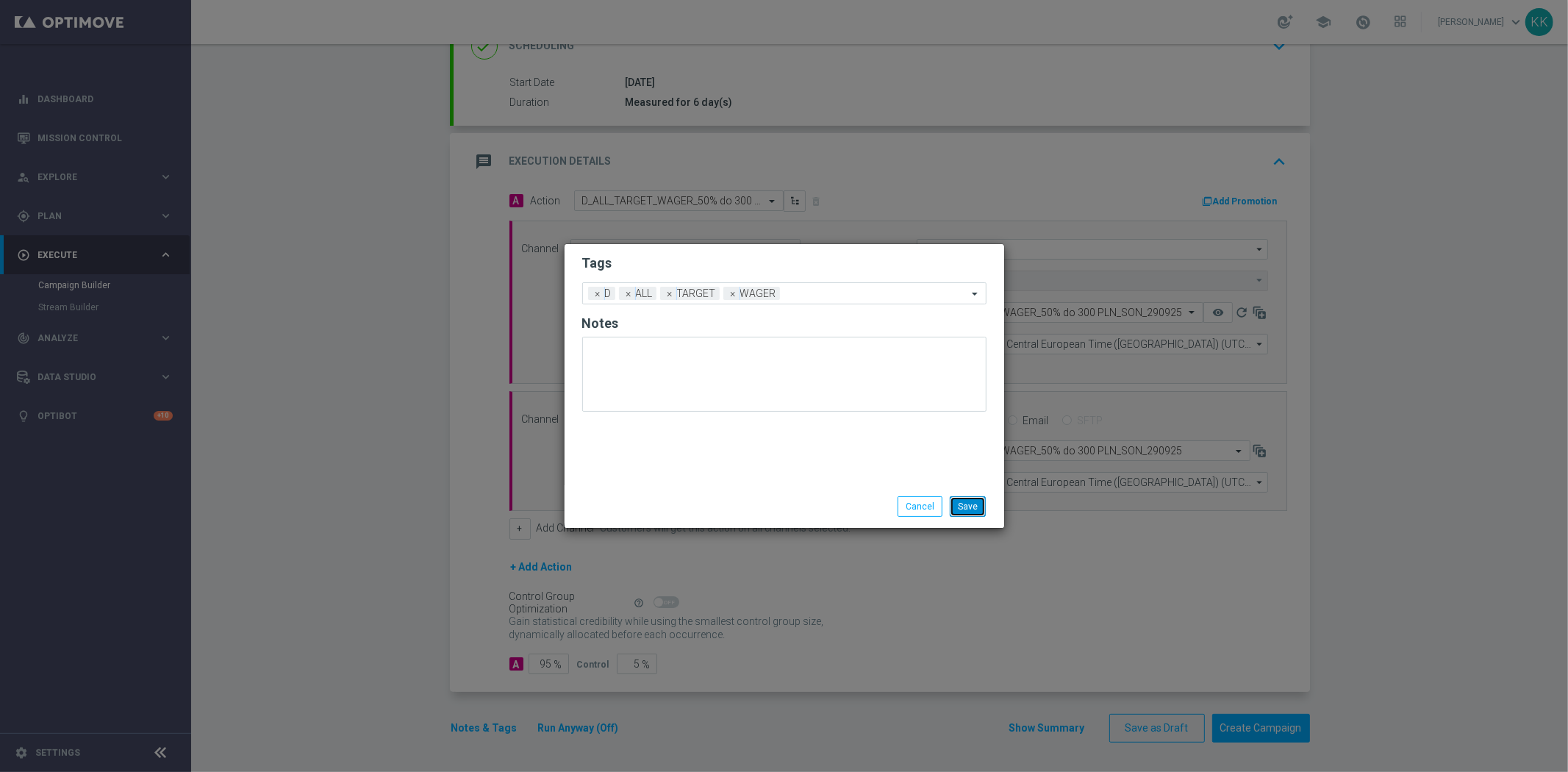
click at [974, 500] on button "Save" at bounding box center [968, 506] width 36 height 20
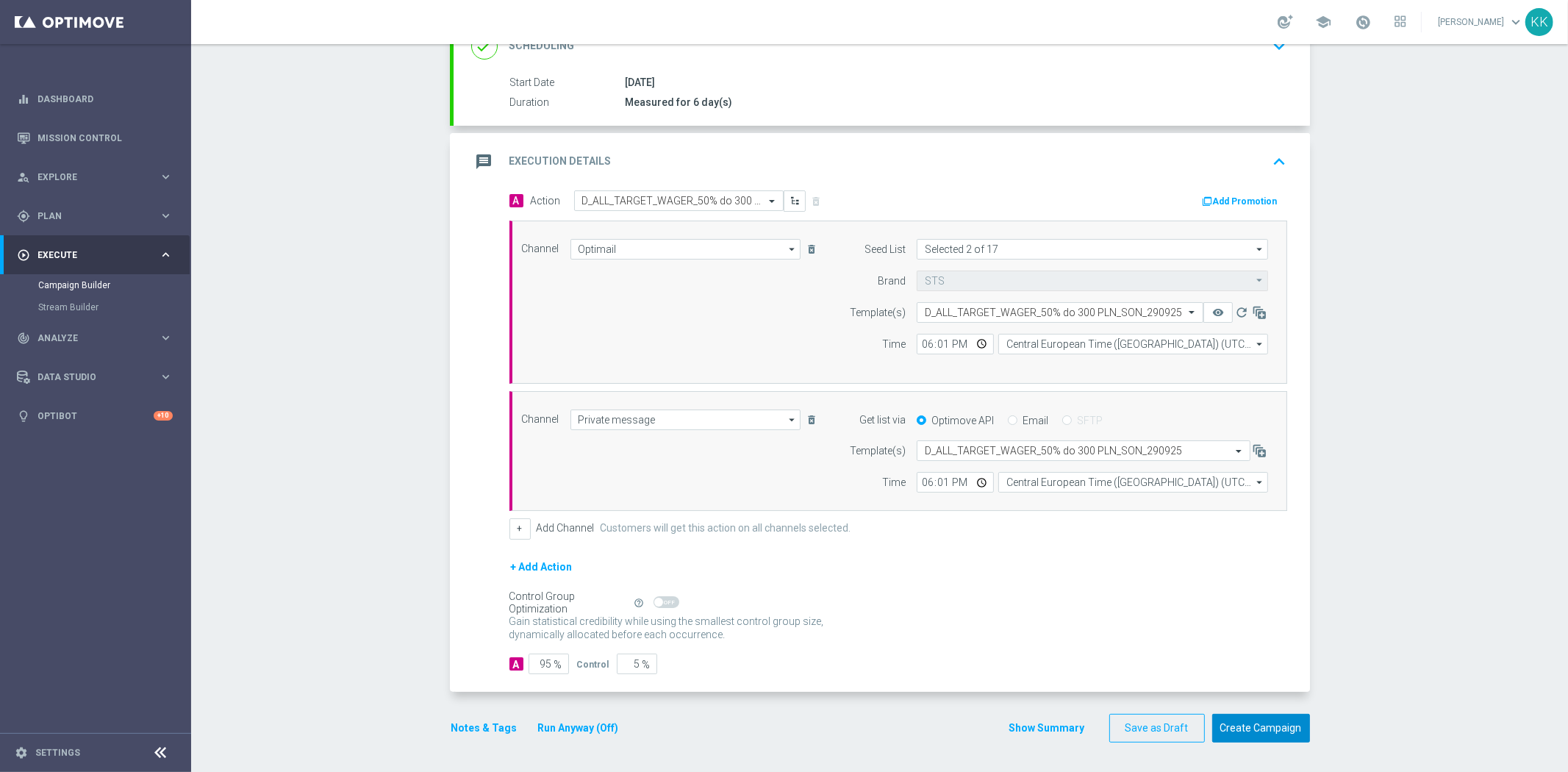
click at [1266, 725] on button "Create Campaign" at bounding box center [1261, 727] width 97 height 28
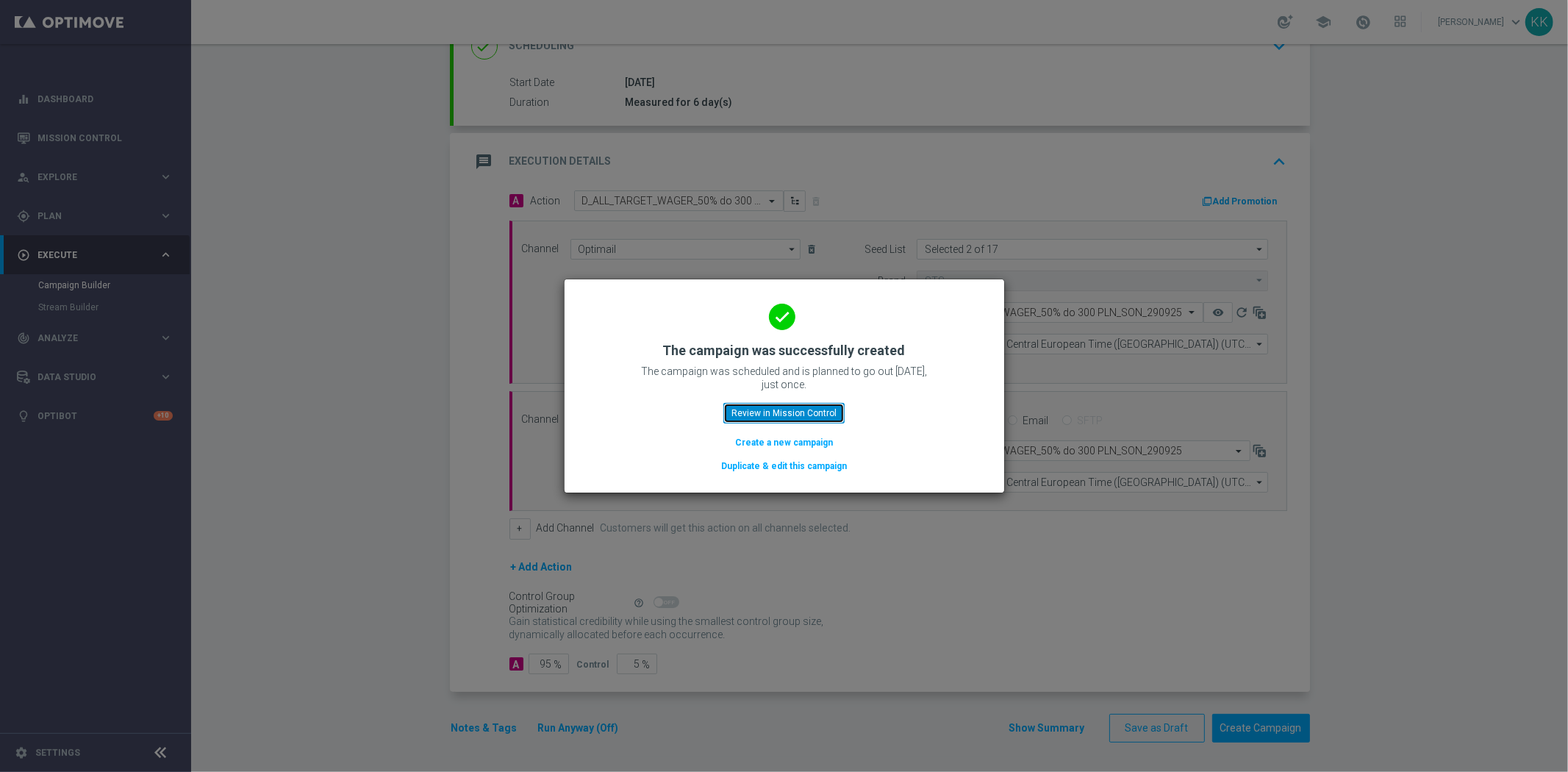
click at [769, 412] on button "Review in Mission Control" at bounding box center [784, 412] width 121 height 20
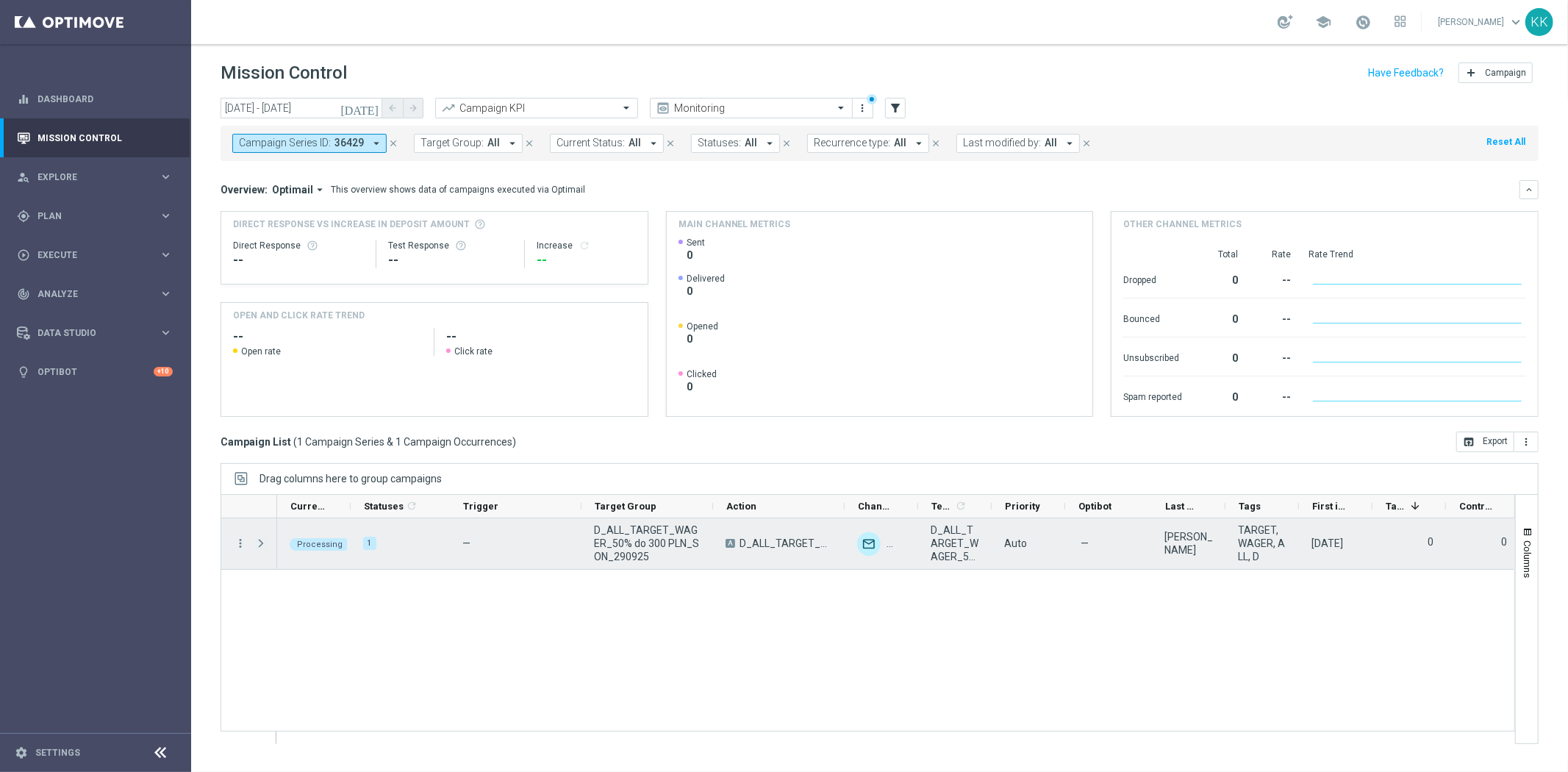
click at [258, 541] on span "Press SPACE to select this row." at bounding box center [261, 543] width 13 height 11
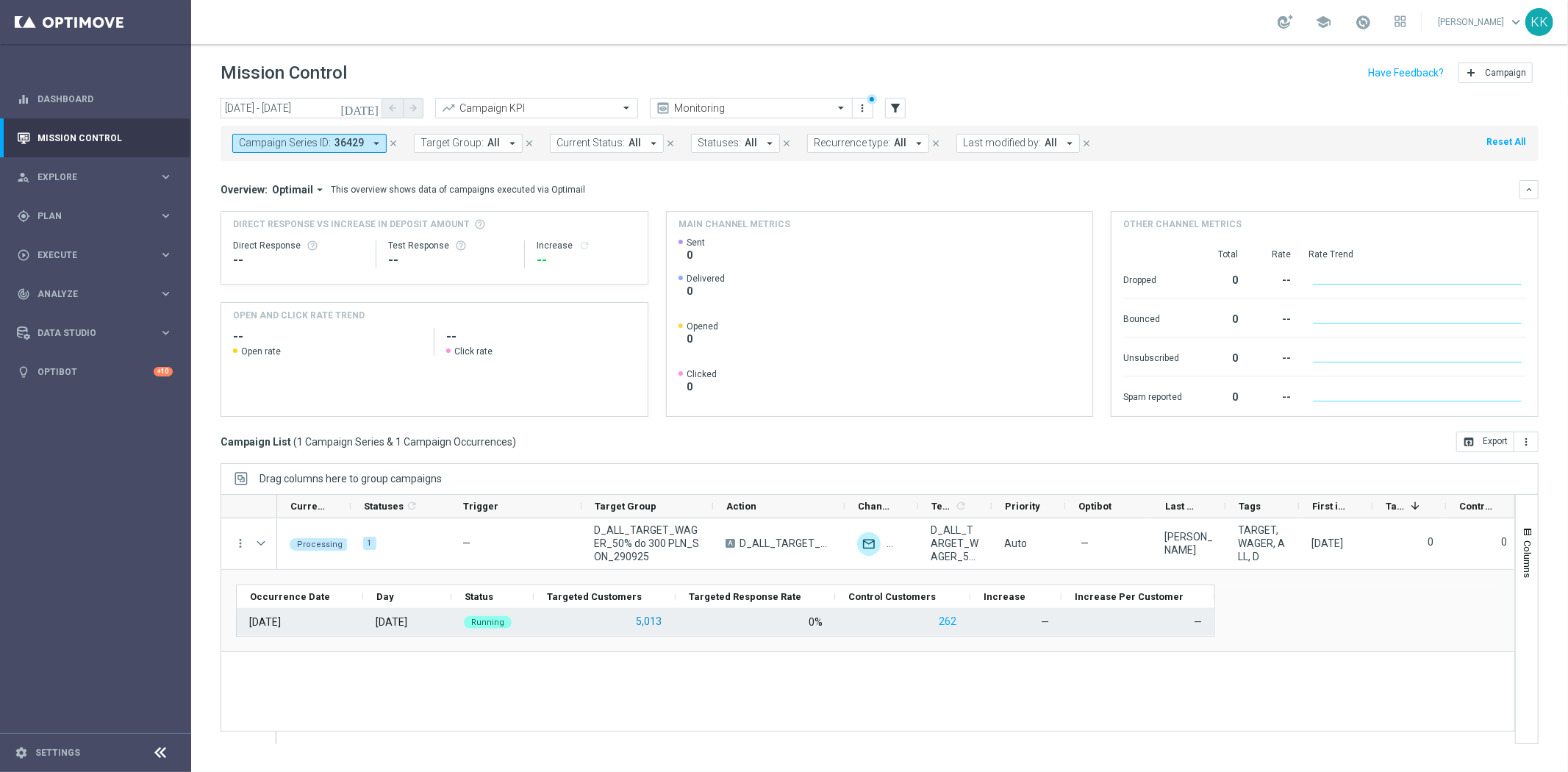
click at [644, 618] on button "5,013" at bounding box center [648, 621] width 28 height 19
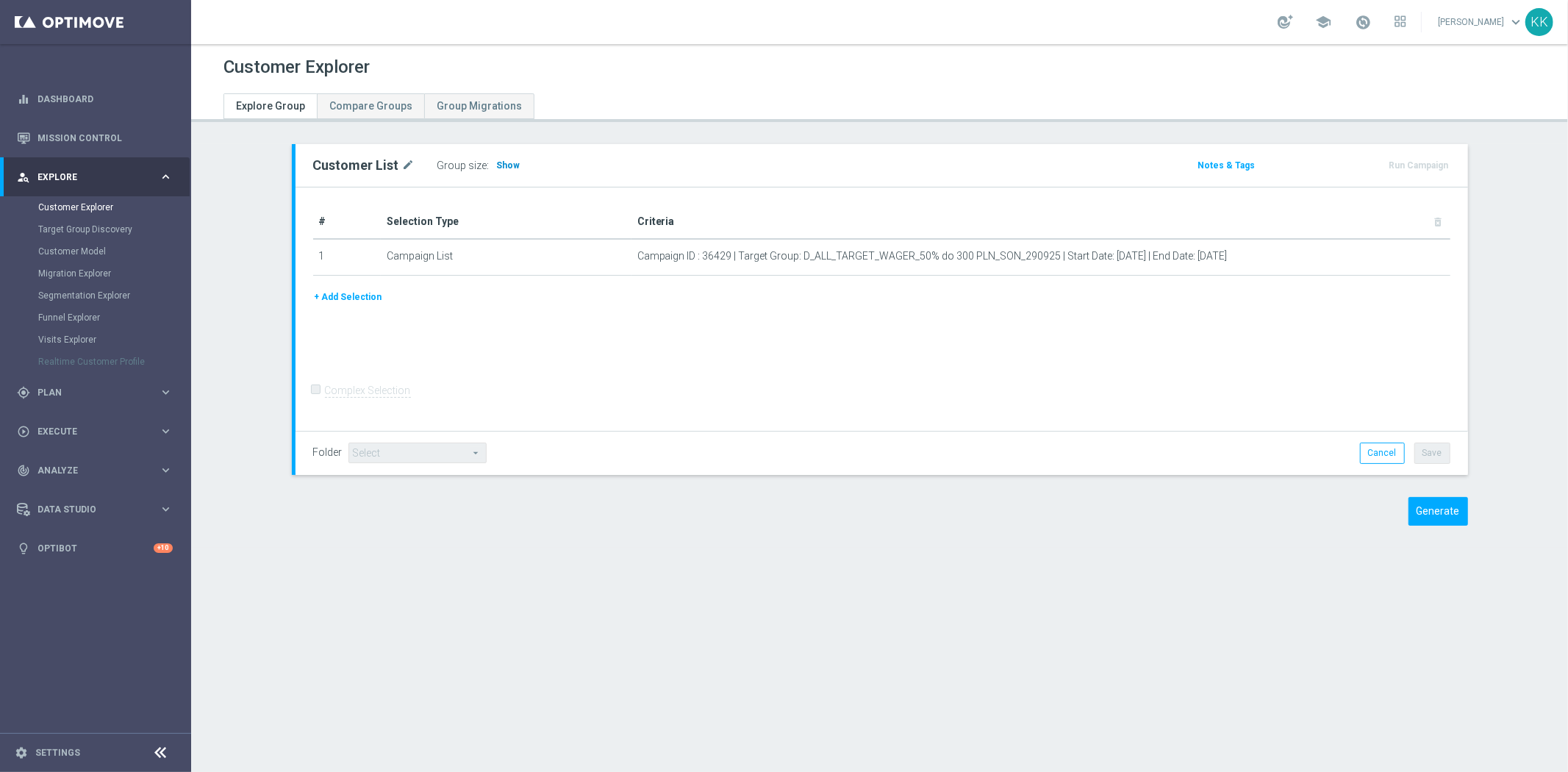
click at [497, 160] on span "Show" at bounding box center [508, 165] width 24 height 11
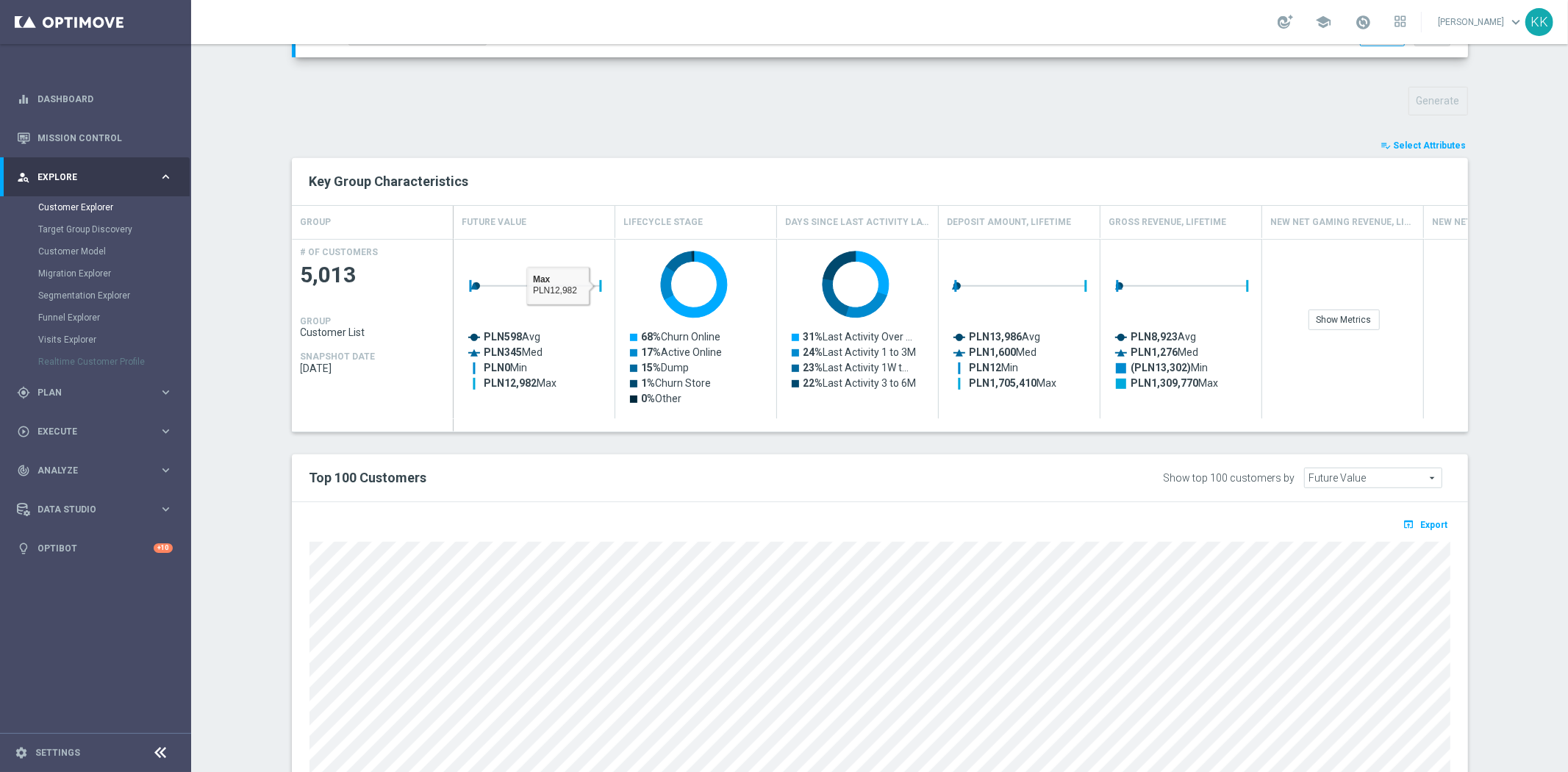
scroll to position [615, 0]
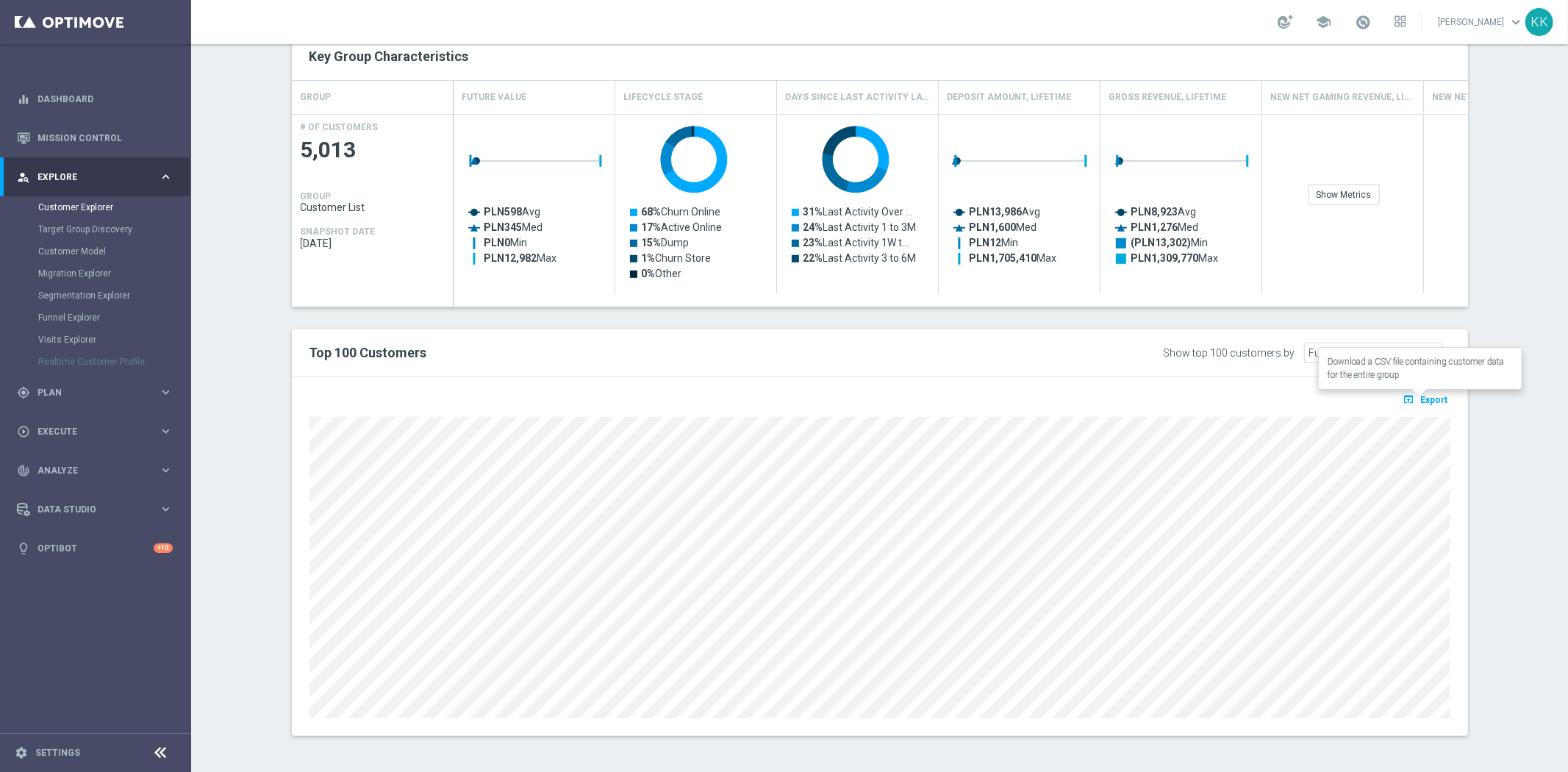
click at [1421, 395] on span "Export" at bounding box center [1435, 399] width 28 height 11
